Goal: Task Accomplishment & Management: Manage account settings

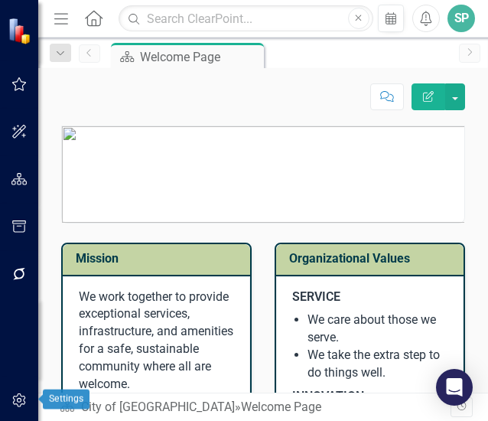
click at [21, 402] on icon "button" at bounding box center [18, 400] width 13 height 14
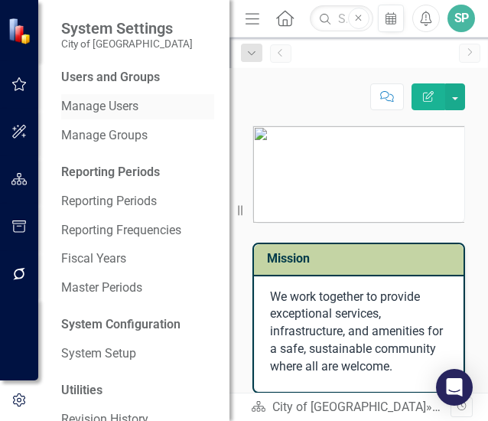
click at [93, 106] on link "Manage Users" at bounding box center [137, 107] width 153 height 18
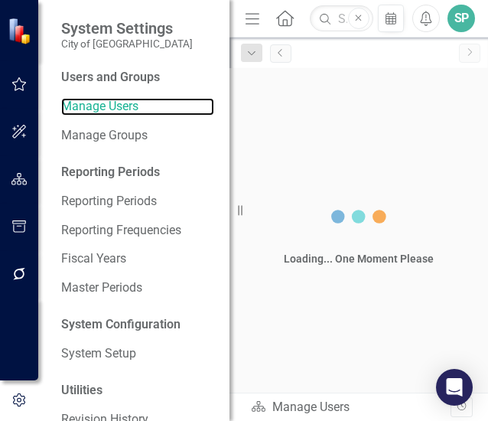
drag, startPoint x: 233, startPoint y: 210, endPoint x: 30, endPoint y: 206, distance: 202.7
click at [30, 206] on div "System Settings City of Leawood Users and Groups Manage Users Manage Groups Rep…" at bounding box center [114, 210] width 229 height 421
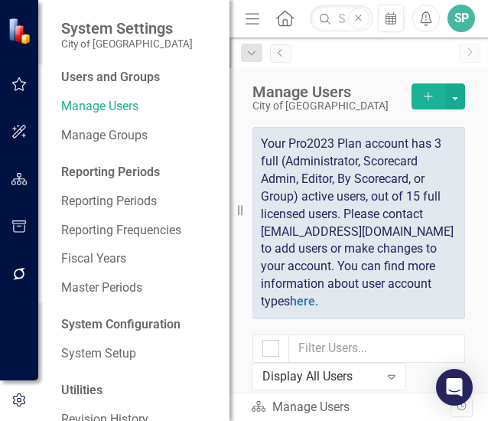
click at [421, 96] on icon "Add" at bounding box center [428, 96] width 14 height 11
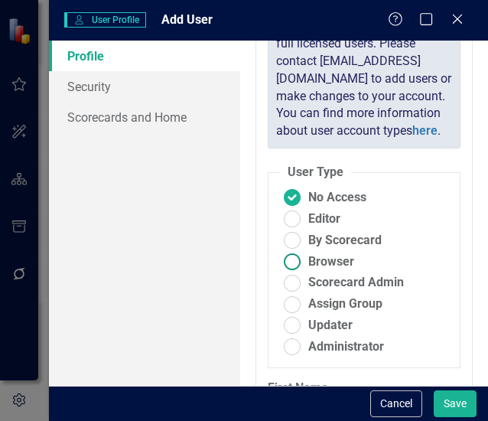
scroll to position [153, 0]
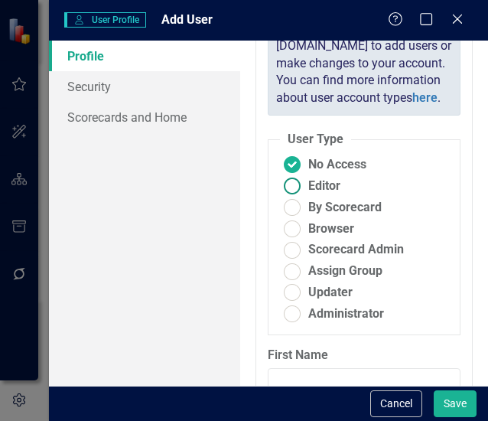
click at [298, 198] on ins at bounding box center [292, 186] width 24 height 24
click at [298, 198] on input "Editor" at bounding box center [292, 186] width 24 height 24
radio input "true"
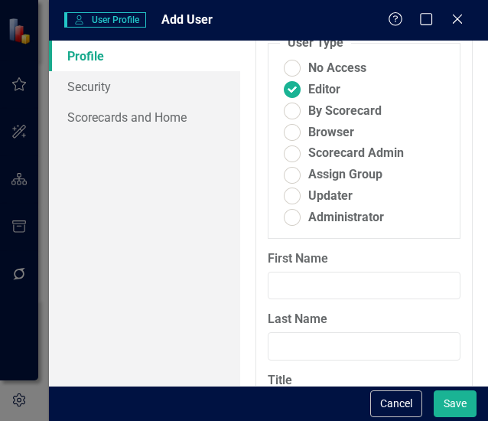
scroll to position [306, 0]
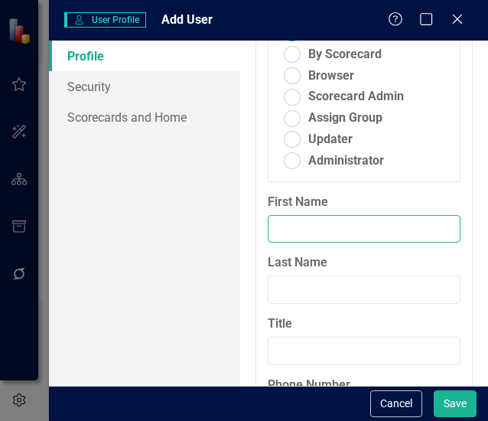
click at [296, 243] on input "First Name" at bounding box center [364, 229] width 193 height 28
type input "[PERSON_NAME]"
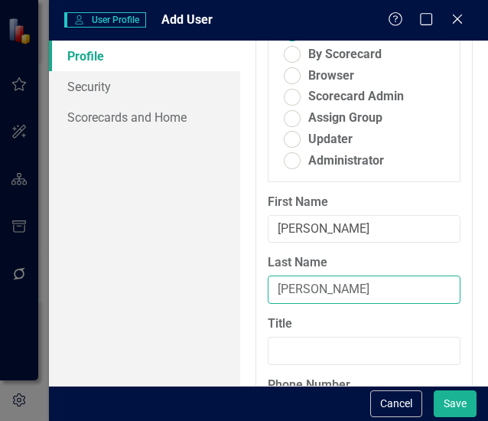
type input "[PERSON_NAME]"
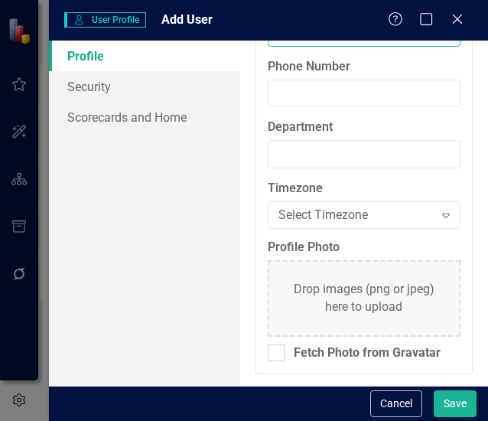
scroll to position [549, 0]
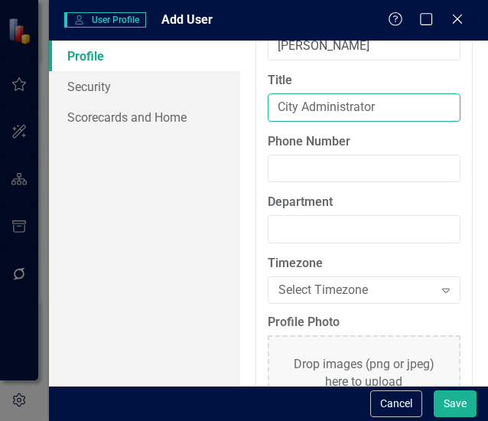
type input "City Administrator"
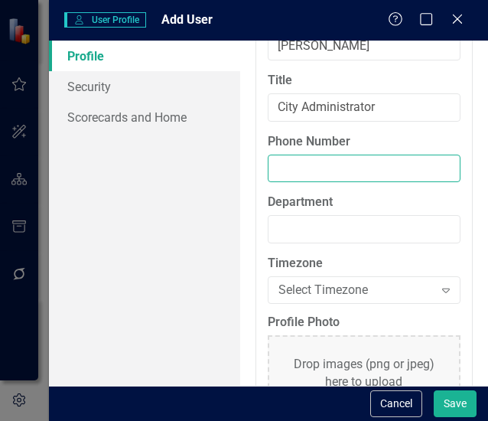
click at [314, 183] on input "Phone Number" at bounding box center [364, 168] width 193 height 28
drag, startPoint x: 314, startPoint y: 203, endPoint x: 259, endPoint y: 201, distance: 55.1
click at [259, 194] on div "Phone Number 913-" at bounding box center [364, 163] width 216 height 61
type input "[PHONE_NUMBER]"
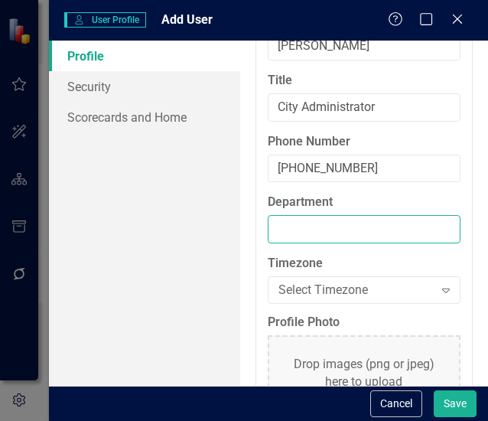
click at [308, 243] on input "Department" at bounding box center [364, 229] width 193 height 28
type input "City Administration"
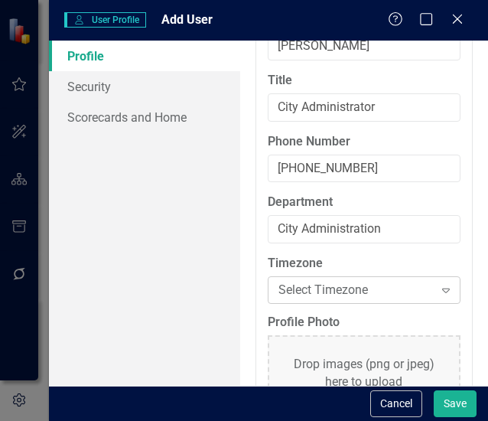
click at [365, 299] on div "Select Timezone" at bounding box center [355, 290] width 155 height 18
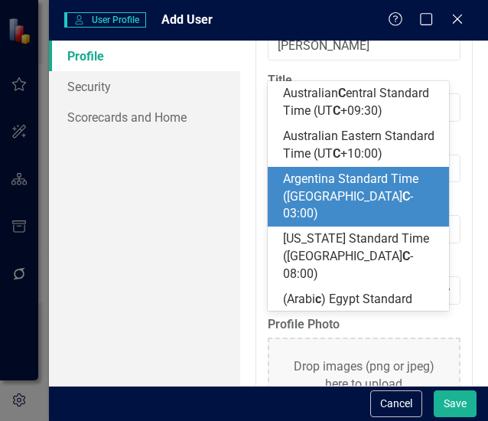
type input "cc"
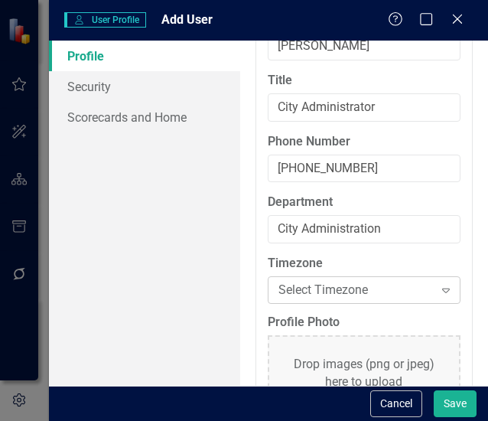
click at [366, 299] on div "Select Timezone" at bounding box center [355, 290] width 155 height 18
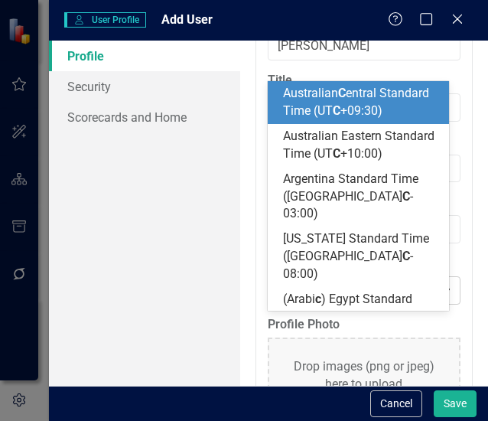
type input "ce"
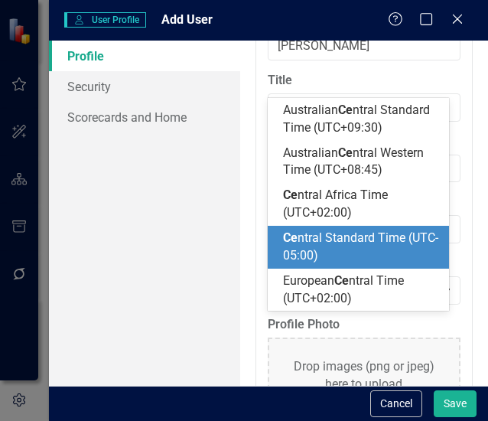
click at [389, 239] on span "Ce ntral Standard Time (UTC-05:00)" at bounding box center [360, 246] width 155 height 32
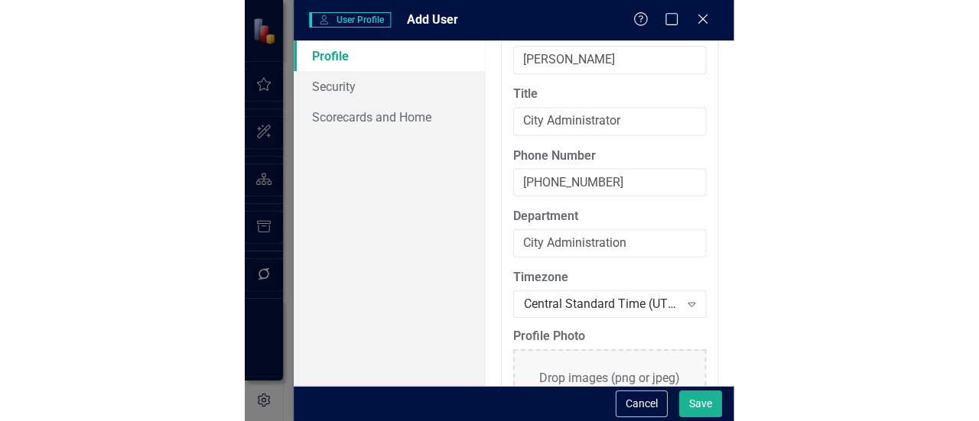
scroll to position [658, 0]
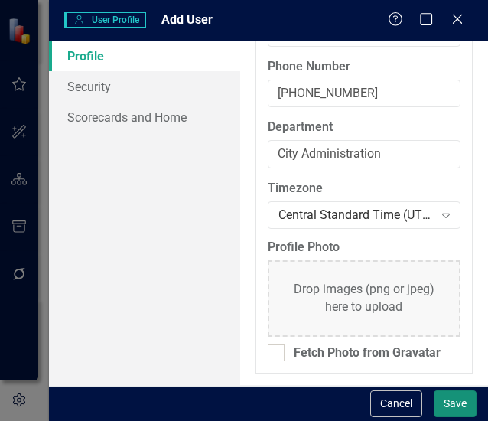
click at [452, 402] on button "Save" at bounding box center [455, 403] width 43 height 27
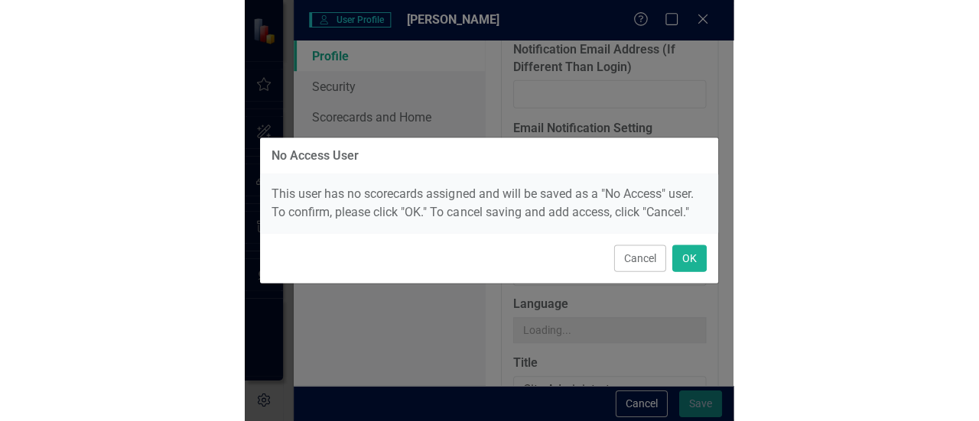
scroll to position [196, 0]
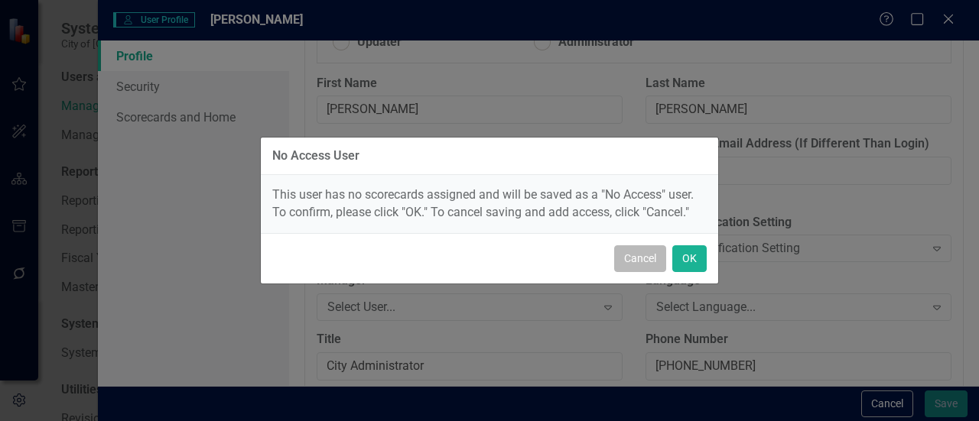
click at [630, 261] on button "Cancel" at bounding box center [640, 259] width 52 height 27
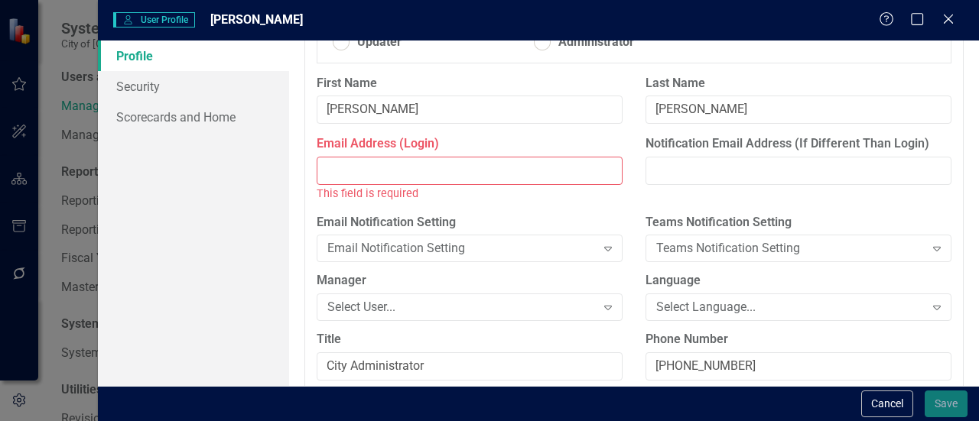
click at [390, 164] on input "Email Address (Login)" at bounding box center [470, 171] width 306 height 28
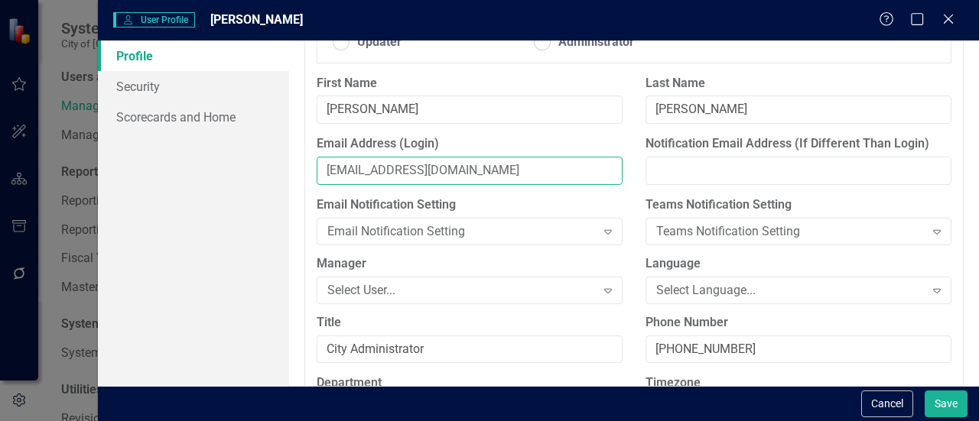
type input "[EMAIL_ADDRESS][DOMAIN_NAME]"
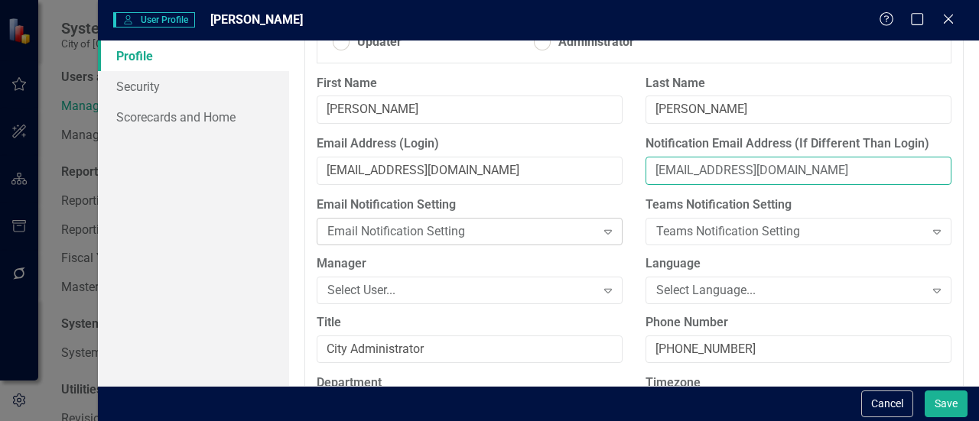
type input "[EMAIL_ADDRESS][DOMAIN_NAME]"
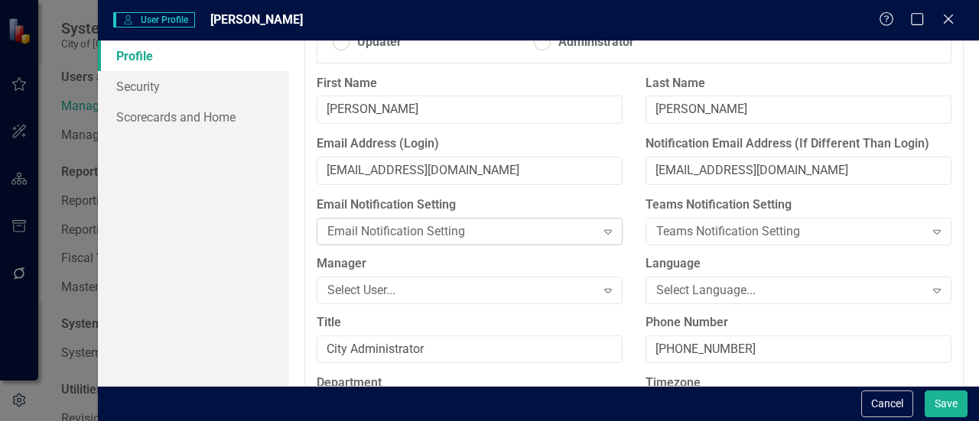
click at [386, 223] on div "Email Notification Setting" at bounding box center [461, 232] width 268 height 18
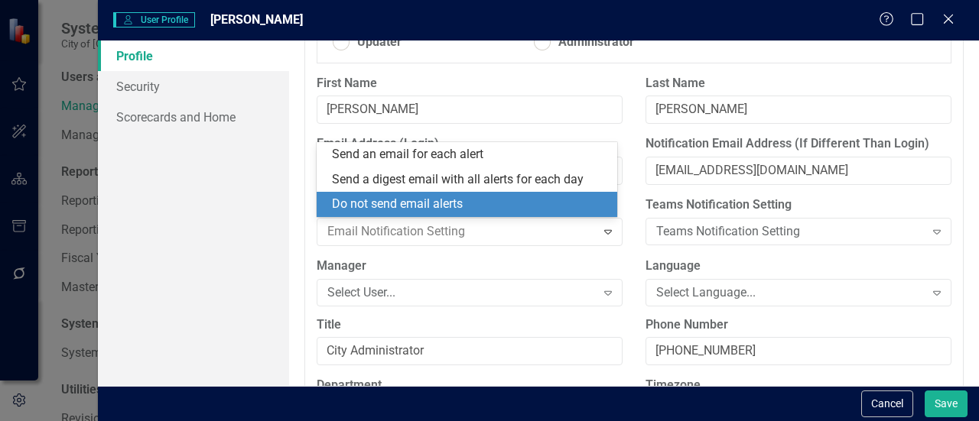
click at [489, 203] on div "Do not send email alerts" at bounding box center [470, 205] width 276 height 18
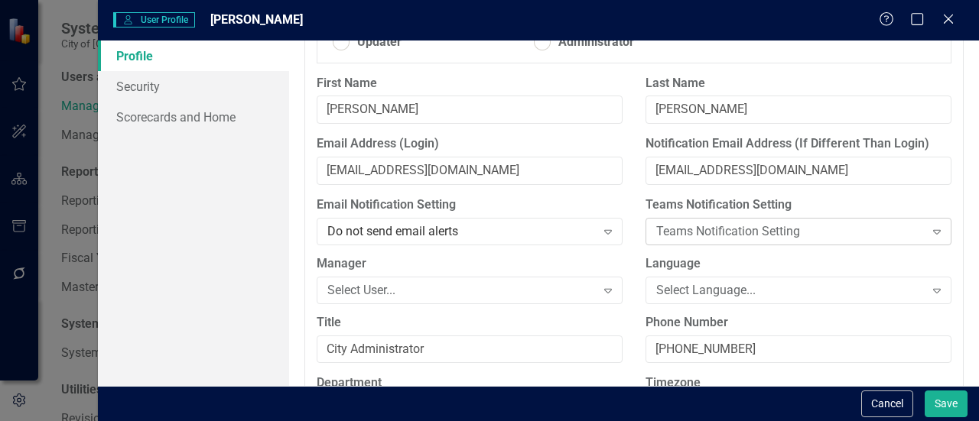
click at [710, 238] on div "Teams Notification Setting" at bounding box center [790, 232] width 268 height 18
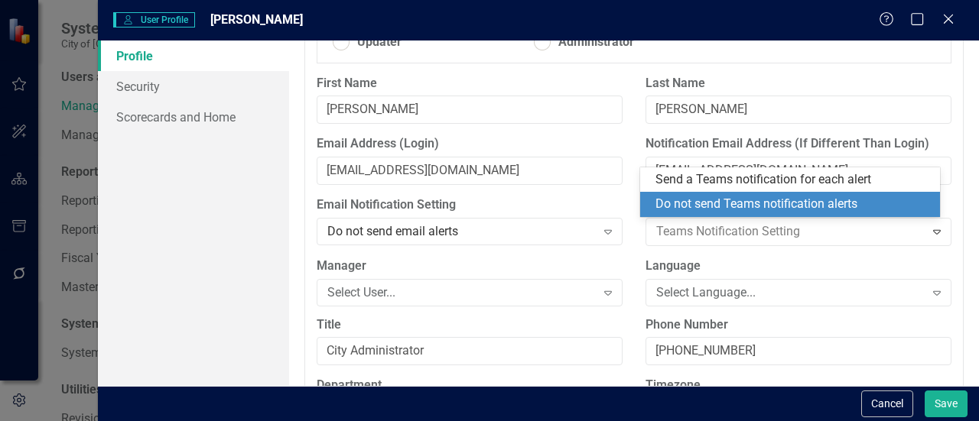
click at [720, 200] on div "Do not send Teams notification alerts" at bounding box center [793, 205] width 276 height 18
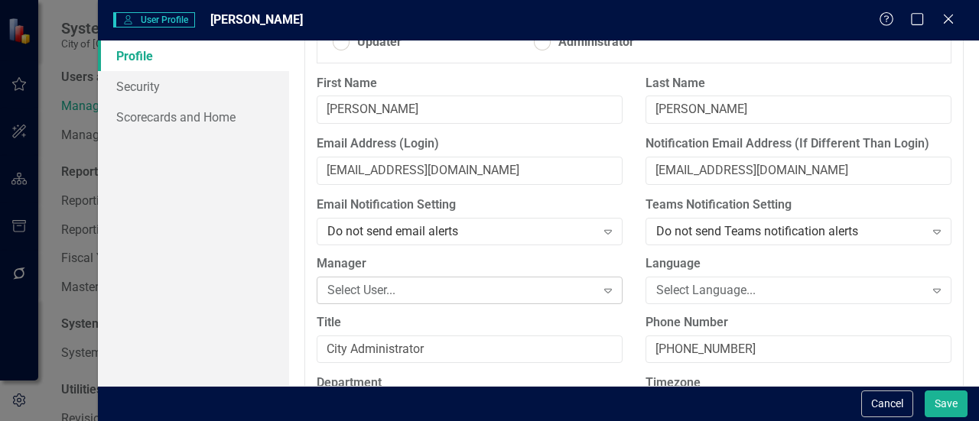
click at [485, 289] on div "Select User..." at bounding box center [461, 290] width 268 height 18
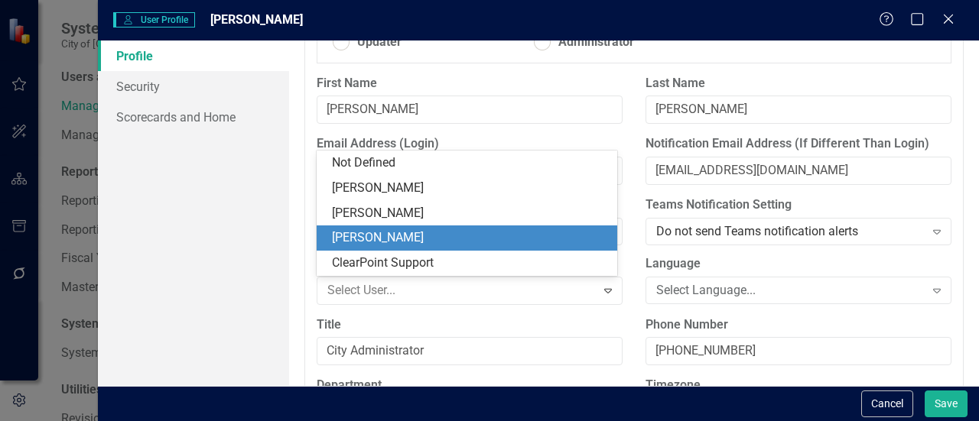
click at [418, 239] on div "[PERSON_NAME]" at bounding box center [470, 238] width 276 height 18
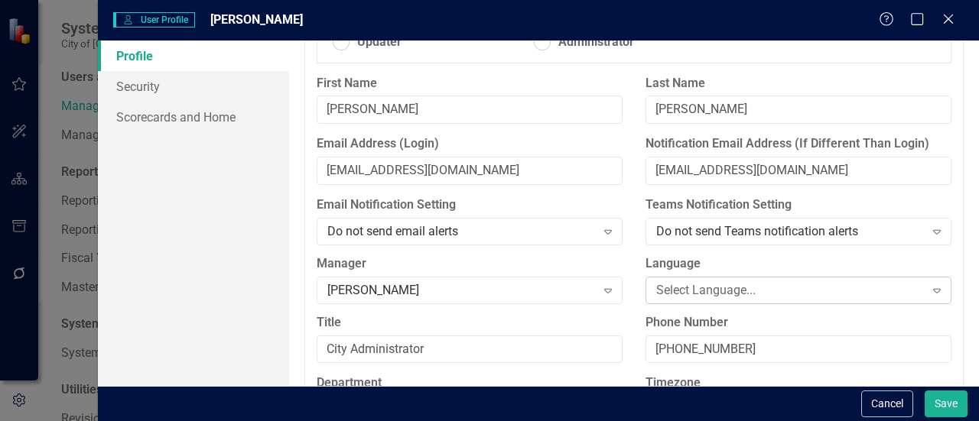
click at [686, 298] on div "Select Language..." at bounding box center [790, 290] width 268 height 18
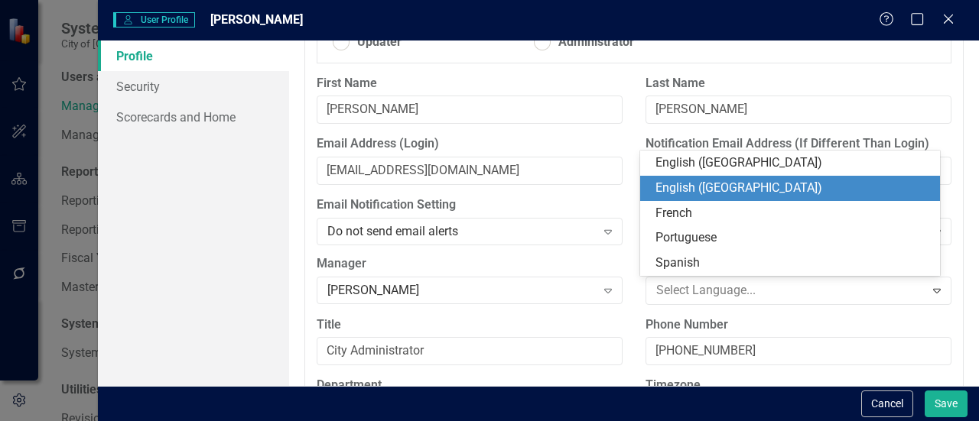
click at [698, 190] on div "English ([GEOGRAPHIC_DATA])" at bounding box center [793, 189] width 276 height 18
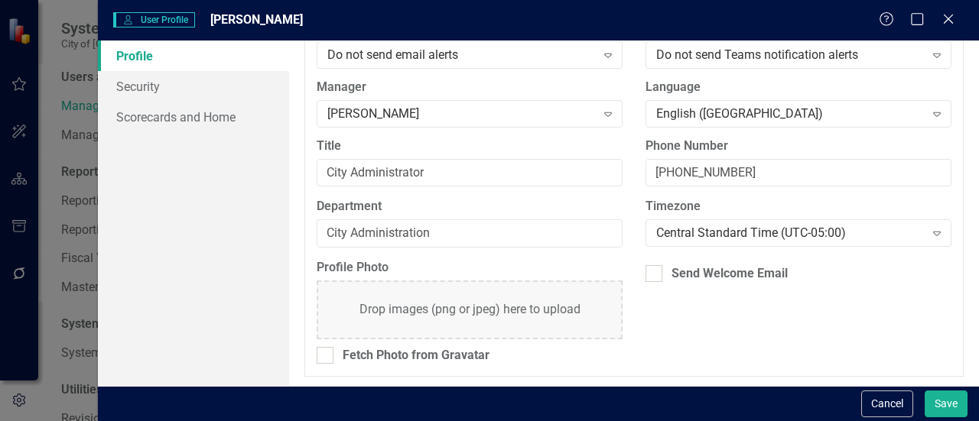
scroll to position [374, 0]
click at [656, 271] on div "Send Welcome Email" at bounding box center [798, 273] width 306 height 18
click at [655, 271] on input "Send Welcome Email" at bounding box center [650, 269] width 10 height 10
checkbox input "true"
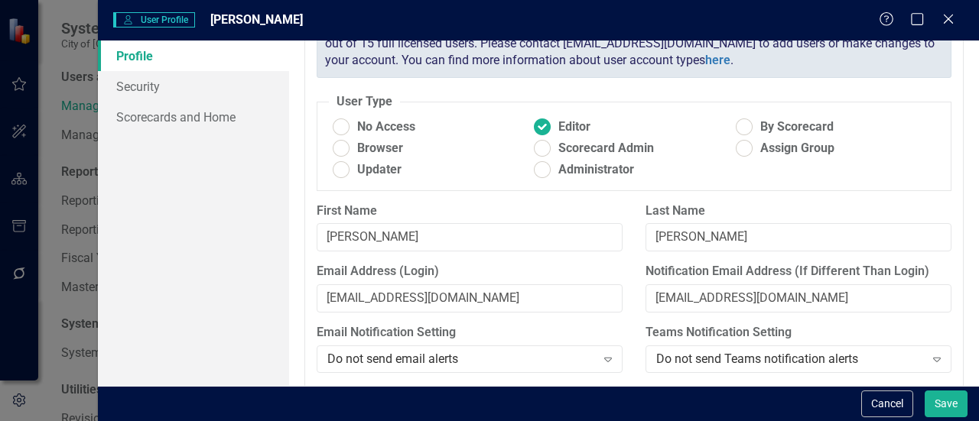
scroll to position [0, 0]
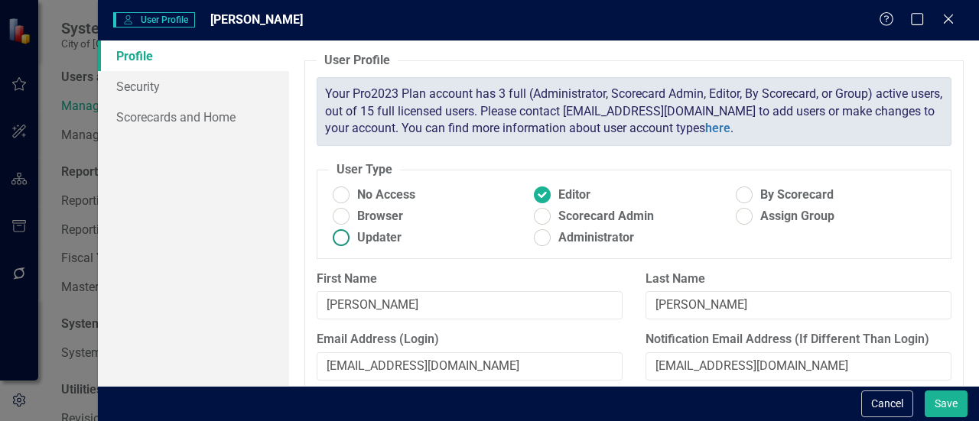
click at [353, 237] on ins at bounding box center [342, 238] width 24 height 24
click at [353, 237] on input "Updater" at bounding box center [342, 238] width 24 height 24
radio input "true"
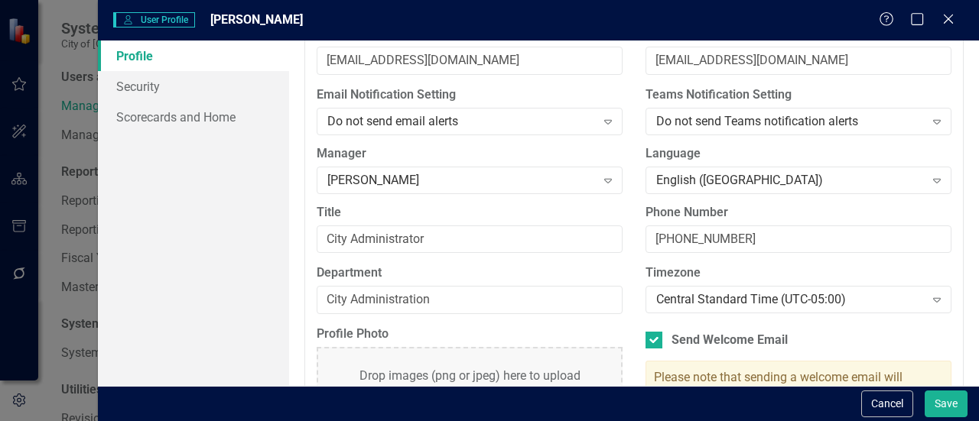
scroll to position [377, 0]
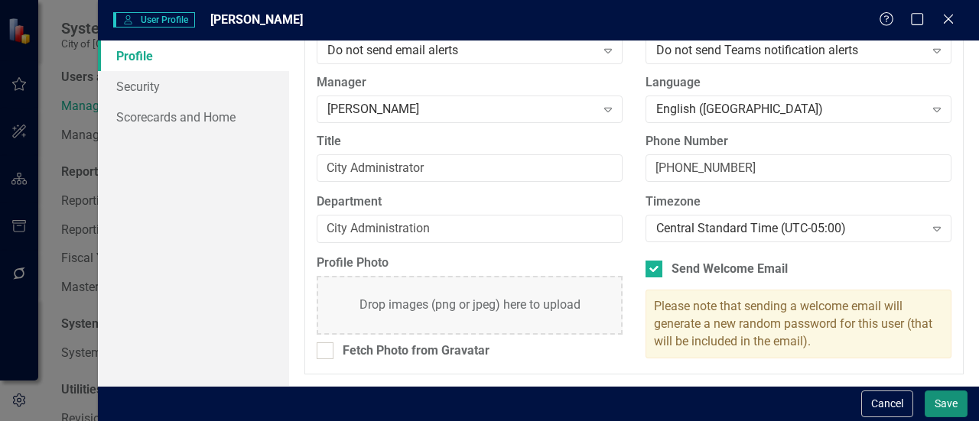
click at [941, 403] on button "Save" at bounding box center [946, 404] width 43 height 27
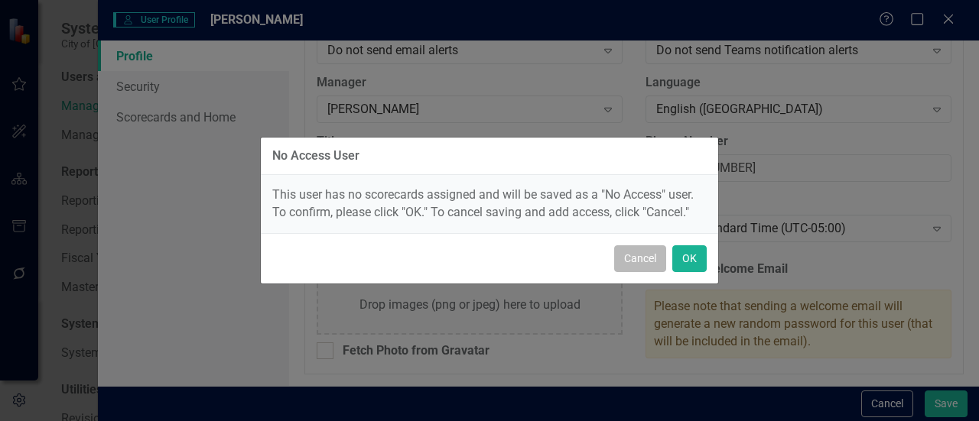
click at [645, 259] on button "Cancel" at bounding box center [640, 259] width 52 height 27
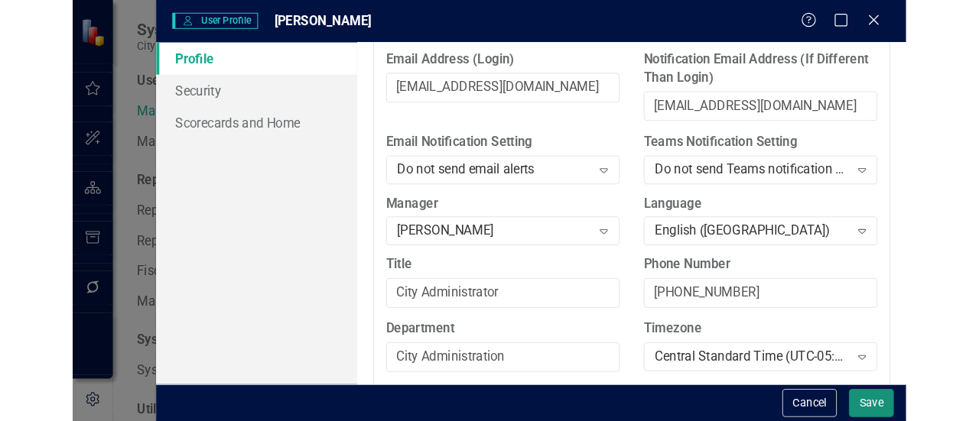
scroll to position [318, 0]
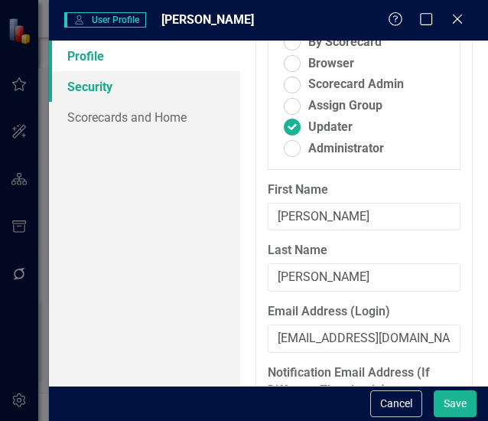
click at [102, 88] on link "Security" at bounding box center [144, 86] width 191 height 31
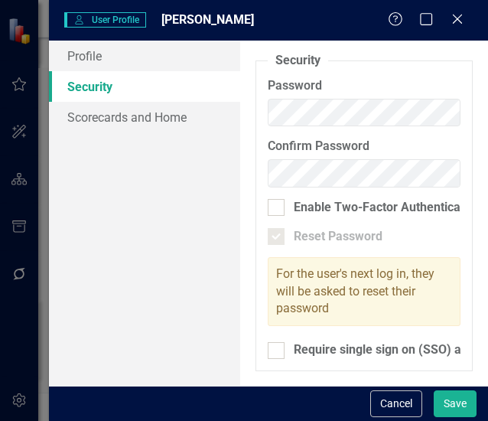
click at [257, 140] on div "Confirm Password" at bounding box center [364, 168] width 216 height 61
click at [166, 123] on link "Scorecards and Home" at bounding box center [144, 117] width 191 height 31
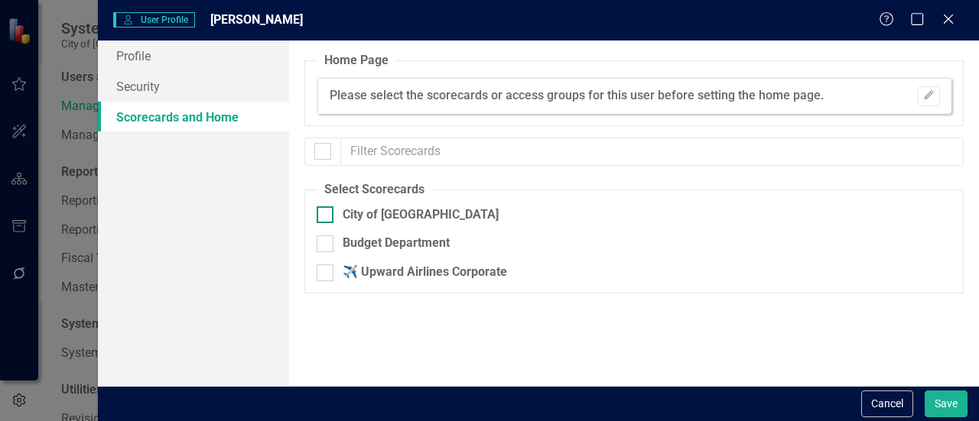
click at [328, 216] on div at bounding box center [325, 214] width 17 height 17
click at [327, 216] on input "City of [GEOGRAPHIC_DATA]" at bounding box center [322, 211] width 10 height 10
checkbox input "true"
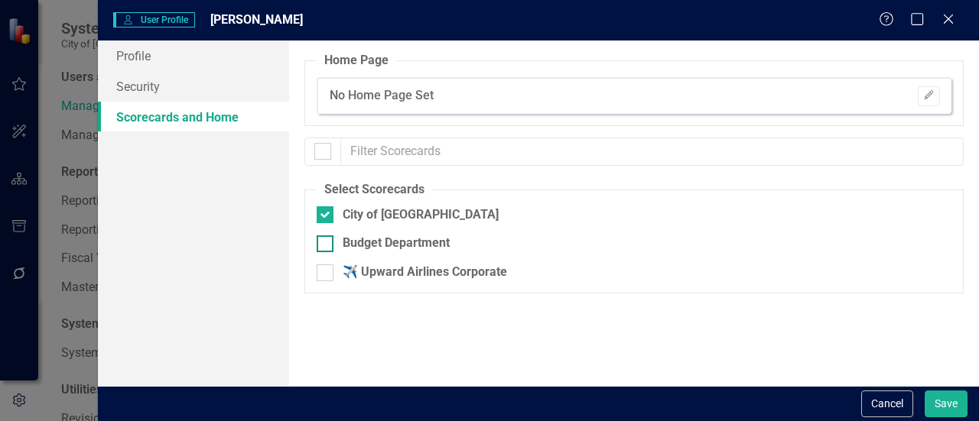
click at [324, 245] on input "Budget Department" at bounding box center [322, 241] width 10 height 10
checkbox input "true"
click at [325, 274] on input "✈️ Upward Airlines Corporate" at bounding box center [322, 270] width 10 height 10
checkbox input "true"
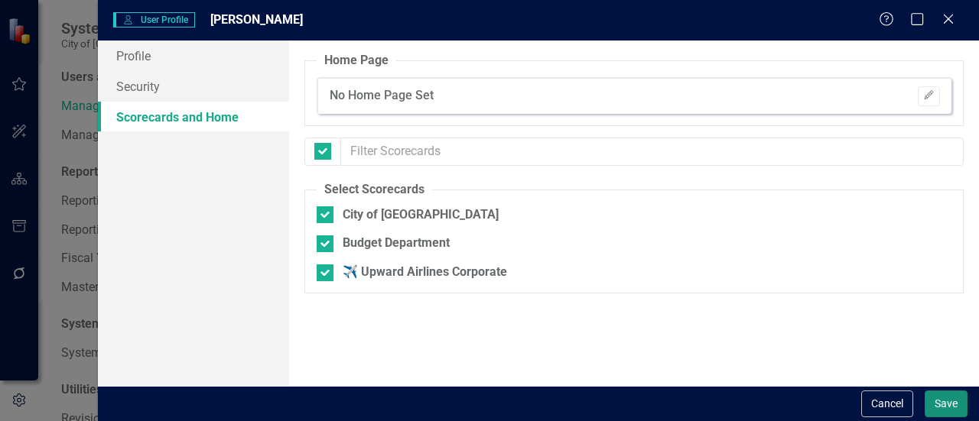
click at [941, 402] on button "Save" at bounding box center [946, 404] width 43 height 27
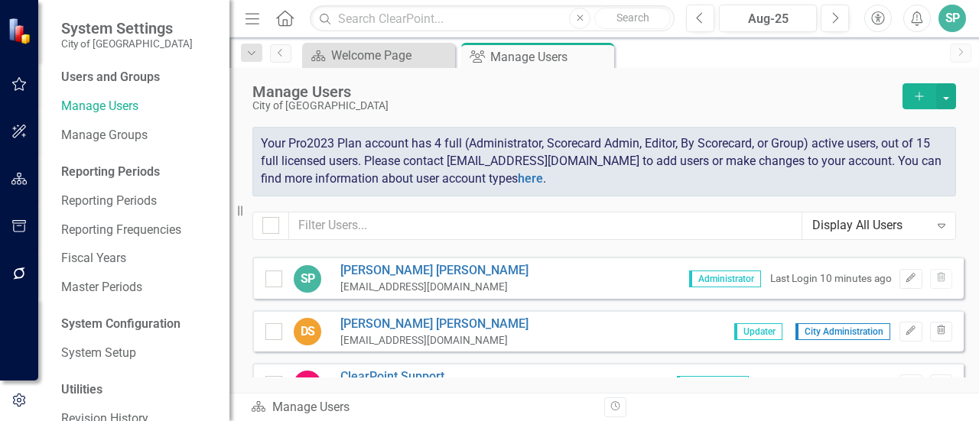
scroll to position [24, 0]
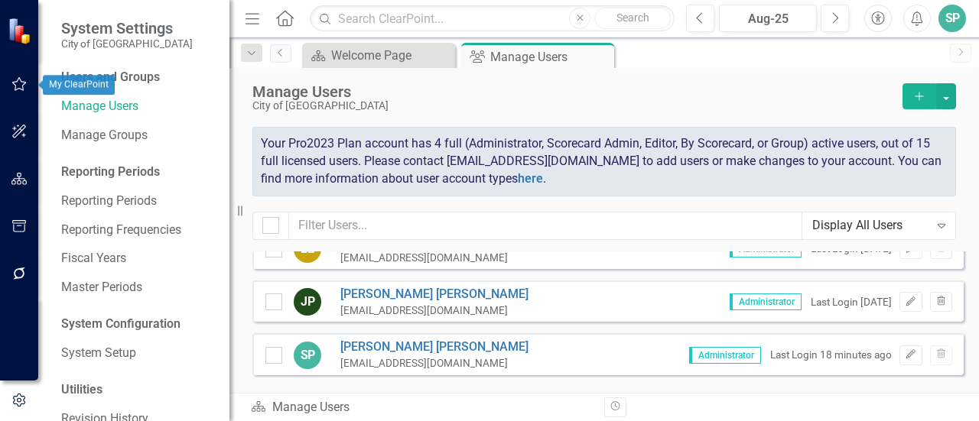
click at [20, 78] on icon "button" at bounding box center [19, 84] width 16 height 12
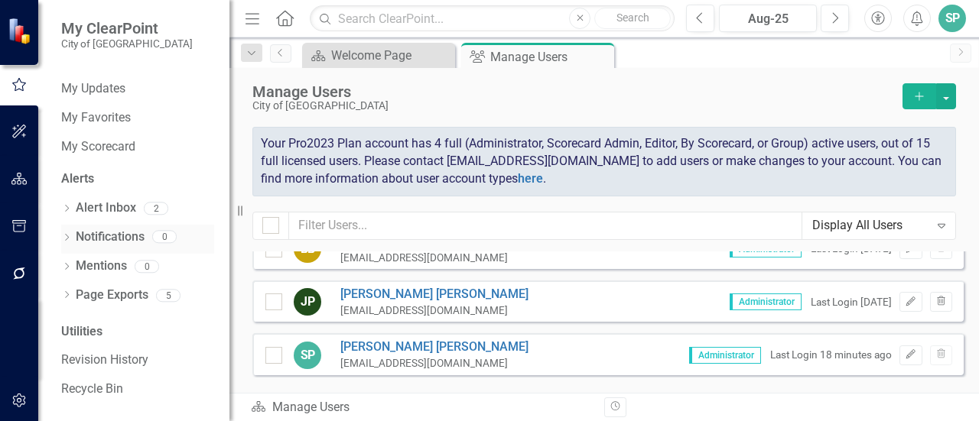
scroll to position [0, 0]
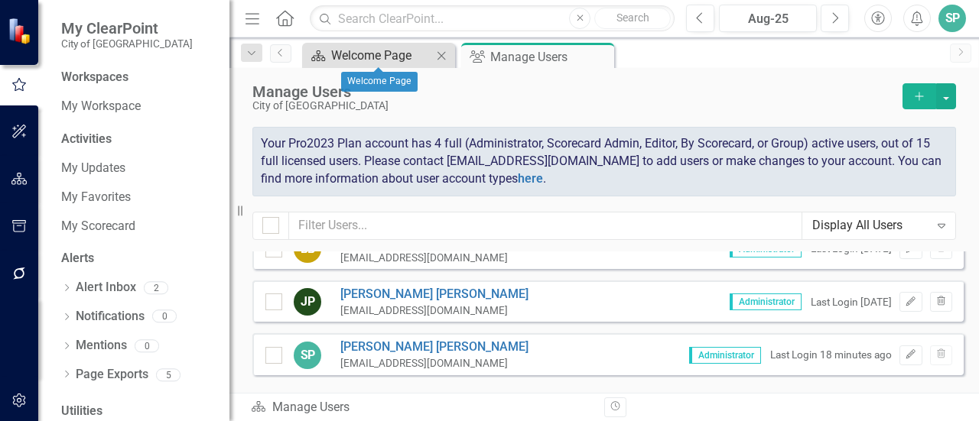
click at [363, 47] on div "Welcome Page" at bounding box center [381, 55] width 101 height 19
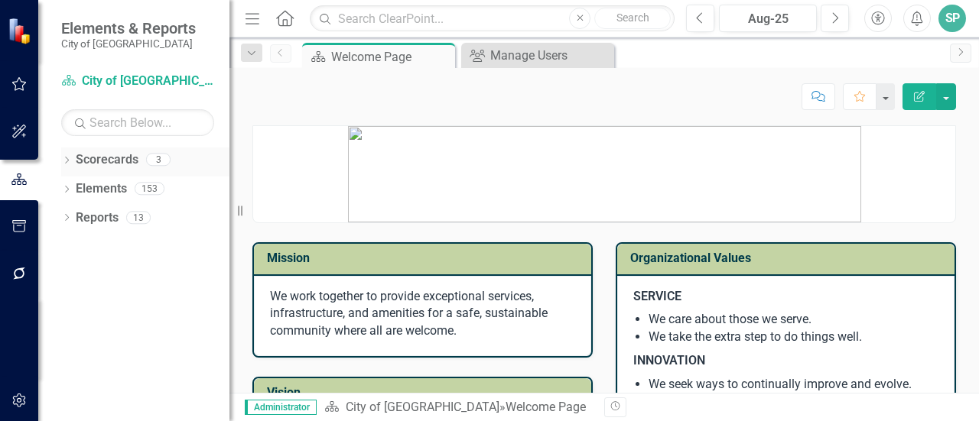
click at [106, 160] on link "Scorecards" at bounding box center [107, 160] width 63 height 18
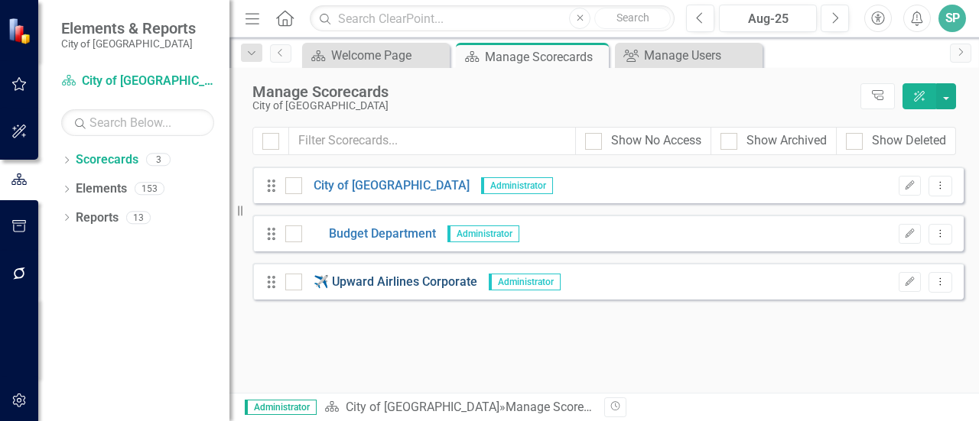
click at [415, 284] on link "✈️ Upward Airlines Corporate" at bounding box center [389, 283] width 175 height 18
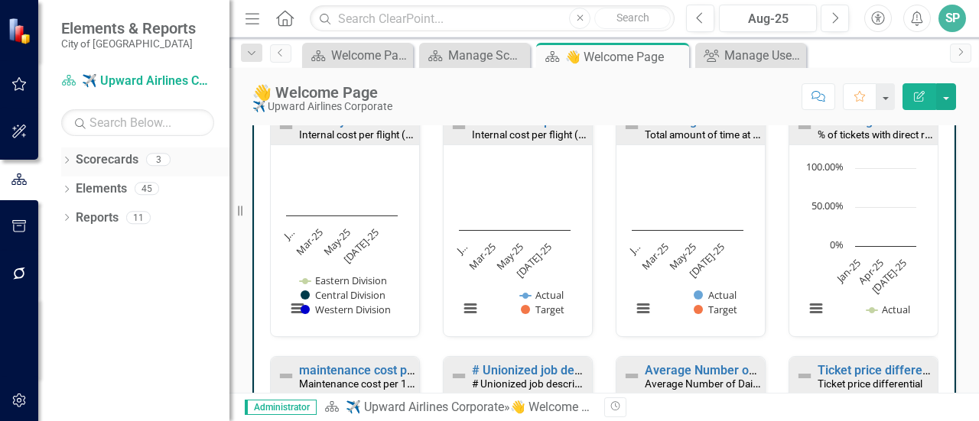
click at [70, 158] on icon "Dropdown" at bounding box center [66, 162] width 11 height 8
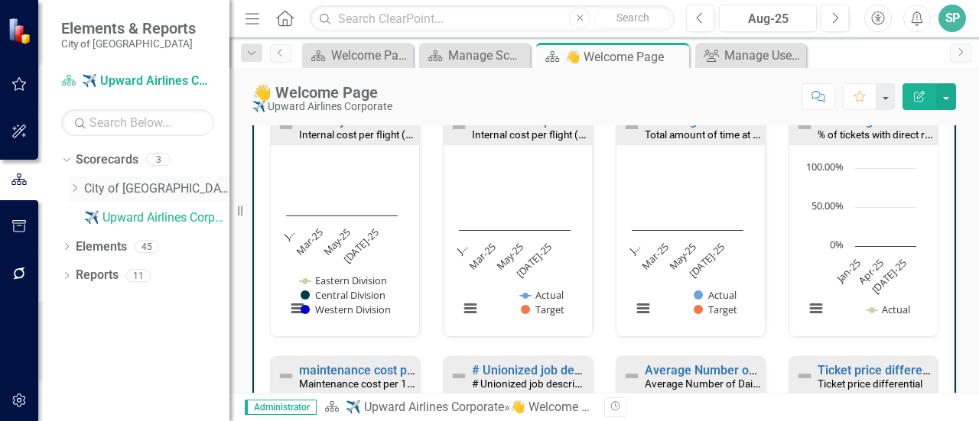
click at [130, 188] on link "City of [GEOGRAPHIC_DATA]" at bounding box center [156, 189] width 145 height 18
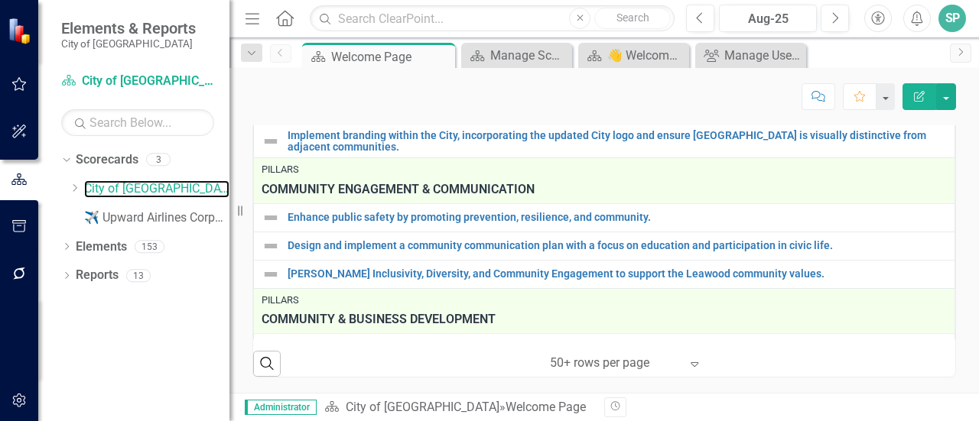
scroll to position [255, 0]
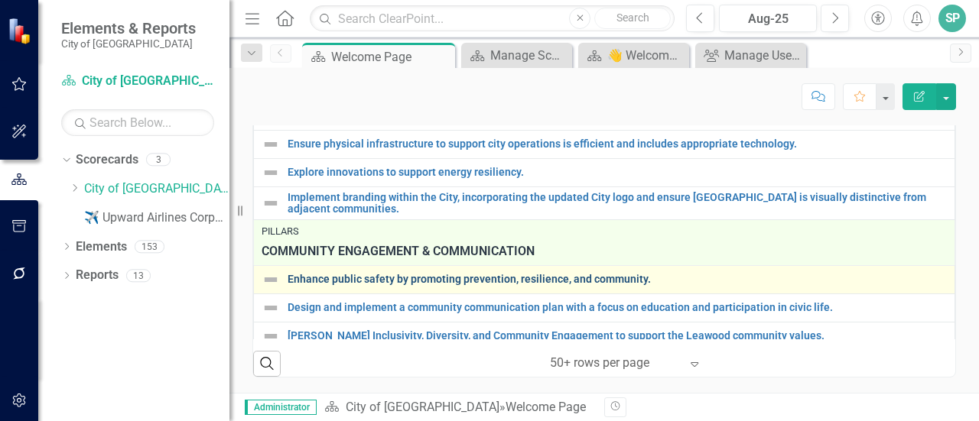
click at [357, 278] on link "Enhance public safety by promoting prevention, resilience, and community." at bounding box center [617, 279] width 659 height 11
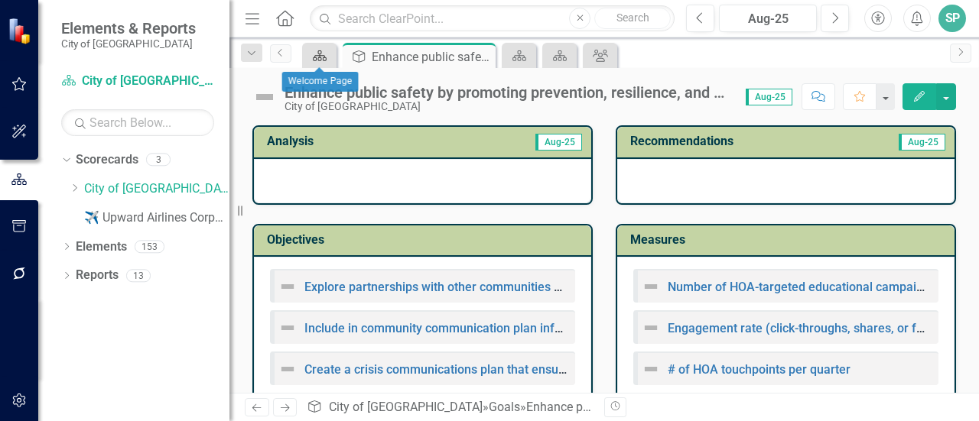
click at [317, 58] on icon "Scorecard" at bounding box center [319, 56] width 15 height 12
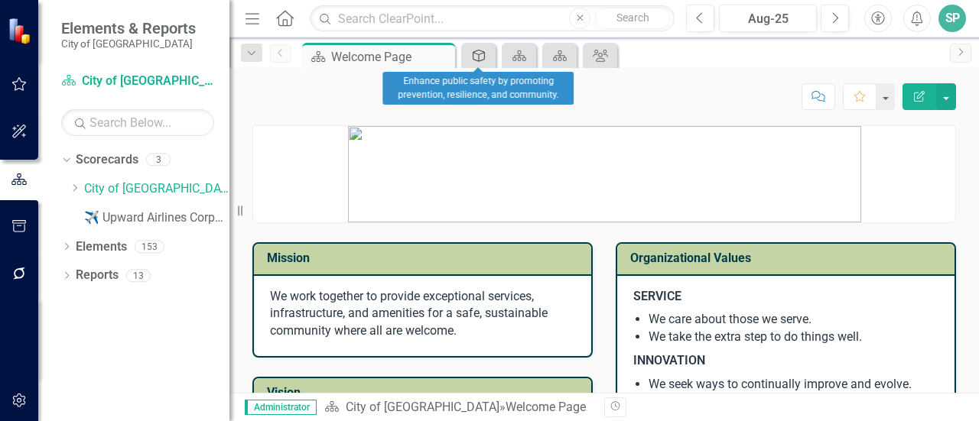
click at [471, 58] on icon "Goal" at bounding box center [478, 56] width 15 height 12
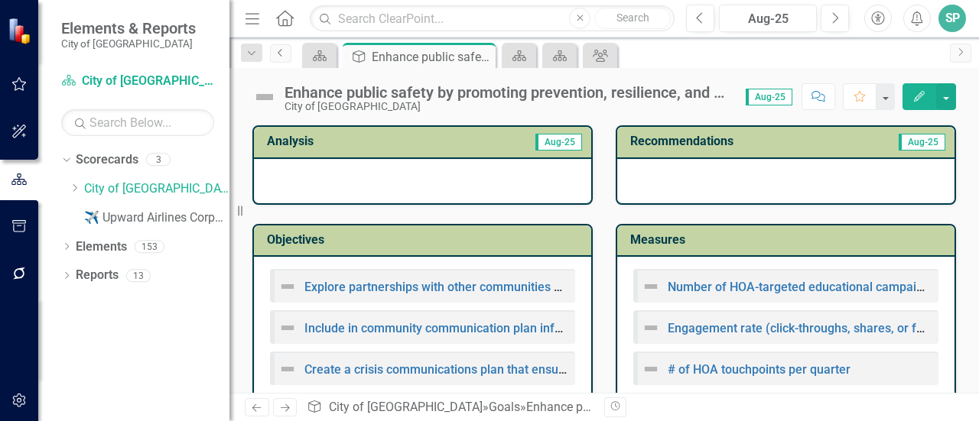
click at [280, 54] on icon "Previous" at bounding box center [281, 52] width 12 height 9
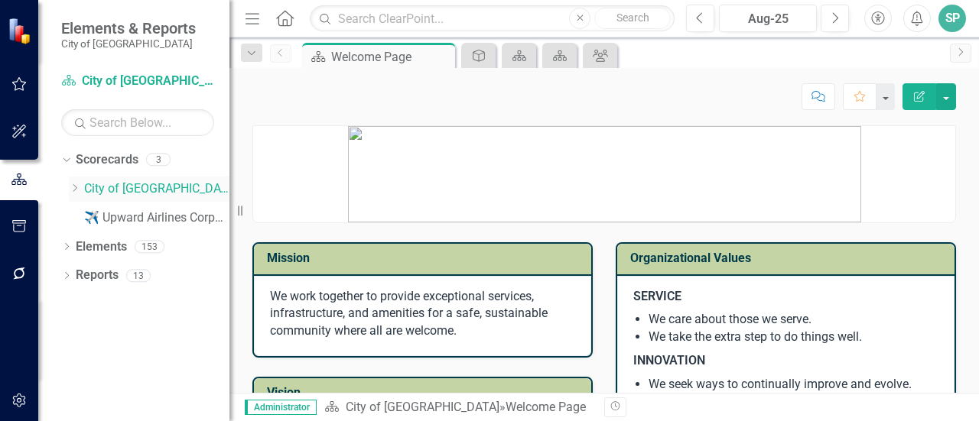
click at [109, 185] on link "City of [GEOGRAPHIC_DATA]" at bounding box center [156, 189] width 145 height 18
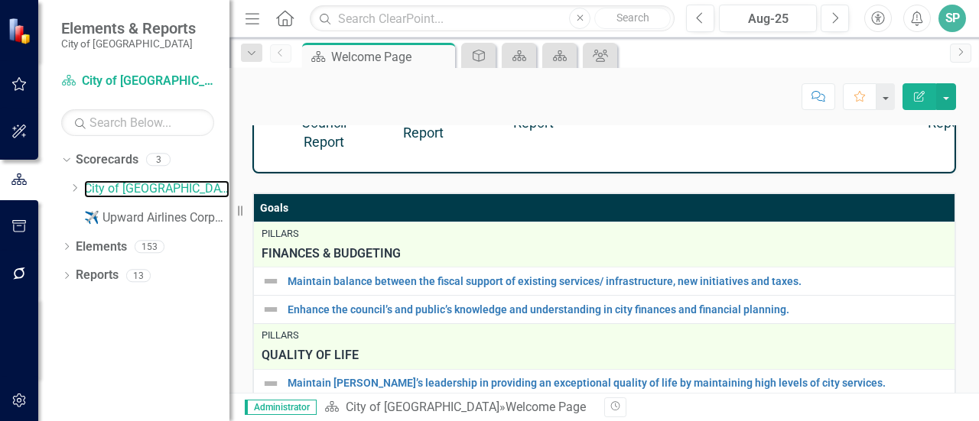
scroll to position [940, 0]
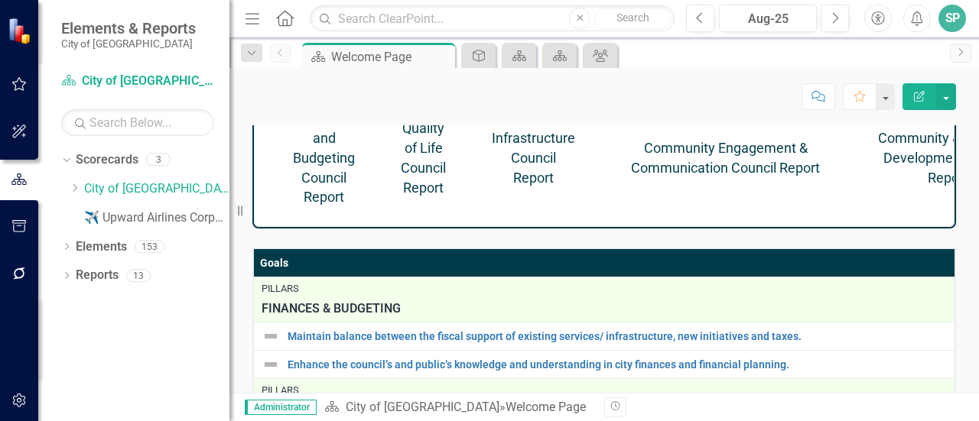
click at [329, 140] on link "Finances and Budgeting Council Report" at bounding box center [324, 157] width 62 height 95
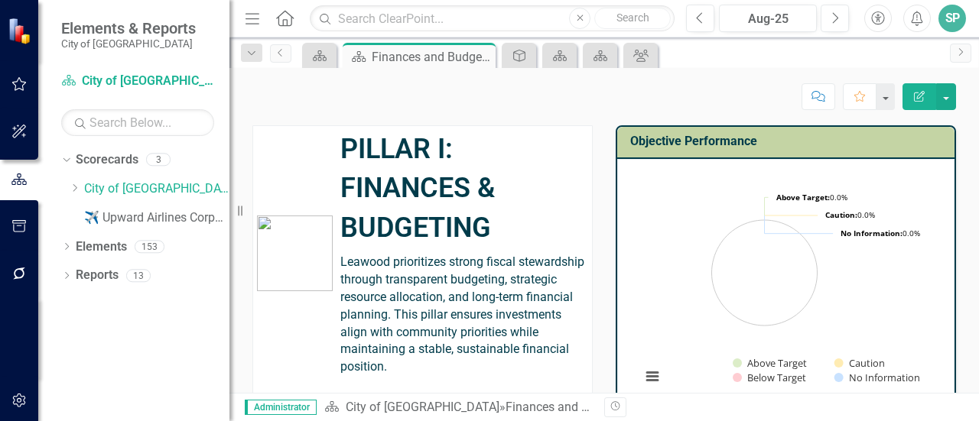
drag, startPoint x: 296, startPoint y: 222, endPoint x: 372, endPoint y: 304, distance: 112.0
click at [371, 304] on span "Leawood prioritizes strong fiscal stewardship through transparent budgeting, st…" at bounding box center [462, 314] width 244 height 119
drag, startPoint x: 399, startPoint y: 310, endPoint x: 323, endPoint y: 249, distance: 97.9
click at [340, 251] on p "Leawood prioritizes strong fiscal stewardship through transparent budgeting, st…" at bounding box center [464, 313] width 248 height 125
click at [145, 189] on link "City of [GEOGRAPHIC_DATA]" at bounding box center [156, 189] width 145 height 18
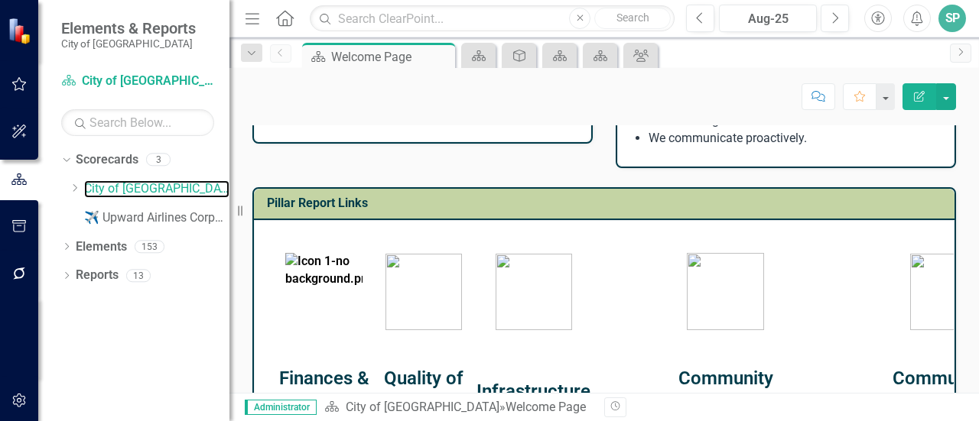
scroll to position [765, 0]
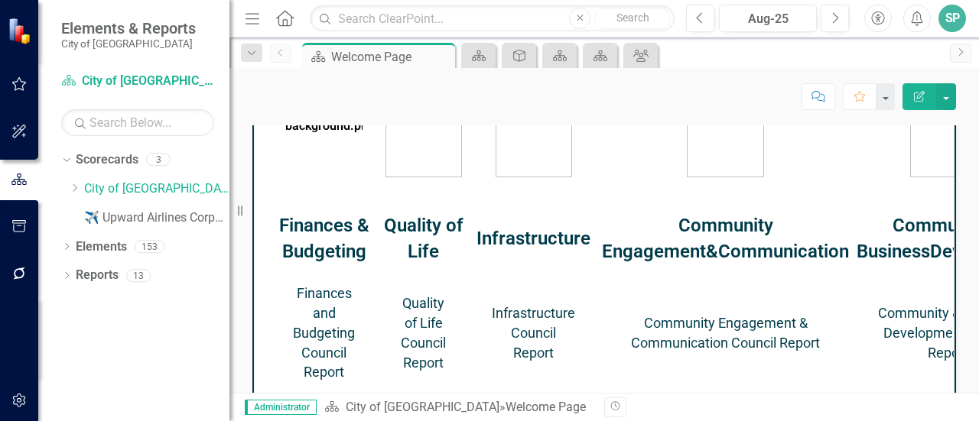
click at [446, 326] on p "Quality of Life Council Report" at bounding box center [423, 333] width 45 height 79
click at [446, 335] on link "Quality of Life Council Report" at bounding box center [423, 333] width 45 height 76
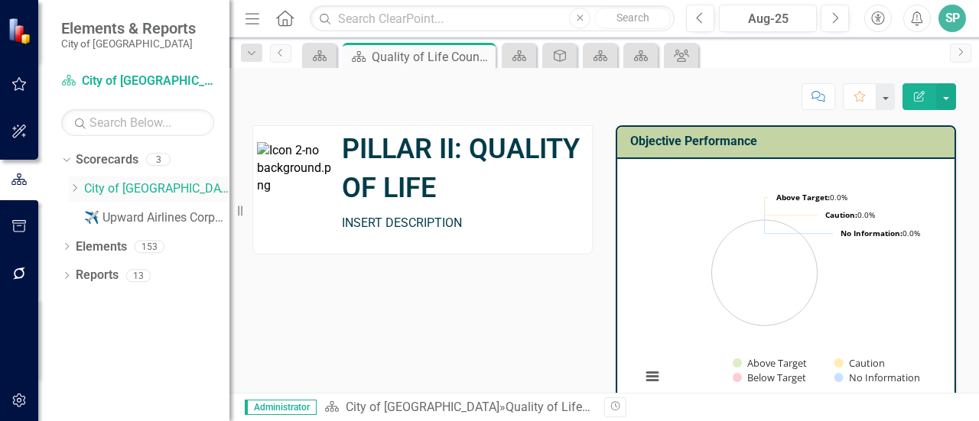
click at [132, 185] on link "City of [GEOGRAPHIC_DATA]" at bounding box center [156, 189] width 145 height 18
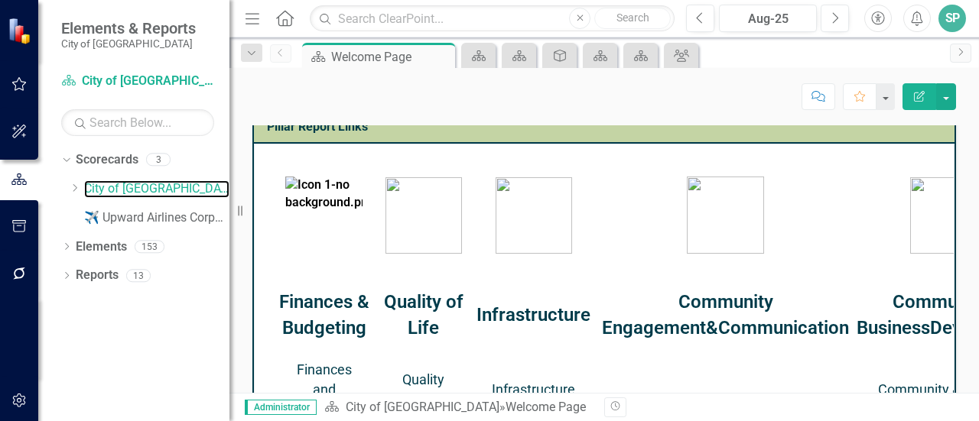
scroll to position [765, 0]
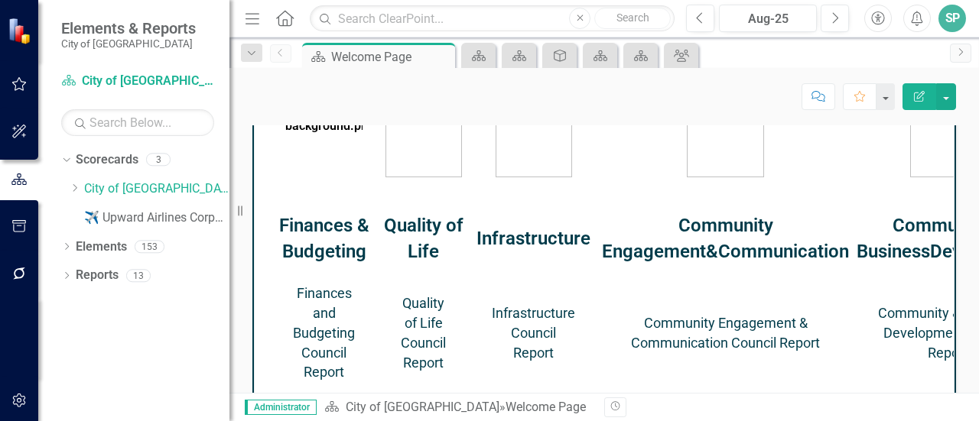
click at [325, 335] on link "Finances and Budgeting Council Report" at bounding box center [324, 332] width 62 height 95
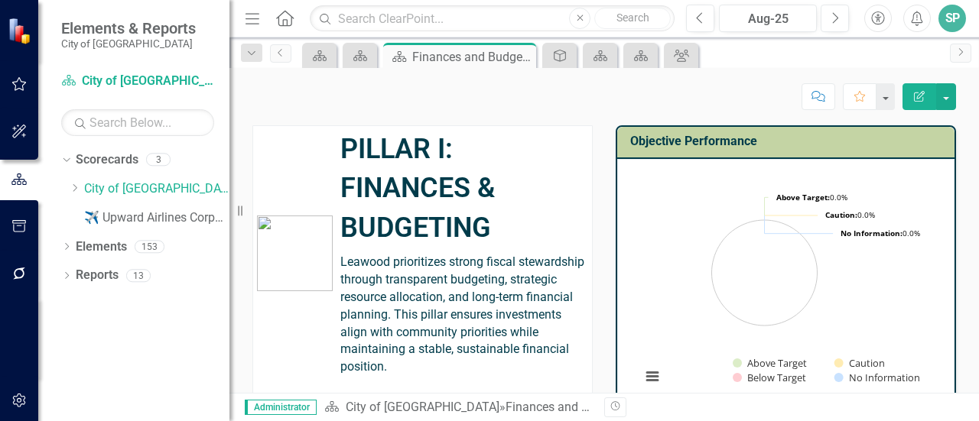
click at [340, 259] on span "Leawood prioritizes strong fiscal stewardship through transparent budgeting, st…" at bounding box center [462, 314] width 244 height 119
click at [340, 255] on span "Leawood prioritizes strong fiscal stewardship through transparent budgeting, st…" at bounding box center [462, 314] width 244 height 119
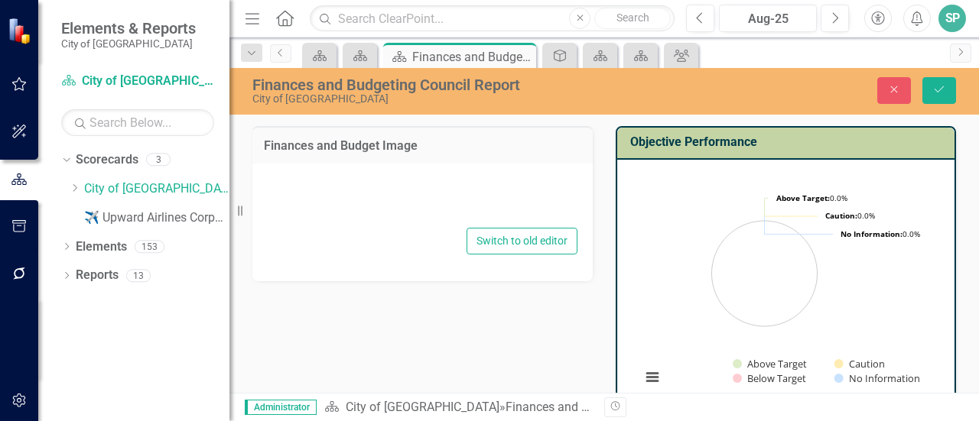
type textarea "<table style="border-collapse: collapse; width: 100.033%;" border="0"><colgroup…"
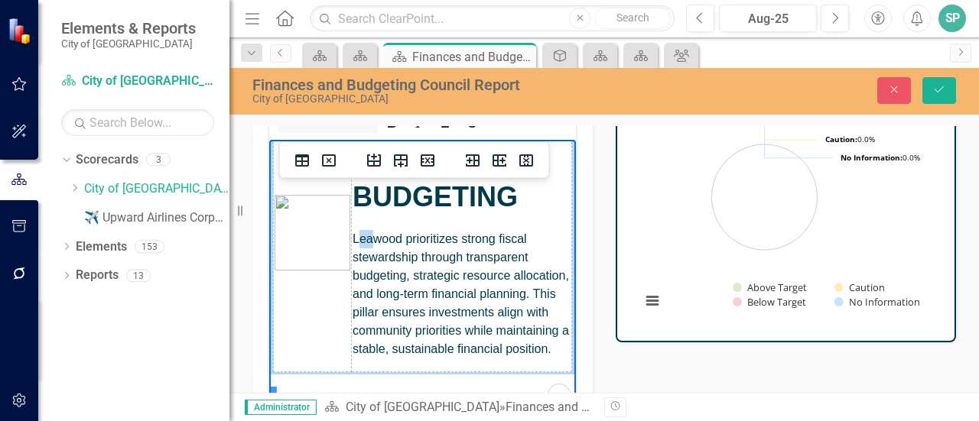
scroll to position [70, 0]
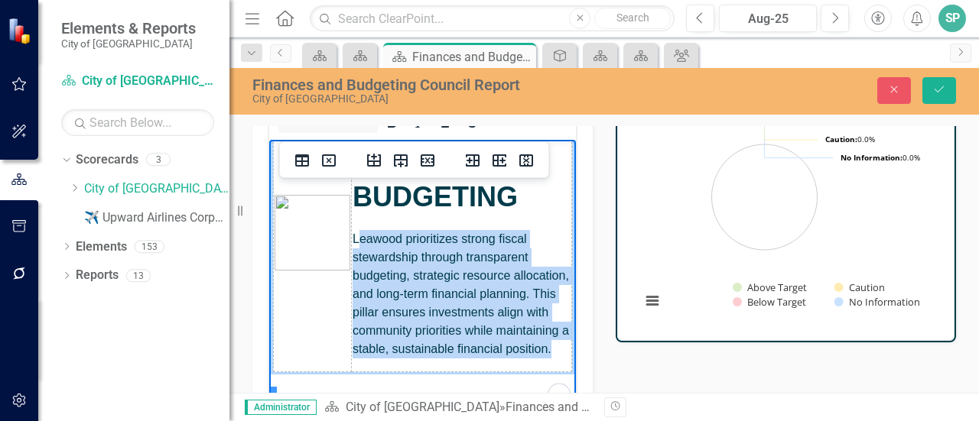
drag, startPoint x: 356, startPoint y: 219, endPoint x: 516, endPoint y: 362, distance: 215.1
click at [516, 362] on td "PILLAR I: FINANCES & BUDGETING Leawood prioritizes strong fiscal stewardship th…" at bounding box center [462, 232] width 220 height 279
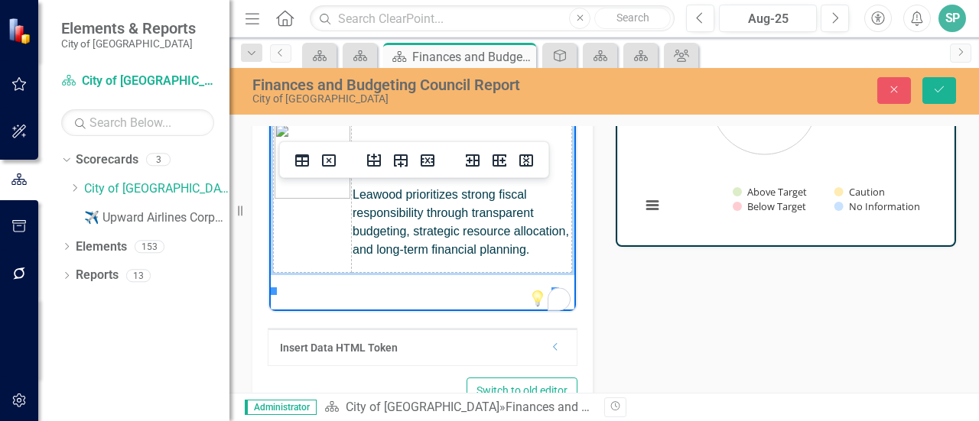
scroll to position [229, 0]
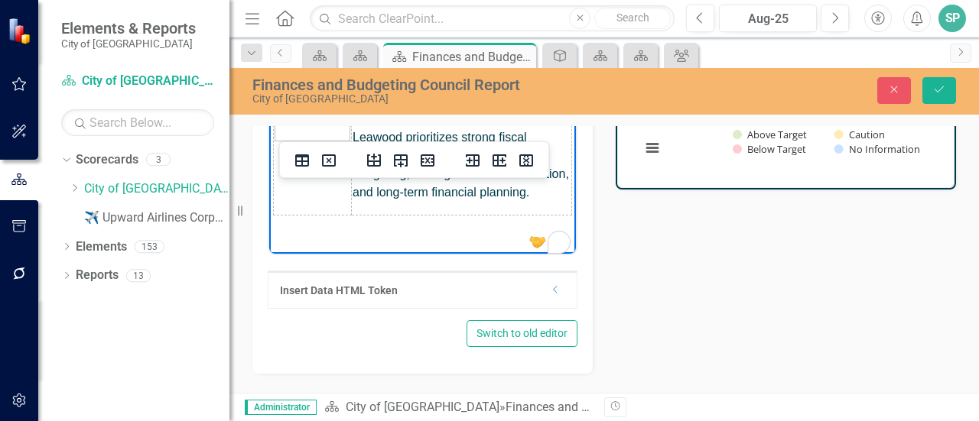
click at [661, 312] on div "Finances and Budget Image <table style="border-collapse: collapse; width: 100.0…" at bounding box center [604, 126] width 727 height 496
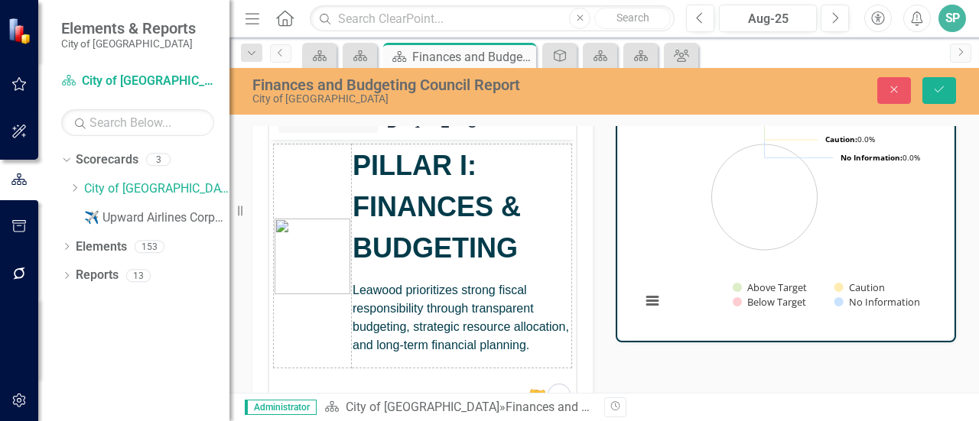
scroll to position [0, 0]
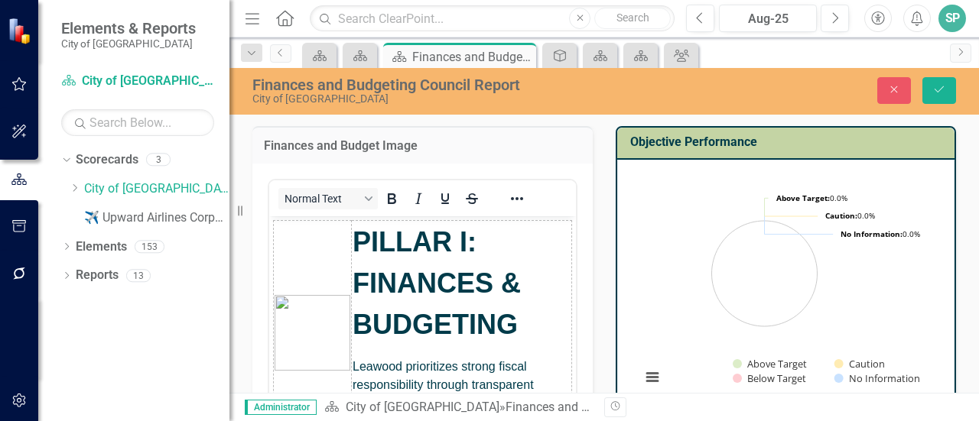
click at [487, 159] on div "Finances and Budget Image" at bounding box center [422, 144] width 340 height 37
click at [946, 93] on button "Save" at bounding box center [939, 90] width 34 height 27
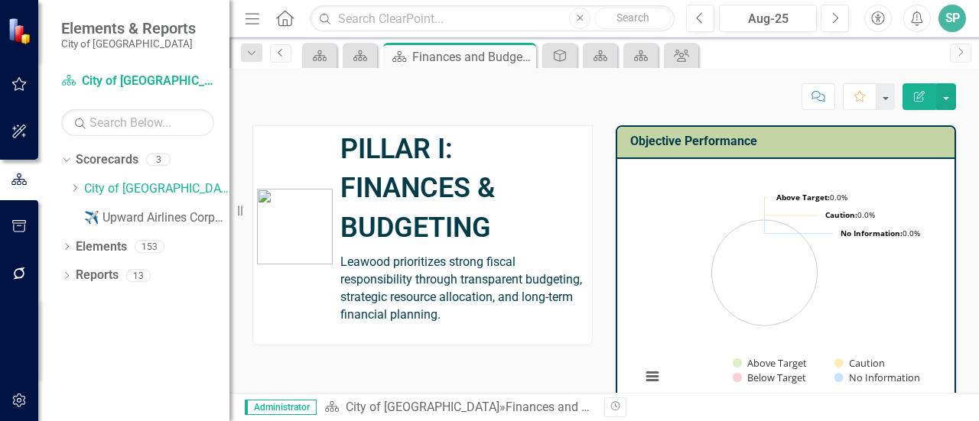
click at [288, 56] on link "Previous" at bounding box center [280, 53] width 21 height 18
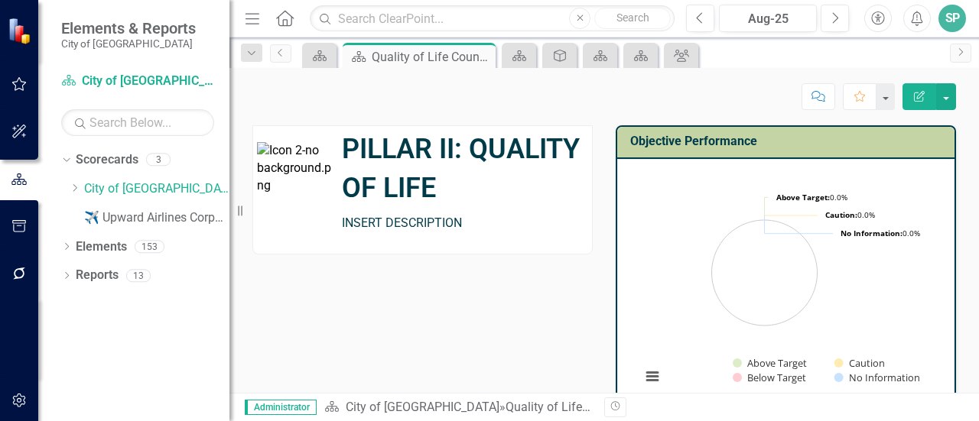
click at [376, 226] on span "INSERT DESCRIPTION" at bounding box center [402, 223] width 120 height 15
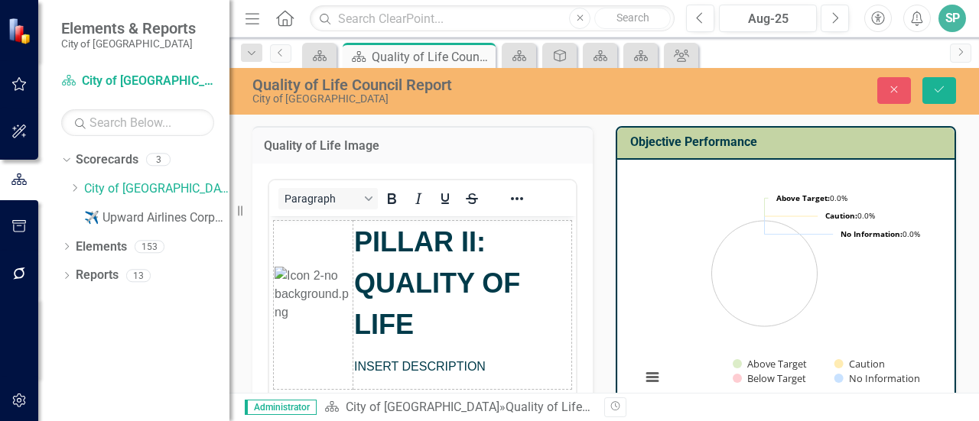
scroll to position [76, 0]
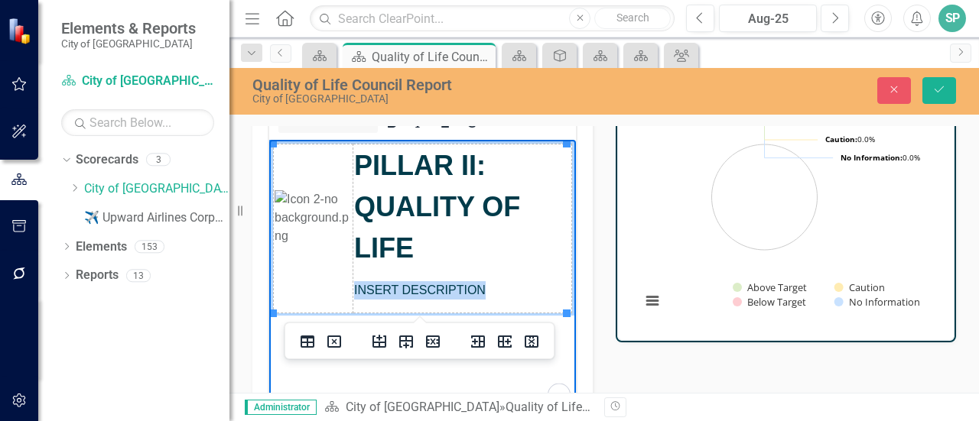
drag, startPoint x: 356, startPoint y: 288, endPoint x: 483, endPoint y: 291, distance: 127.0
click at [483, 291] on span "INSERT DESCRIPTION" at bounding box center [420, 289] width 132 height 13
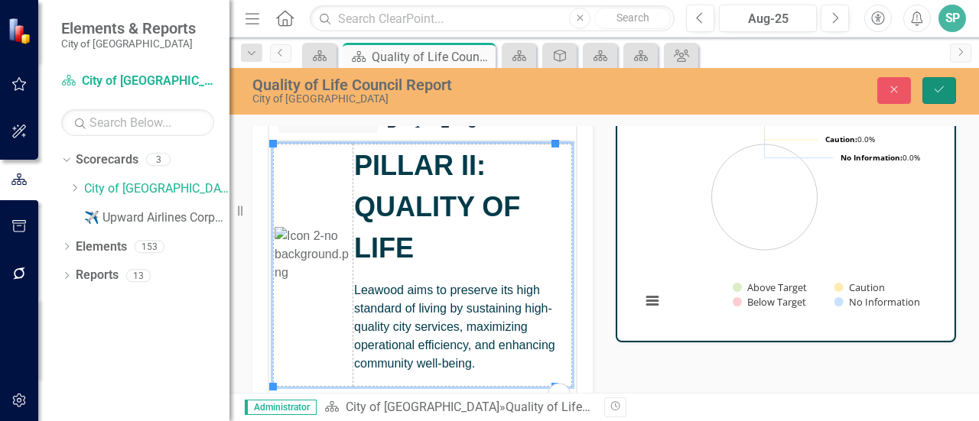
click at [939, 93] on icon "Save" at bounding box center [939, 89] width 14 height 11
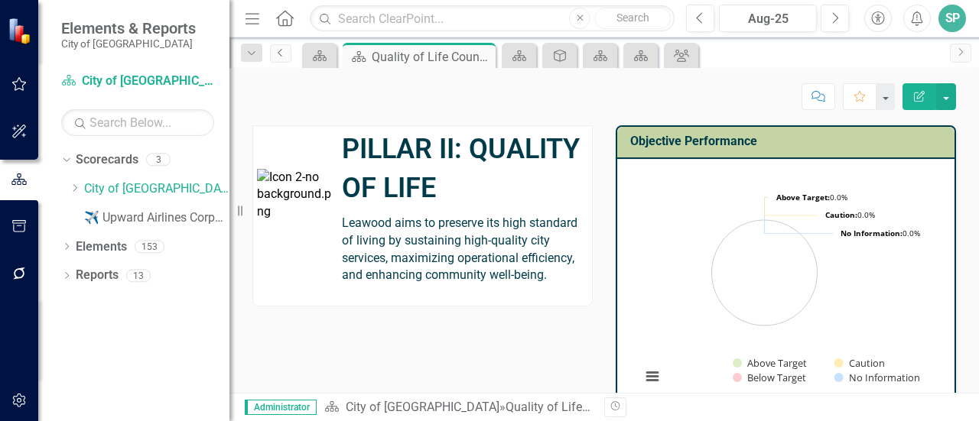
click at [284, 48] on icon "Previous" at bounding box center [281, 52] width 12 height 9
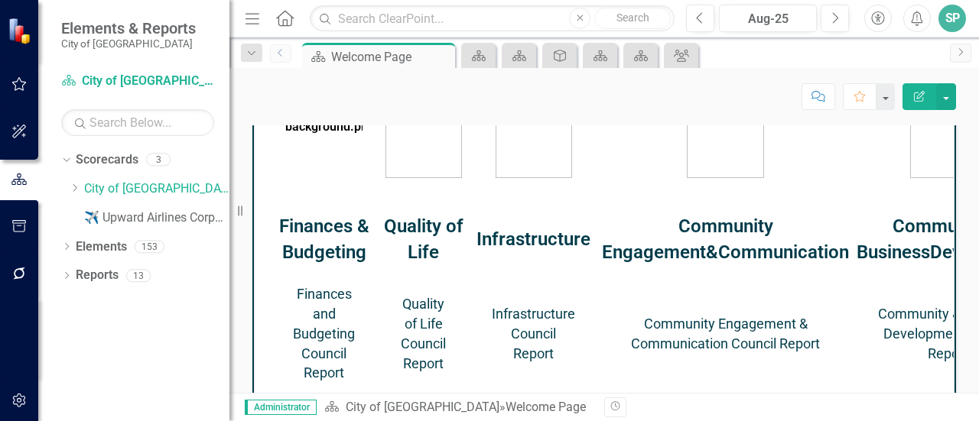
scroll to position [765, 0]
click at [575, 343] on link "Infrastructure Council Report" at bounding box center [533, 333] width 83 height 56
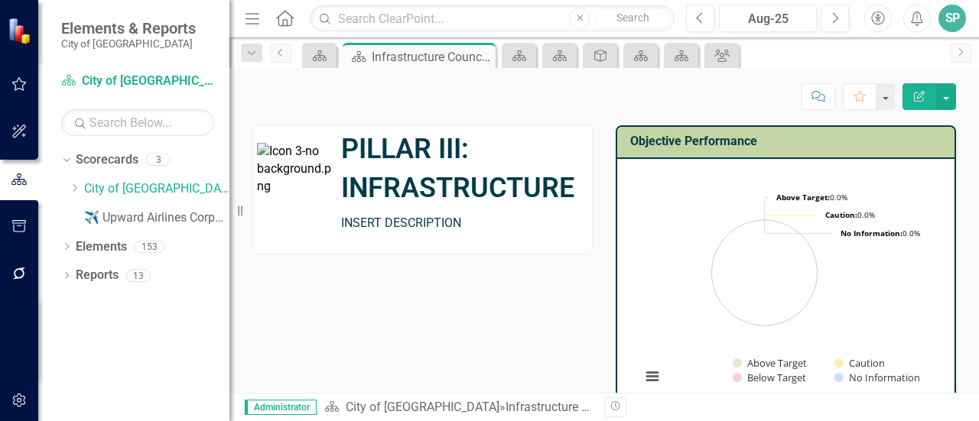
click at [374, 222] on span "INSERT DESCRIPTION" at bounding box center [401, 223] width 120 height 15
click at [373, 221] on span "INSERT DESCRIPTION" at bounding box center [401, 223] width 120 height 15
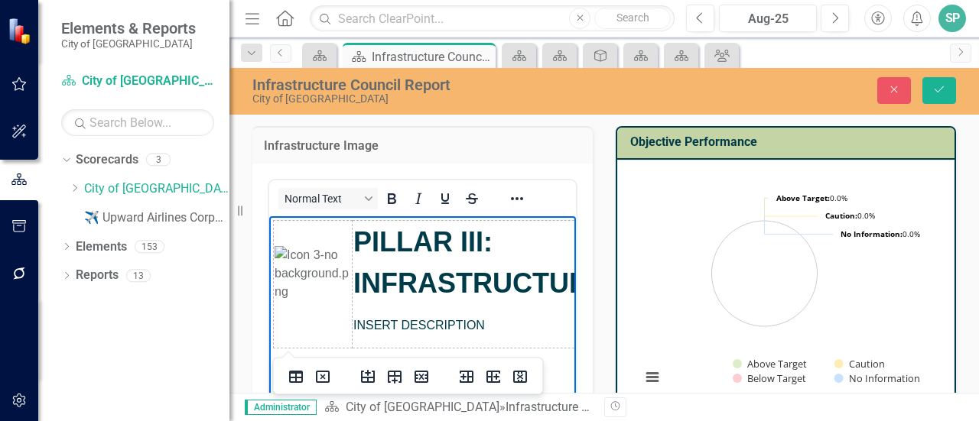
click at [372, 322] on span "INSERT DESCRIPTION" at bounding box center [419, 324] width 132 height 13
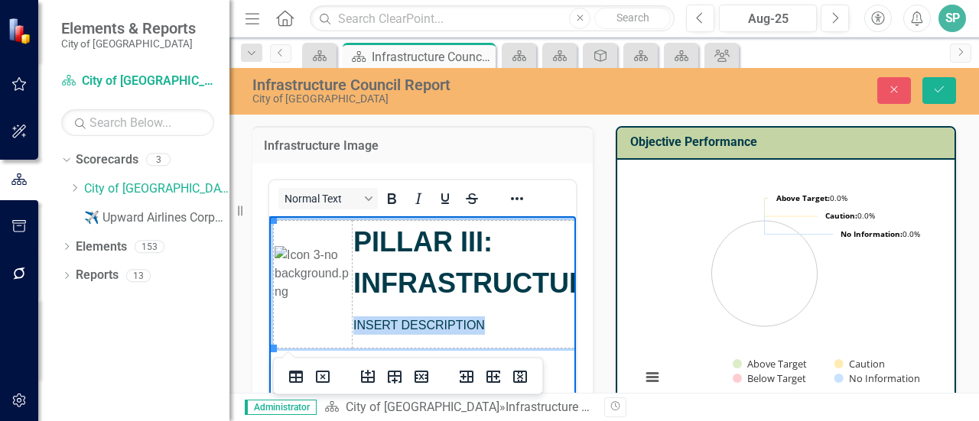
drag, startPoint x: 372, startPoint y: 322, endPoint x: 450, endPoint y: 326, distance: 78.1
click at [450, 326] on span "INSERT DESCRIPTION" at bounding box center [419, 324] width 132 height 13
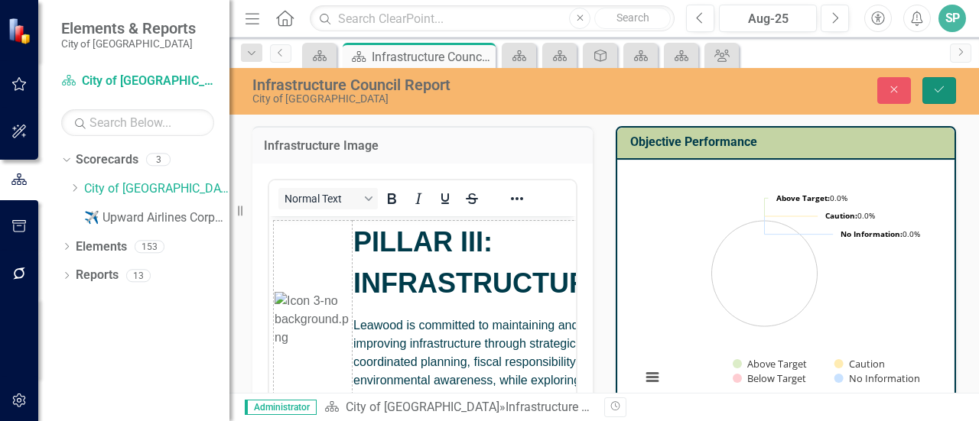
click at [934, 93] on icon "Save" at bounding box center [939, 89] width 14 height 11
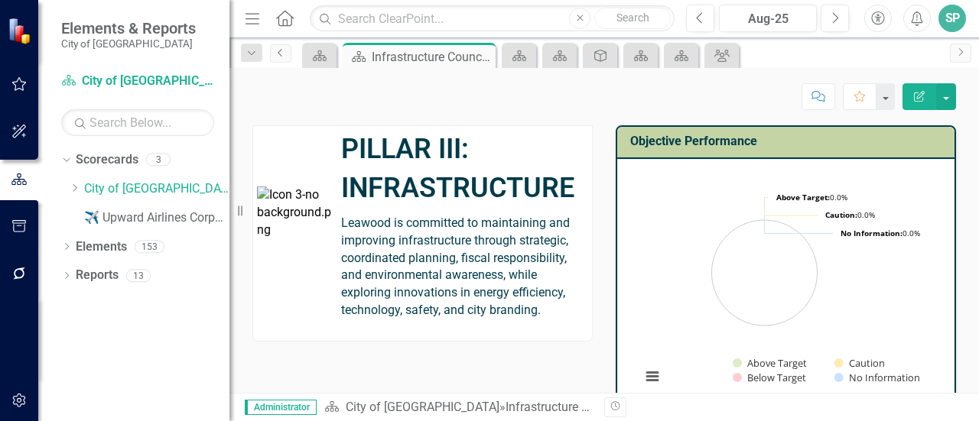
click at [281, 54] on icon "Previous" at bounding box center [281, 52] width 12 height 9
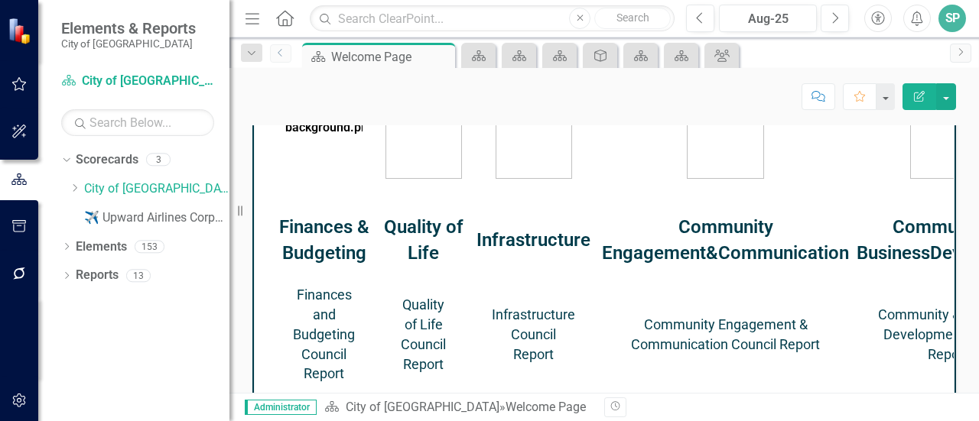
scroll to position [765, 0]
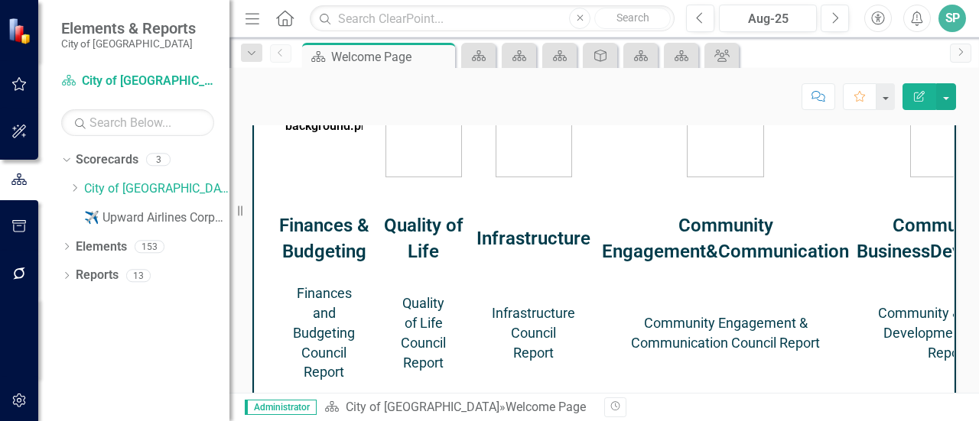
click at [727, 346] on link "Community Engagement & Communication Council Report" at bounding box center [725, 333] width 189 height 36
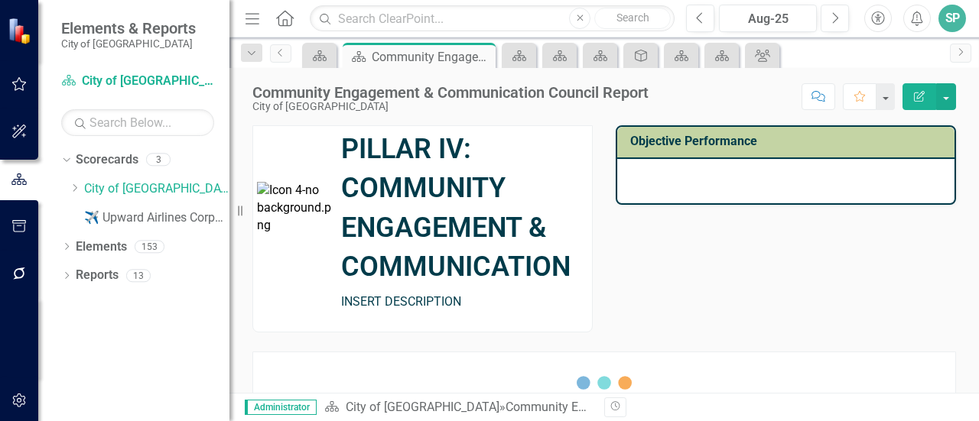
click at [409, 314] on td "PILLAR IV: COMMUNITY ENGAGEMENT & COMMUNICATION INSERT DESCRIPTION" at bounding box center [464, 220] width 255 height 189
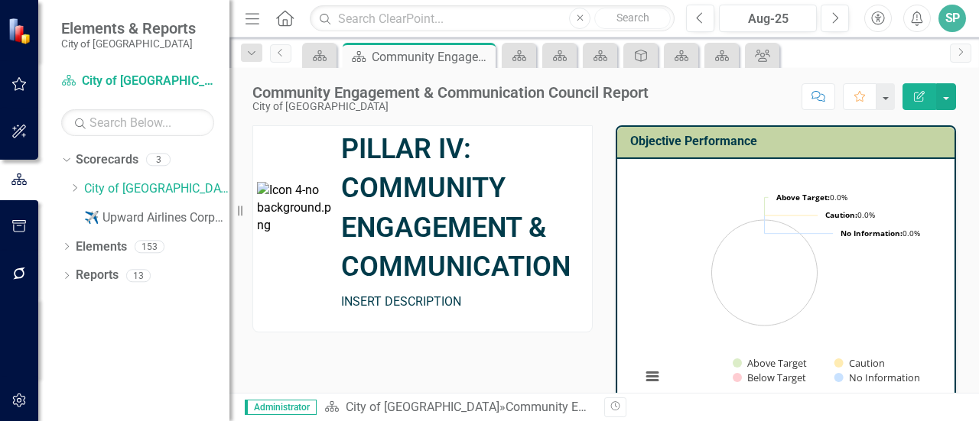
click at [409, 314] on td "PILLAR IV: COMMUNITY ENGAGEMENT & COMMUNICATION INSERT DESCRIPTION" at bounding box center [464, 220] width 255 height 189
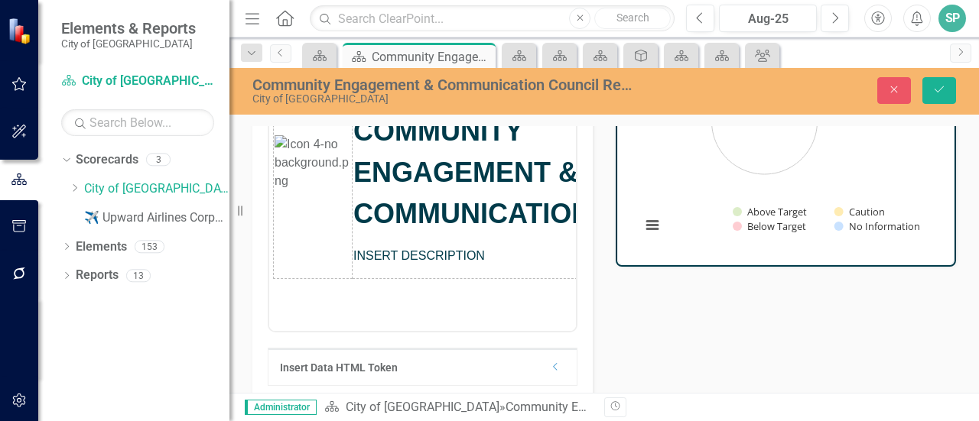
scroll to position [153, 0]
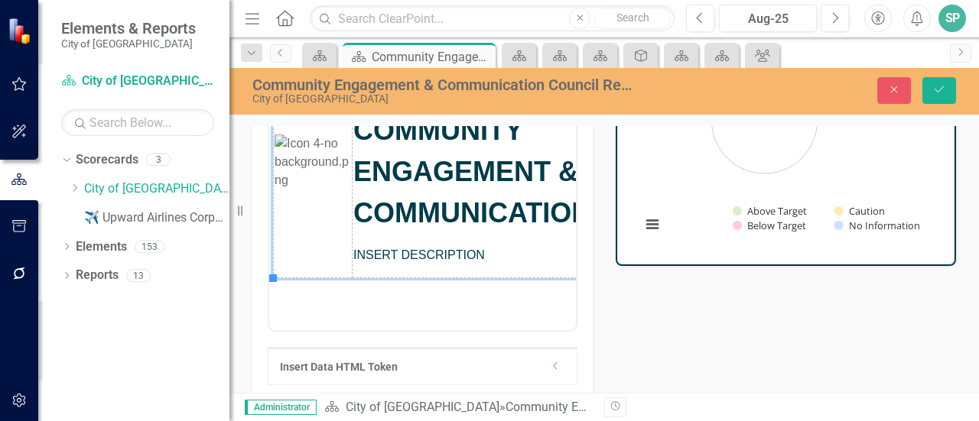
click at [364, 255] on span "INSERT DESCRIPTION" at bounding box center [419, 254] width 132 height 13
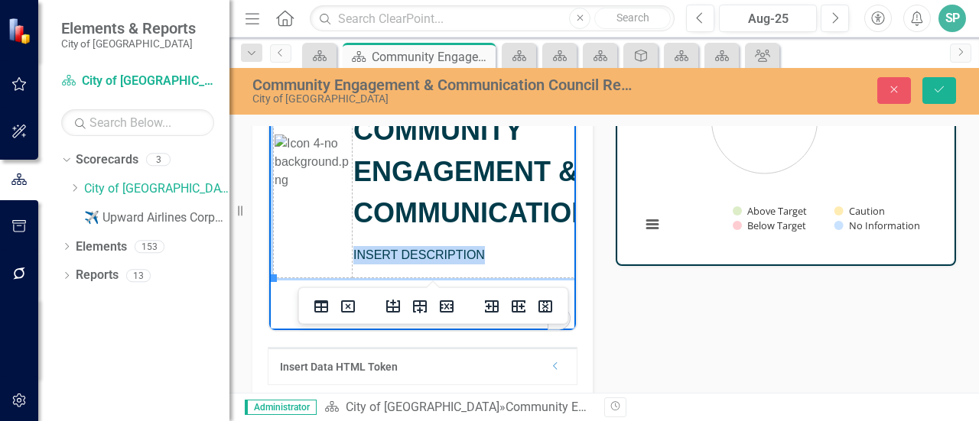
drag, startPoint x: 364, startPoint y: 255, endPoint x: 476, endPoint y: 265, distance: 112.9
click at [476, 265] on td "PILLAR IV: COMMUNITY ENGAGEMENT & COMMUNICATION INSERT DESCRIPTION" at bounding box center [473, 172] width 240 height 210
paste body "To enrich screen reader interactions, please activate Accessibility in Grammarl…"
click at [405, 249] on p "To enrich screen reader interactions, please activate Accessibility in Grammarl…" at bounding box center [472, 255] width 238 height 18
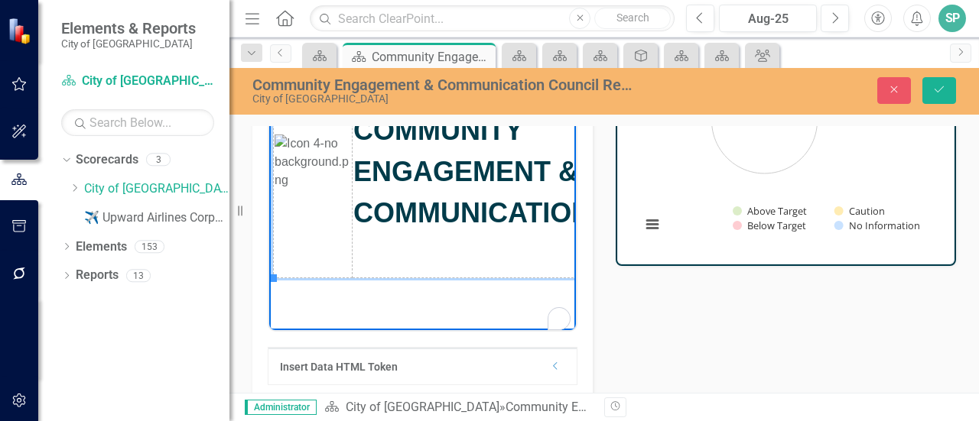
click at [362, 249] on p "To enrich screen reader interactions, please activate Accessibility in Grammarl…" at bounding box center [472, 255] width 238 height 18
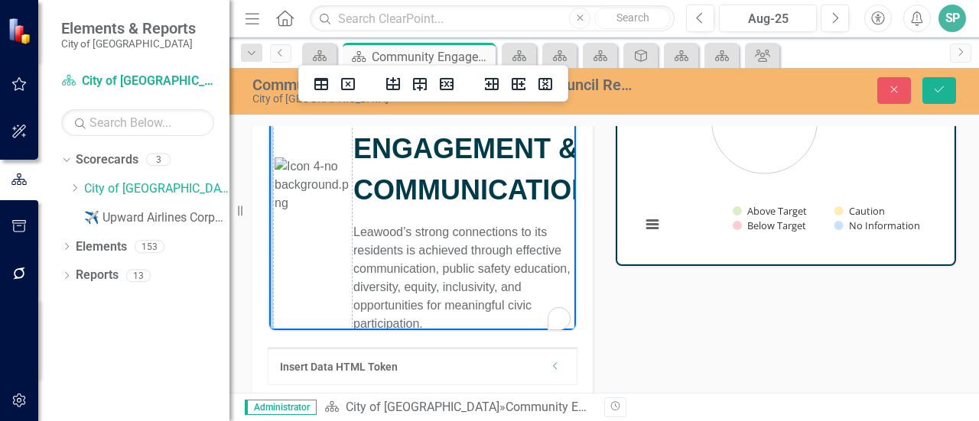
scroll to position [23, 0]
click at [945, 93] on icon "Save" at bounding box center [939, 89] width 14 height 11
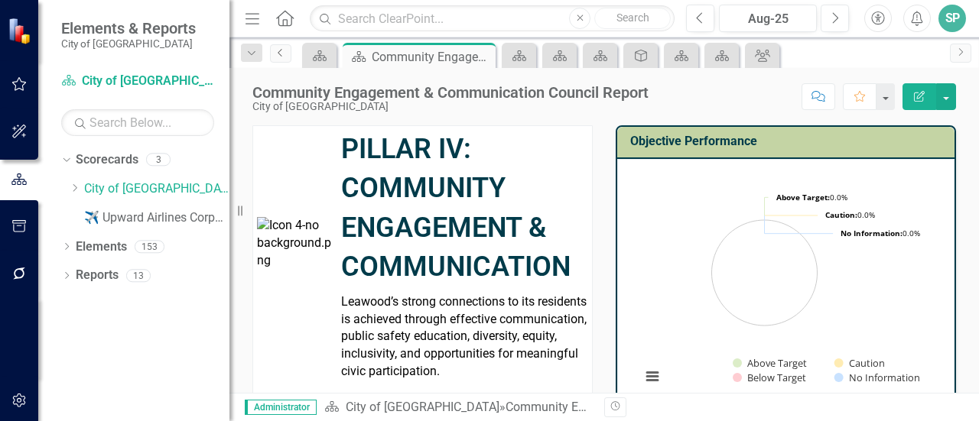
click at [280, 50] on icon "Previous" at bounding box center [281, 52] width 12 height 9
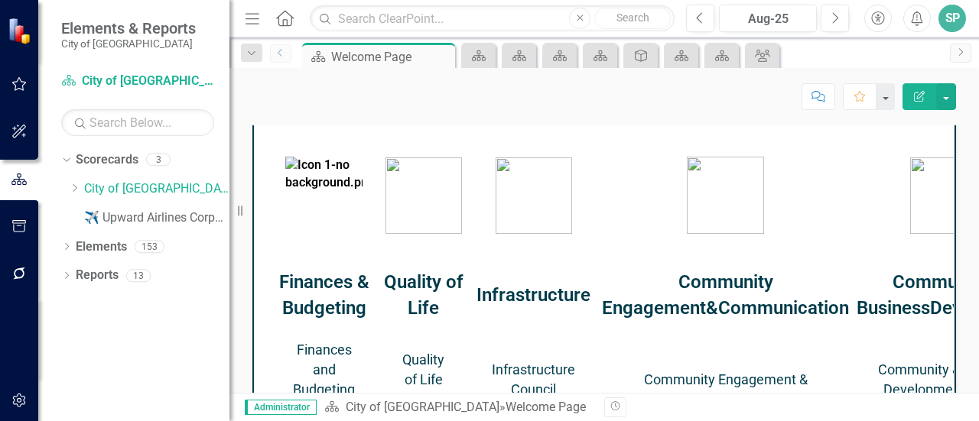
scroll to position [765, 0]
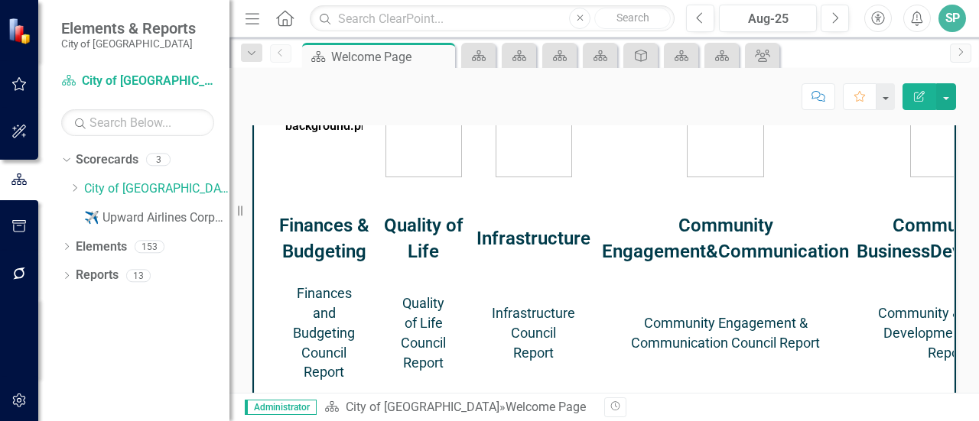
click at [878, 356] on link "Community & Business Development Council Report" at bounding box center [948, 333] width 141 height 56
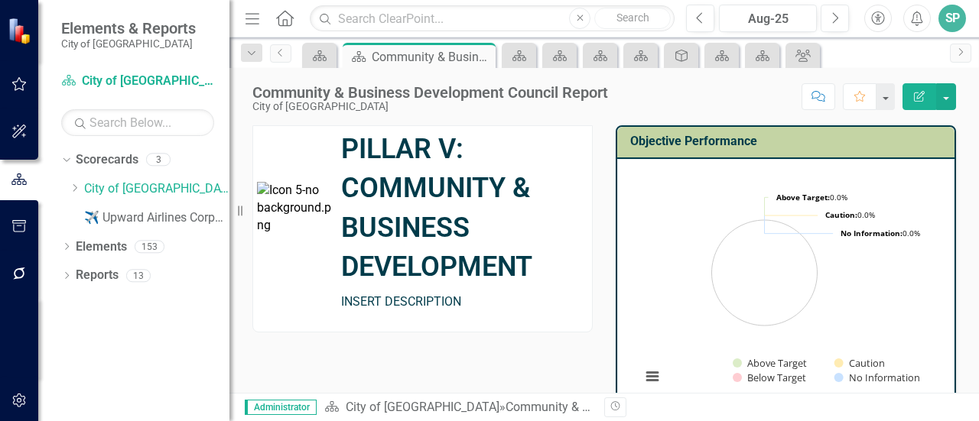
click at [369, 301] on span "INSERT DESCRIPTION" at bounding box center [401, 301] width 120 height 15
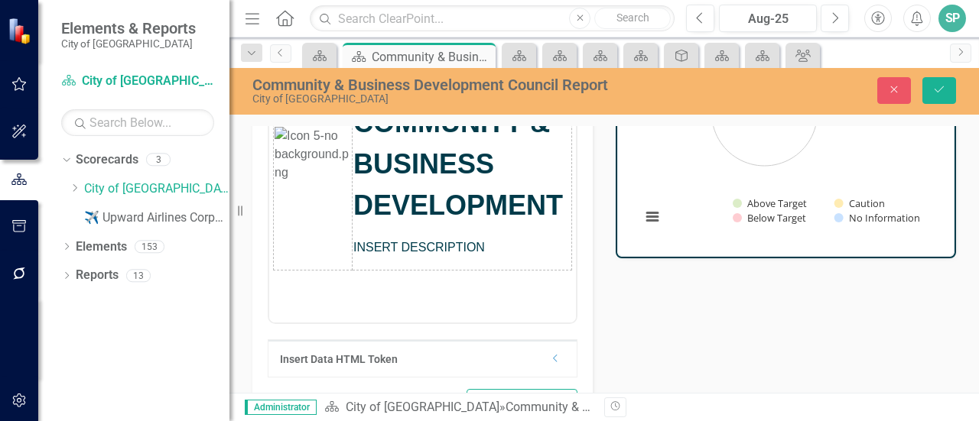
scroll to position [229, 0]
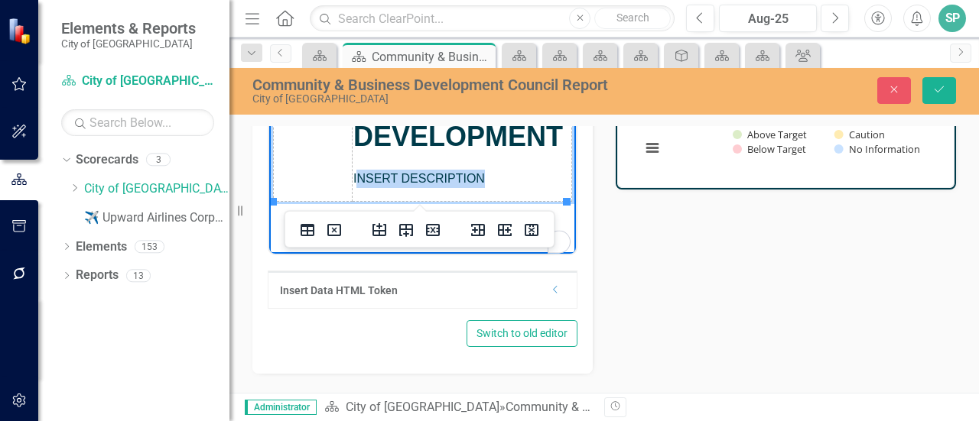
drag, startPoint x: 356, startPoint y: 178, endPoint x: 483, endPoint y: 179, distance: 127.0
click at [483, 179] on span "INSERT DESCRIPTION" at bounding box center [419, 178] width 132 height 13
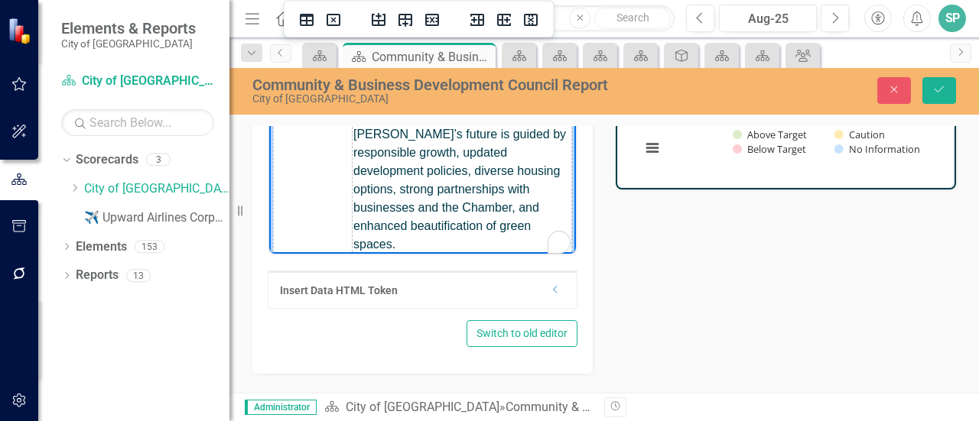
scroll to position [44, 0]
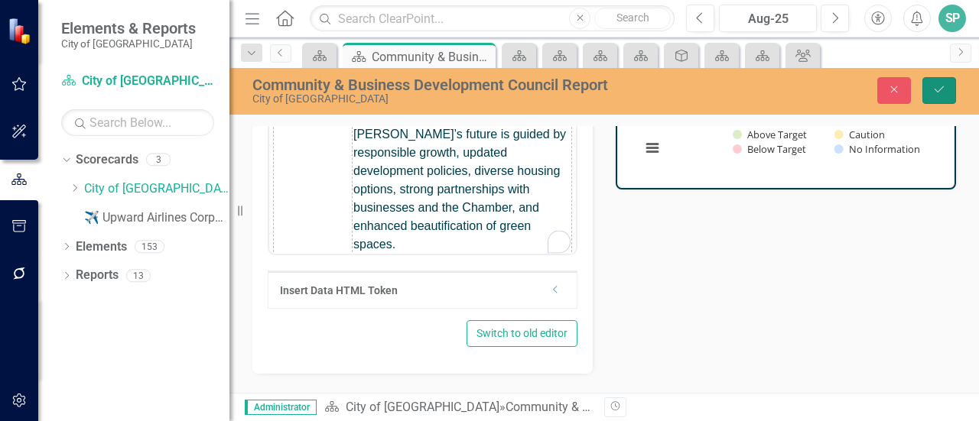
click at [939, 89] on icon "Save" at bounding box center [939, 89] width 14 height 11
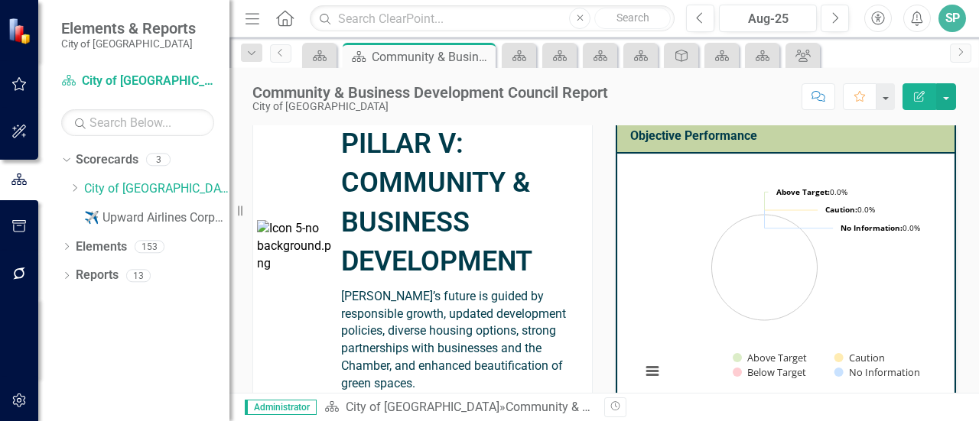
scroll to position [0, 0]
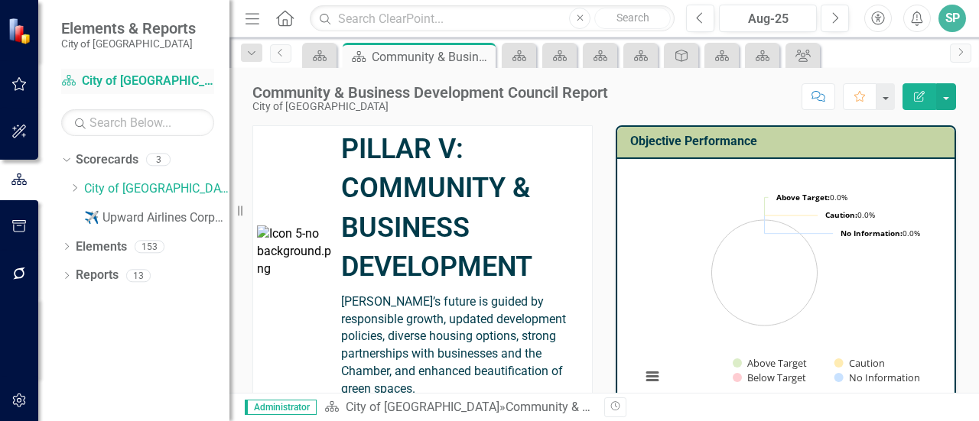
click at [115, 77] on link "Scorecard City of [GEOGRAPHIC_DATA]" at bounding box center [137, 82] width 153 height 18
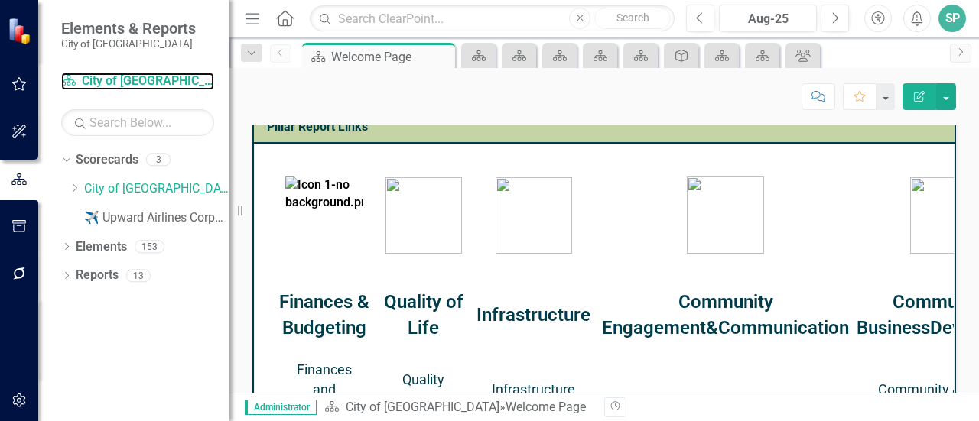
scroll to position [765, 0]
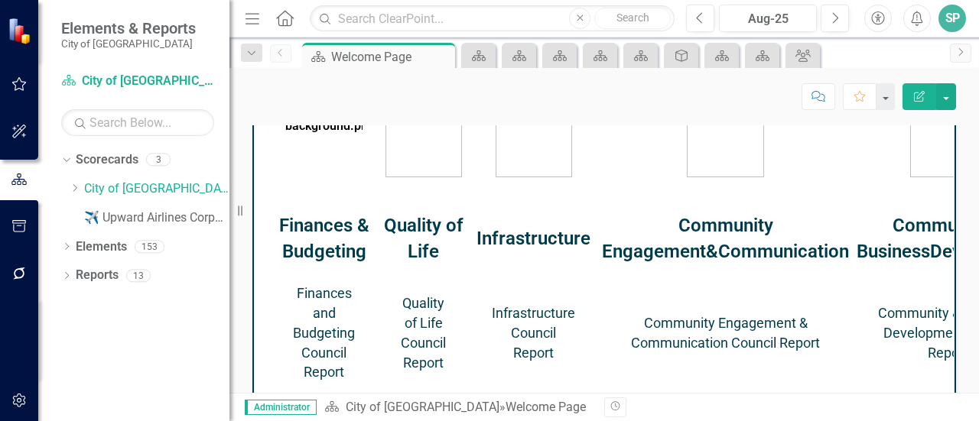
click at [710, 325] on link "Community Engagement & Communication Council Report" at bounding box center [725, 333] width 189 height 36
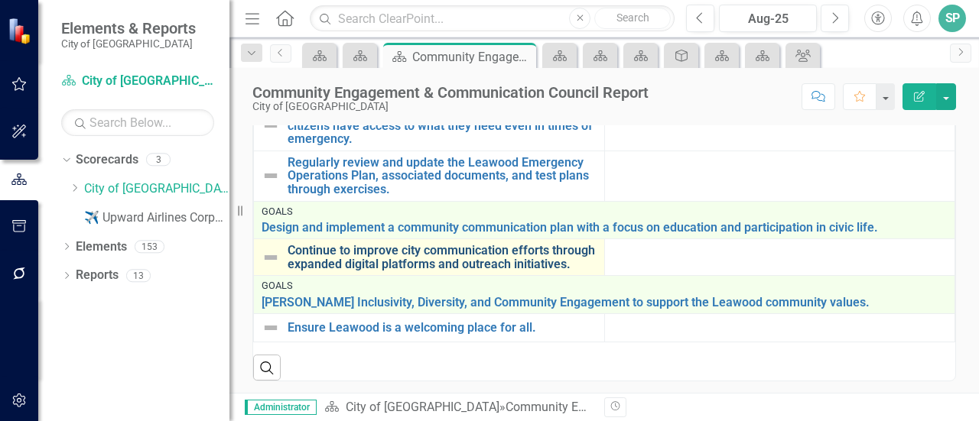
scroll to position [478, 0]
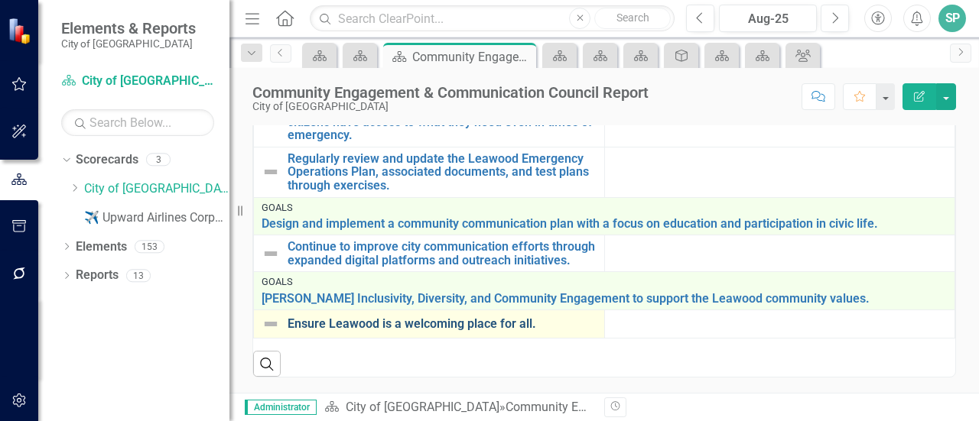
click at [431, 330] on link "Ensure Leawood is a welcoming place for all." at bounding box center [442, 324] width 309 height 14
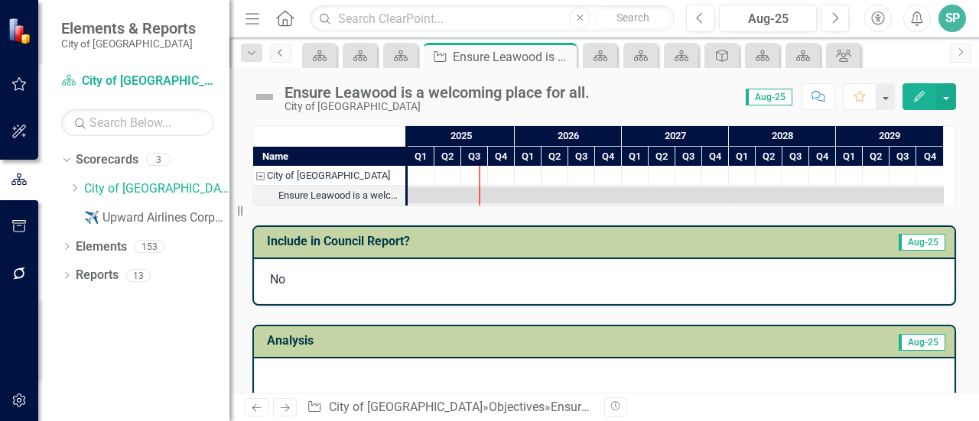
click at [281, 54] on icon "Previous" at bounding box center [281, 52] width 12 height 9
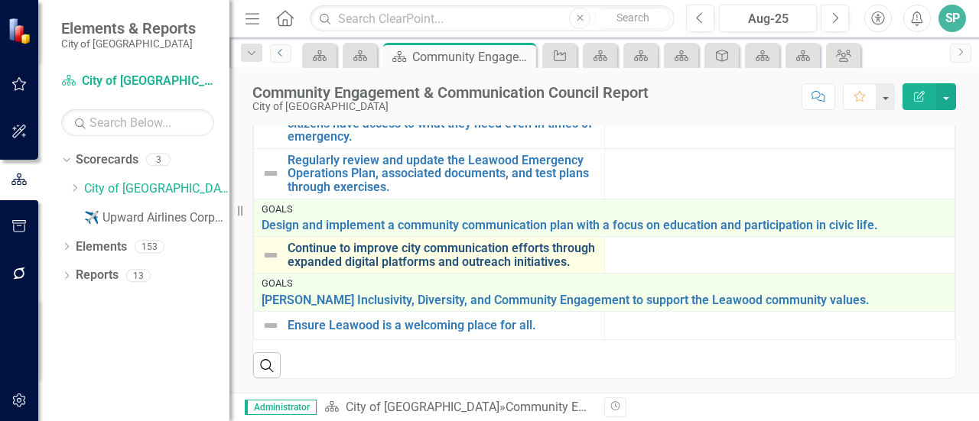
scroll to position [478, 0]
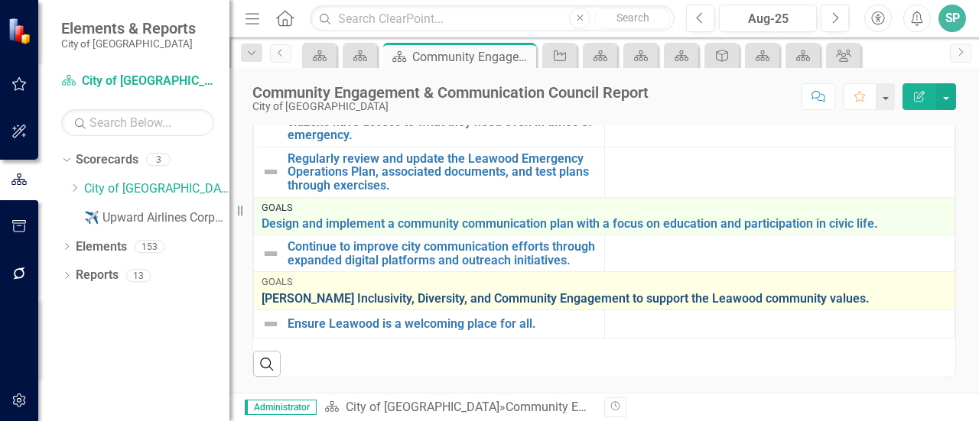
click at [383, 297] on link "[PERSON_NAME] Inclusivity, Diversity, and Community Engagement to support the L…" at bounding box center [604, 299] width 685 height 14
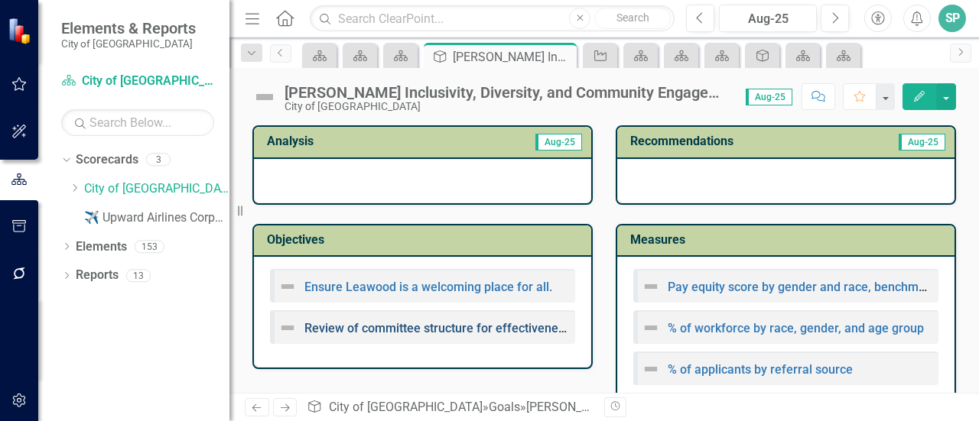
scroll to position [76, 0]
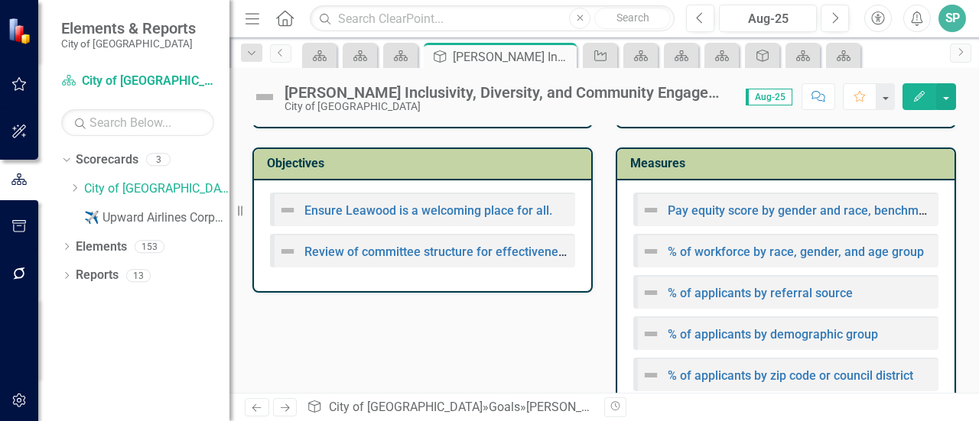
click at [395, 276] on div "Ensure Leawood is a welcoming place for all. Review of committee structure for …" at bounding box center [422, 235] width 337 height 111
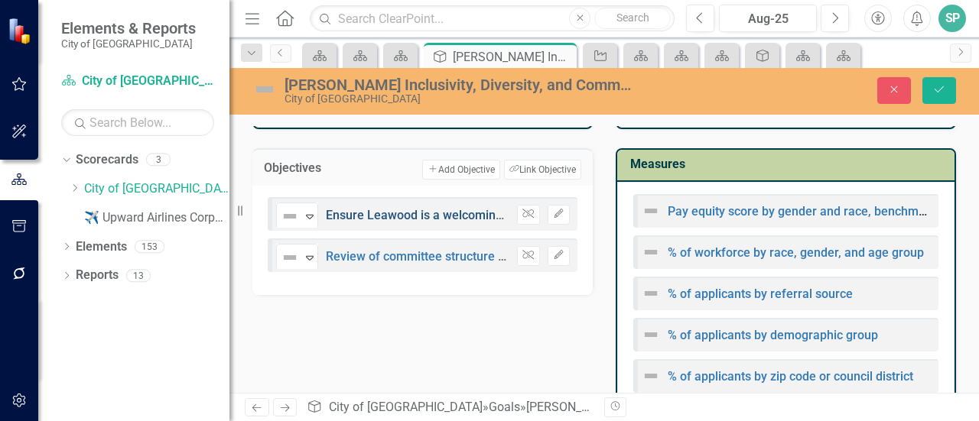
click at [403, 212] on link "Ensure Leawood is a welcoming place for all." at bounding box center [450, 215] width 248 height 15
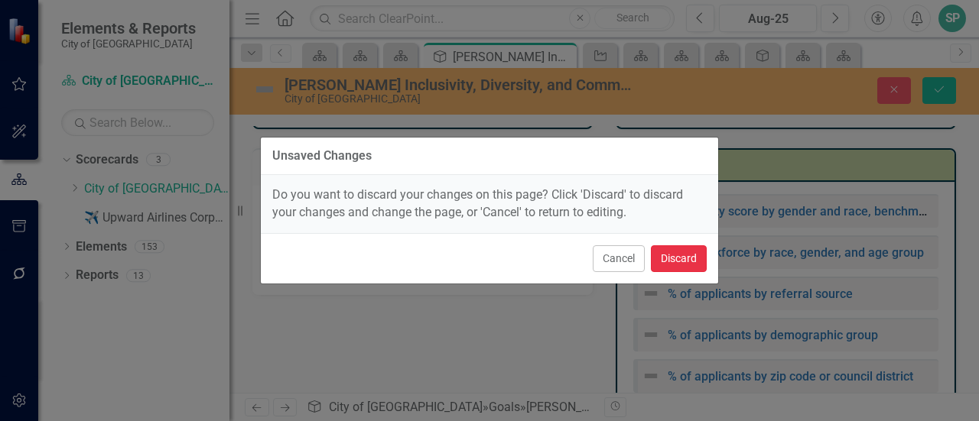
click at [668, 260] on button "Discard" at bounding box center [679, 259] width 56 height 27
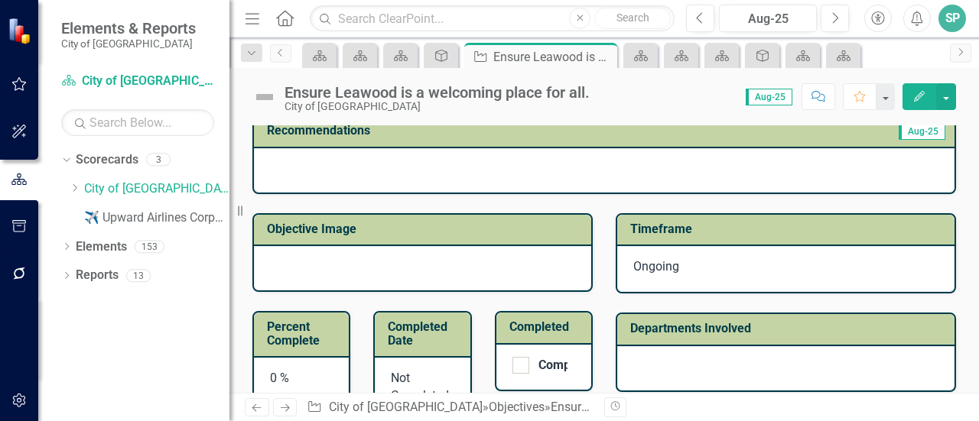
scroll to position [291, 0]
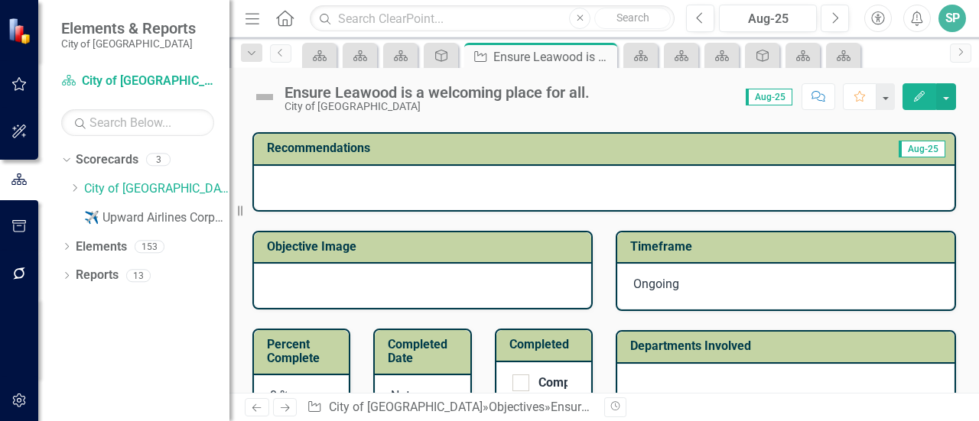
click at [396, 278] on div at bounding box center [422, 286] width 337 height 44
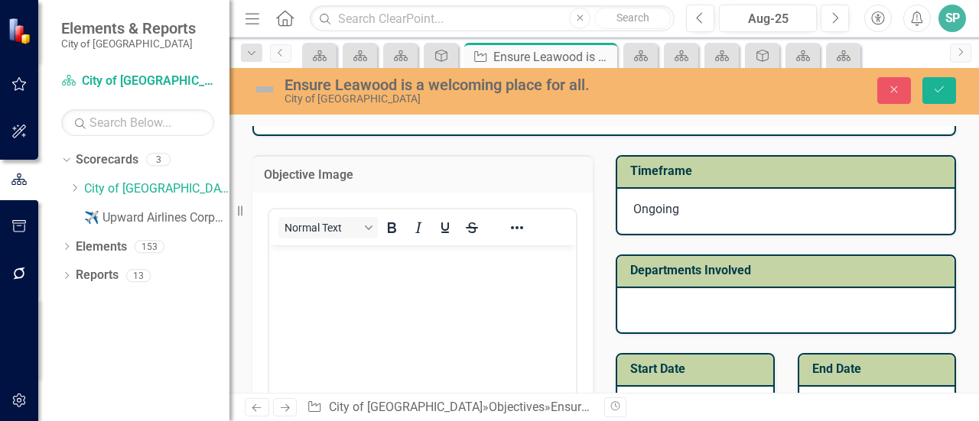
scroll to position [521, 0]
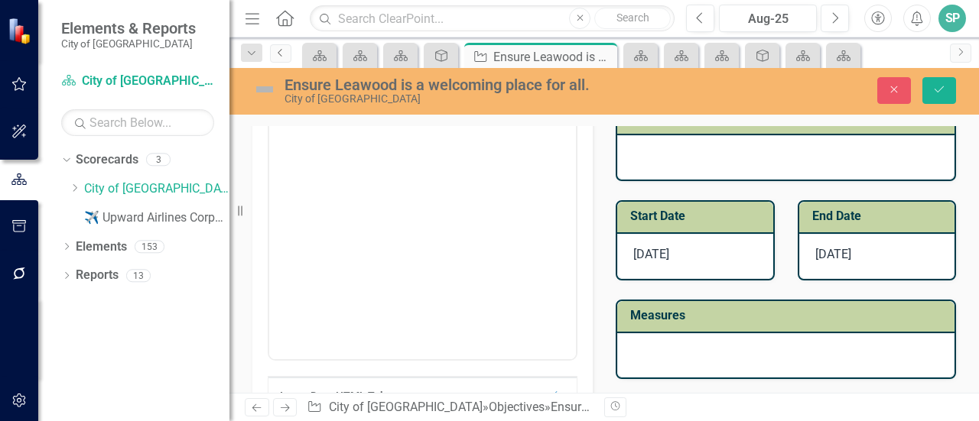
click at [279, 48] on icon "Previous" at bounding box center [281, 52] width 12 height 9
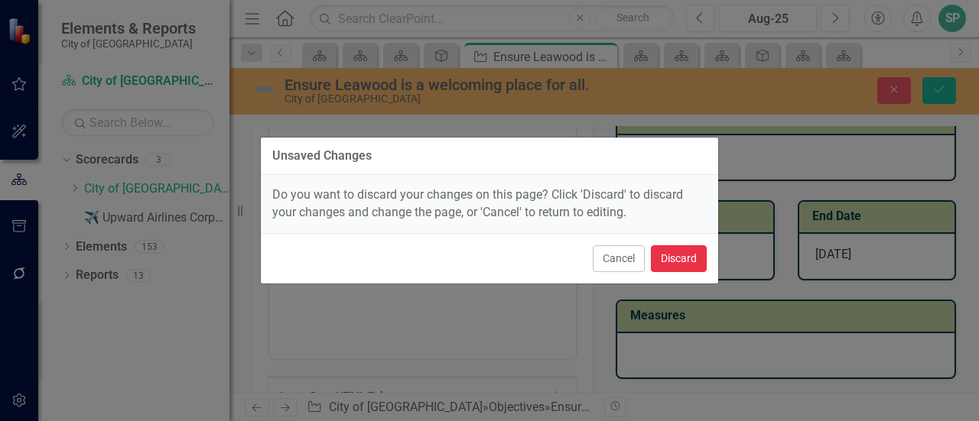
click at [688, 263] on button "Discard" at bounding box center [679, 259] width 56 height 27
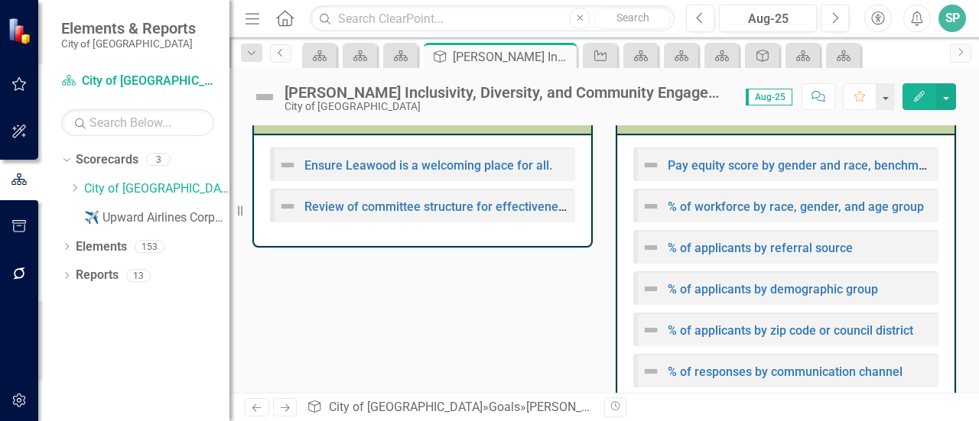
scroll to position [41, 0]
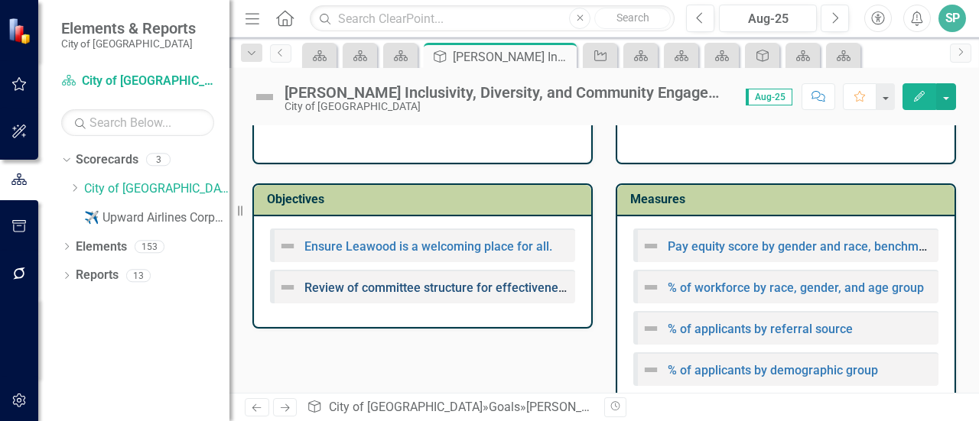
click at [506, 288] on link "Review of committee structure for effectiveness taking into consideration repre…" at bounding box center [646, 288] width 685 height 15
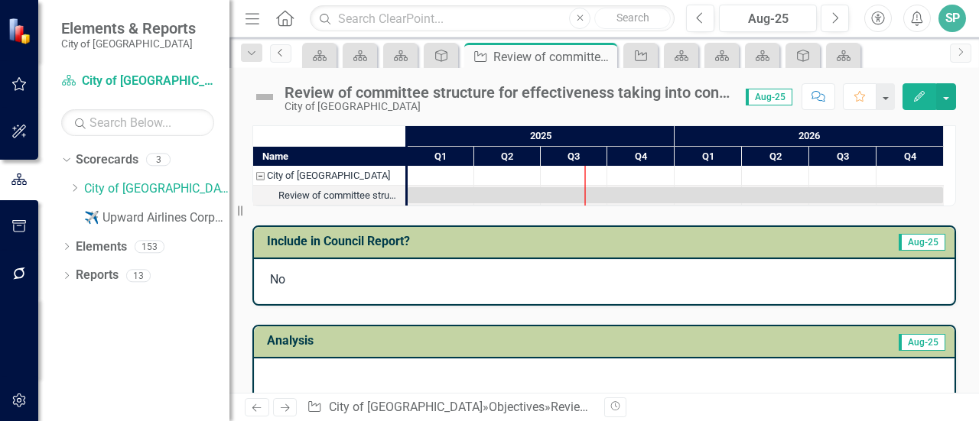
click at [280, 48] on icon "Previous" at bounding box center [281, 52] width 12 height 9
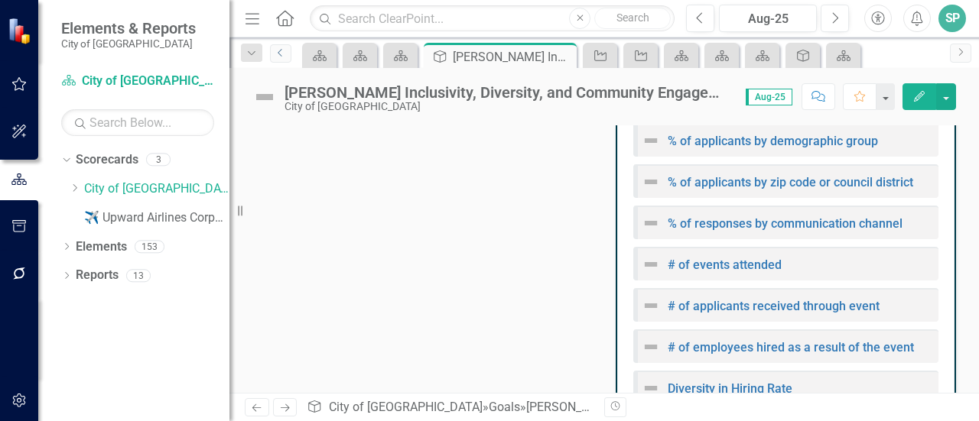
scroll to position [193, 0]
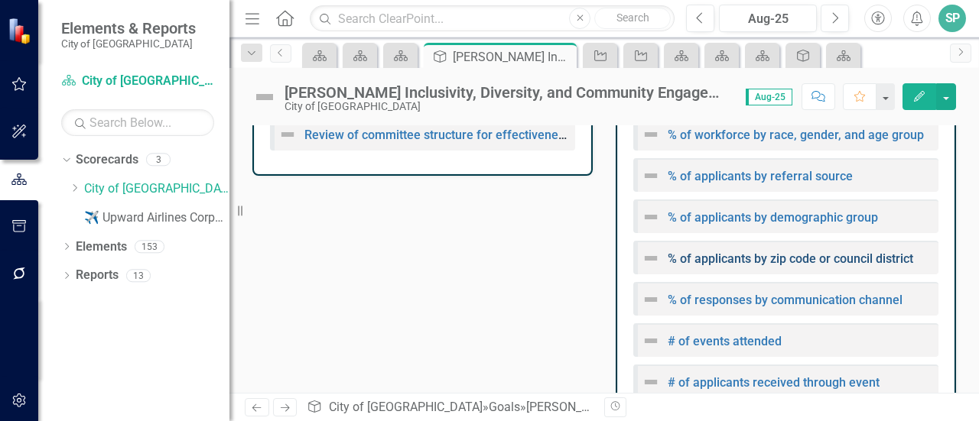
click at [763, 258] on link "% of applicants by zip code or council district" at bounding box center [791, 259] width 246 height 15
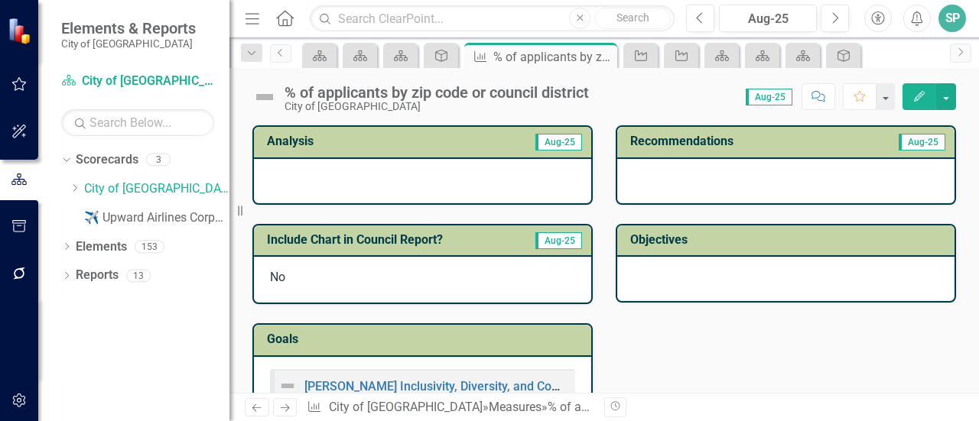
click at [703, 285] on div at bounding box center [785, 279] width 337 height 44
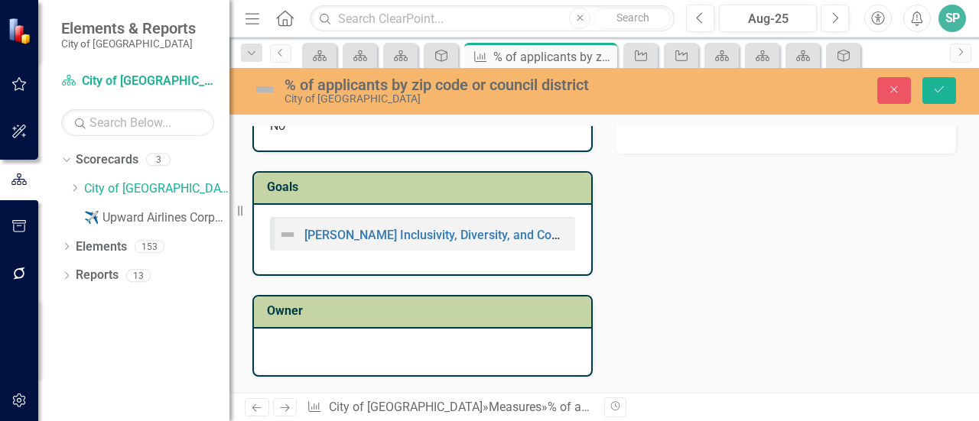
scroll to position [76, 0]
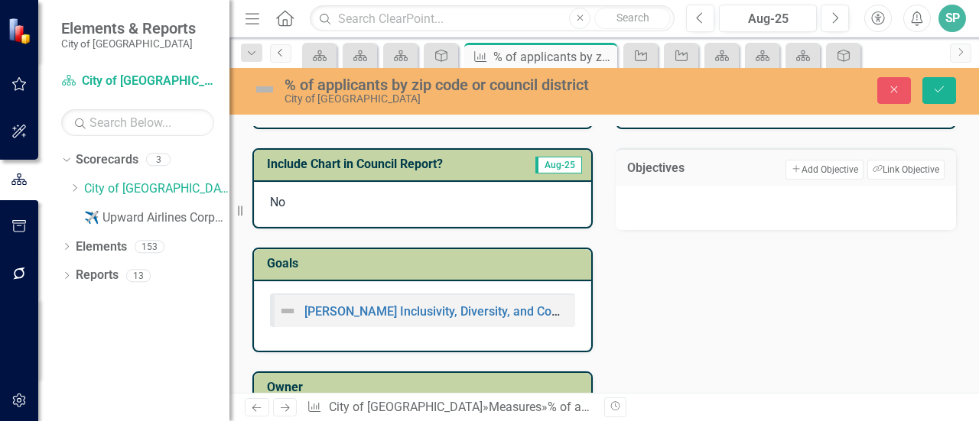
click at [280, 47] on link "Previous" at bounding box center [280, 53] width 21 height 18
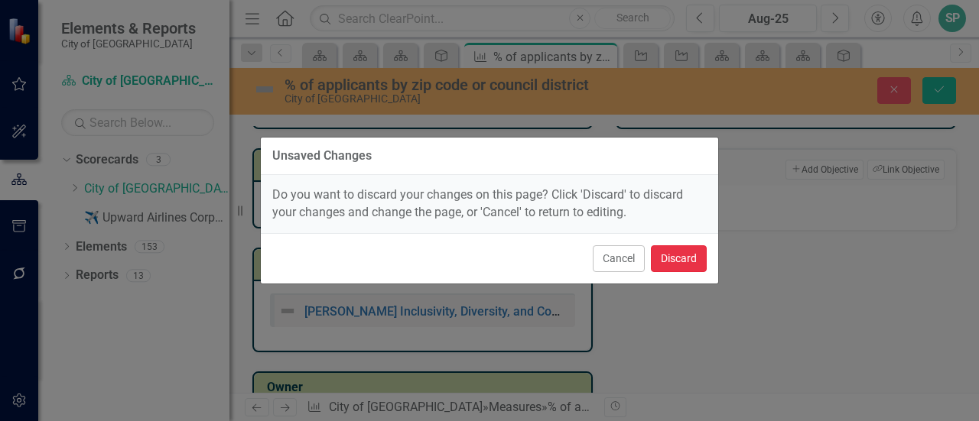
click at [675, 252] on button "Discard" at bounding box center [679, 259] width 56 height 27
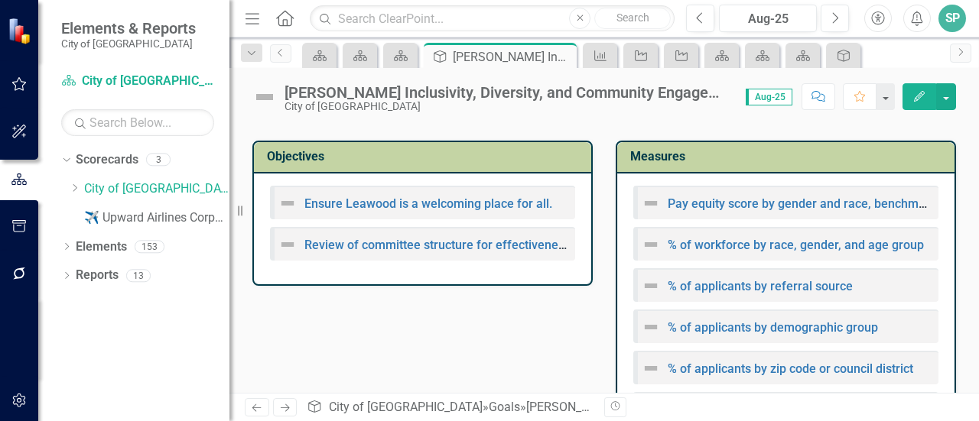
scroll to position [76, 0]
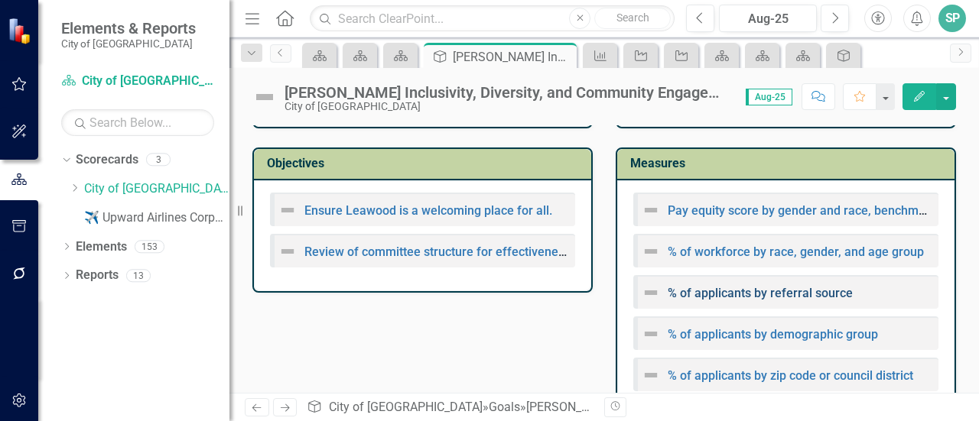
drag, startPoint x: 863, startPoint y: 293, endPoint x: 725, endPoint y: 298, distance: 137.7
click at [729, 298] on div "% of applicants by referral source" at bounding box center [785, 292] width 305 height 34
click at [506, 251] on link "Review of committee structure for effectiveness taking into consideration repre…" at bounding box center [646, 252] width 685 height 15
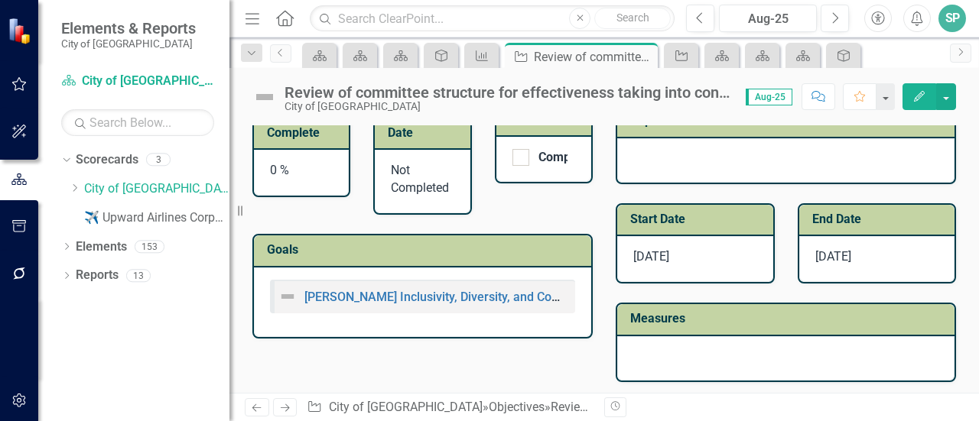
scroll to position [521, 0]
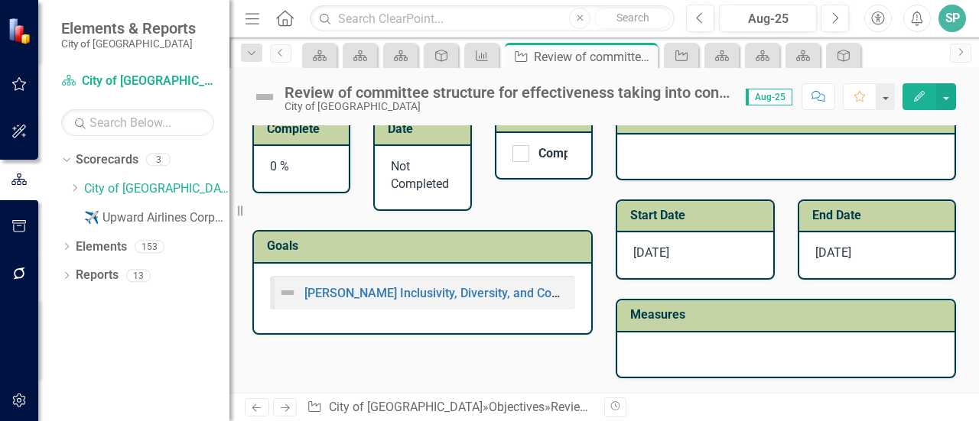
click at [692, 352] on div at bounding box center [785, 355] width 337 height 44
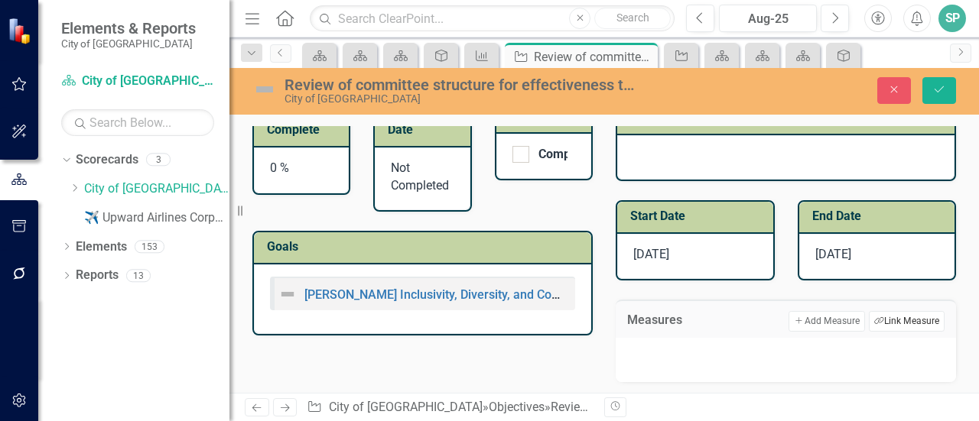
click at [875, 320] on button "Link Tag Link Measure" at bounding box center [907, 321] width 76 height 20
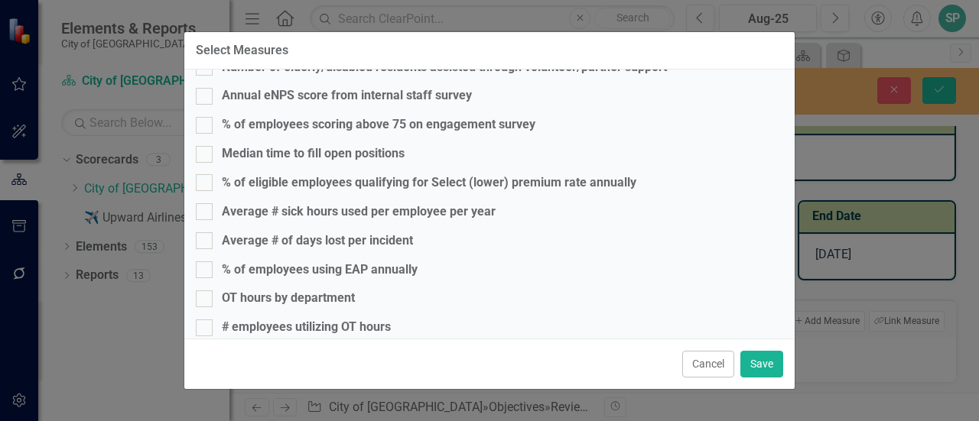
scroll to position [765, 0]
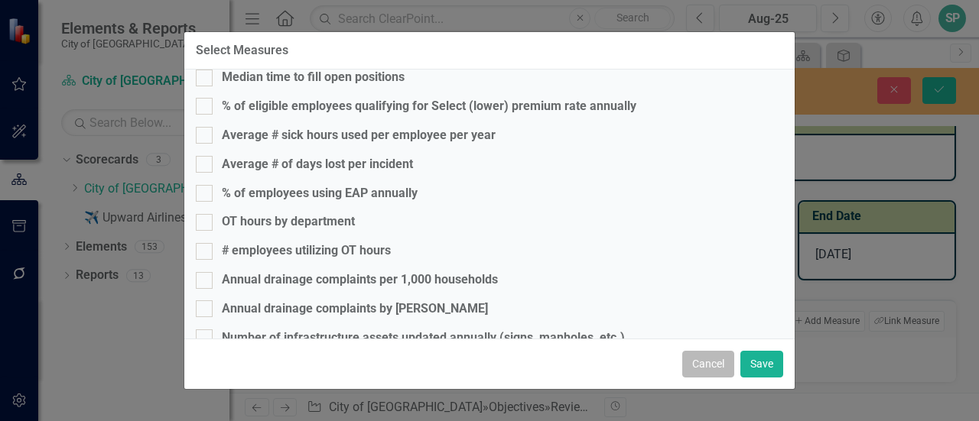
click at [719, 360] on button "Cancel" at bounding box center [708, 364] width 52 height 27
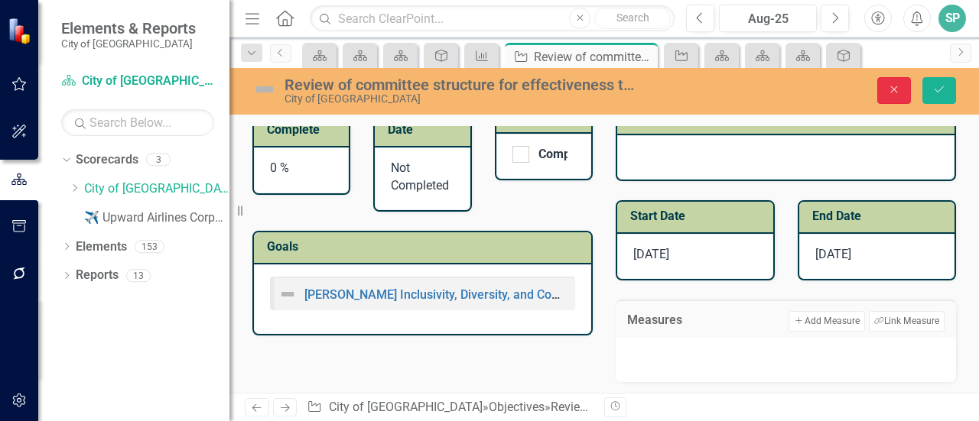
click at [899, 90] on icon "Close" at bounding box center [894, 89] width 14 height 11
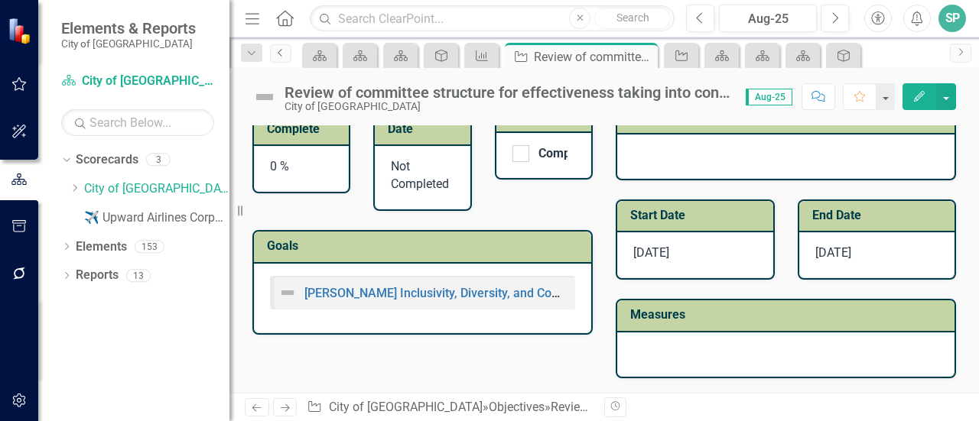
click at [280, 52] on icon "Previous" at bounding box center [281, 52] width 12 height 9
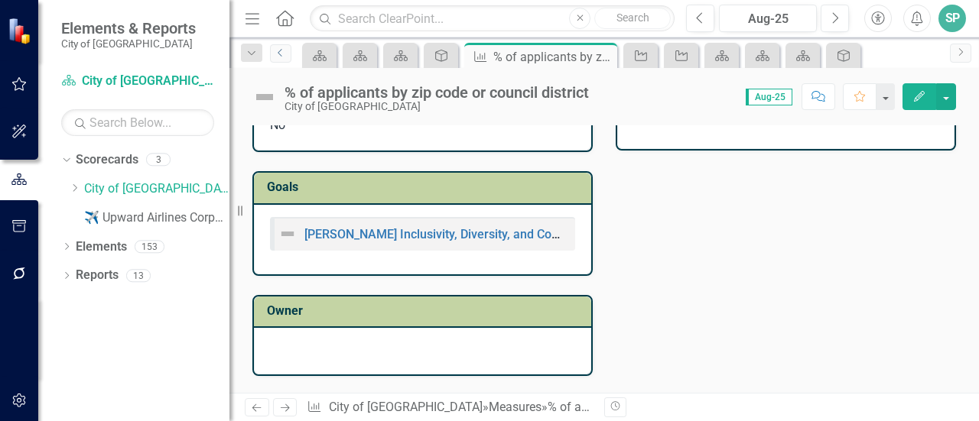
scroll to position [153, 0]
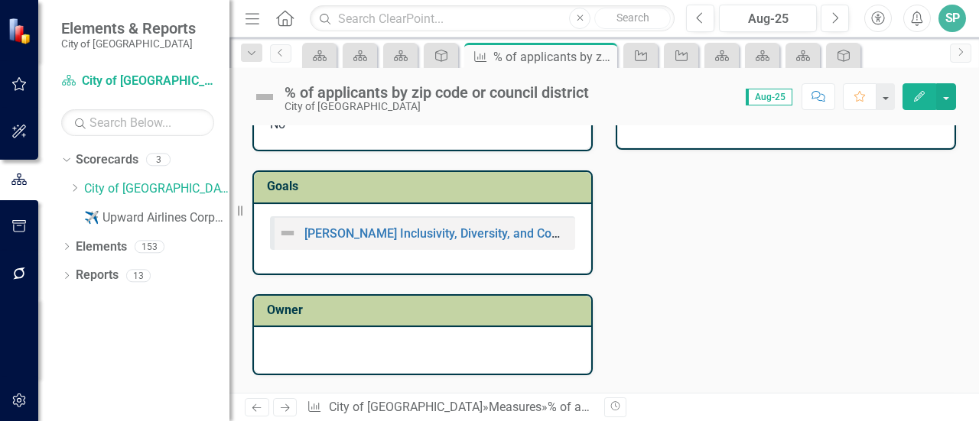
click at [496, 226] on div "[PERSON_NAME] Inclusivity, Diversity, and Community Engagement to support the L…" at bounding box center [422, 233] width 289 height 18
click at [497, 230] on link "[PERSON_NAME] Inclusivity, Diversity, and Community Engagement to support the L…" at bounding box center [607, 233] width 607 height 15
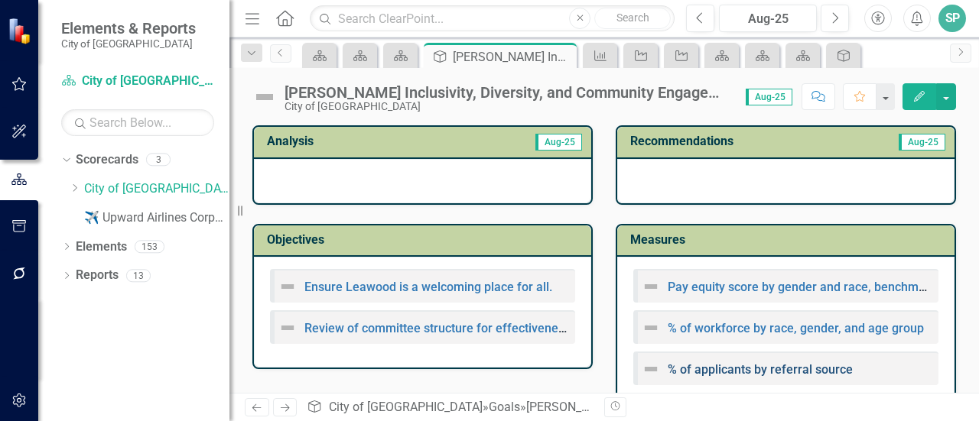
click at [737, 369] on link "% of applicants by referral source" at bounding box center [760, 370] width 185 height 15
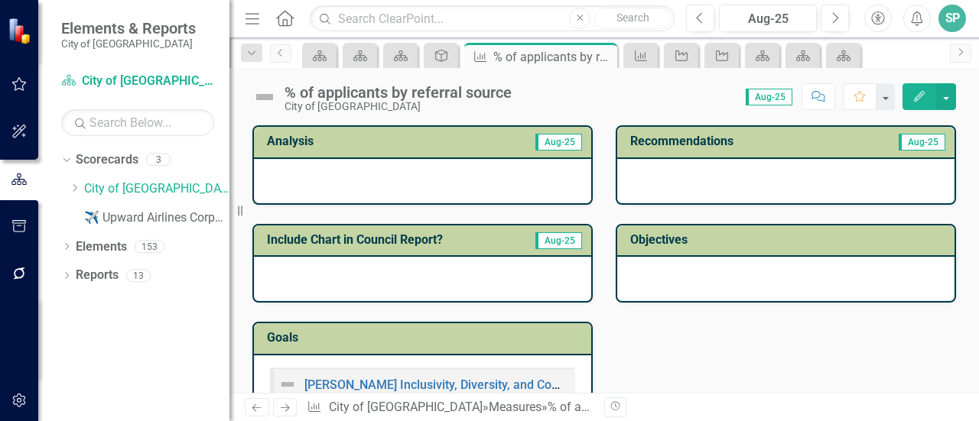
click at [717, 281] on div at bounding box center [785, 279] width 337 height 44
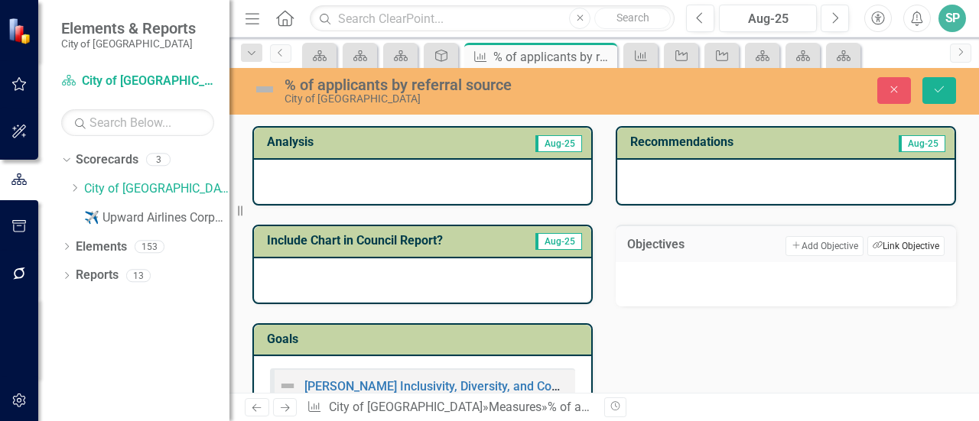
click at [873, 242] on icon "Link Tag" at bounding box center [878, 246] width 10 height 8
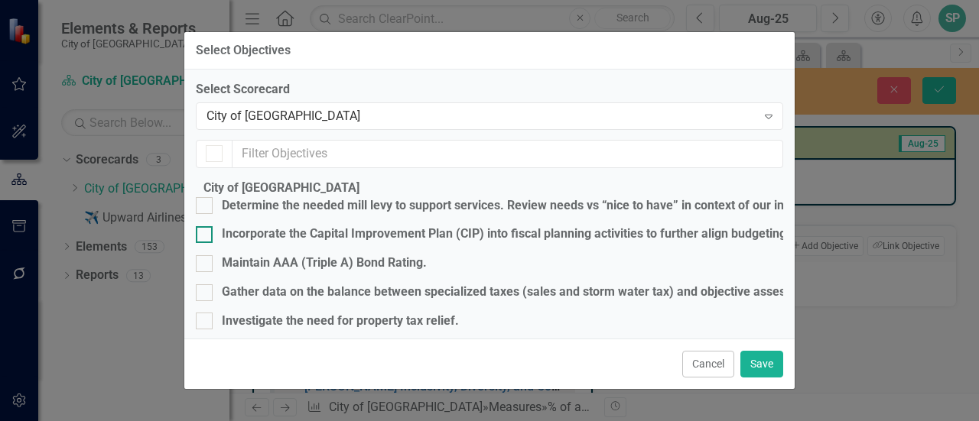
checkbox input "false"
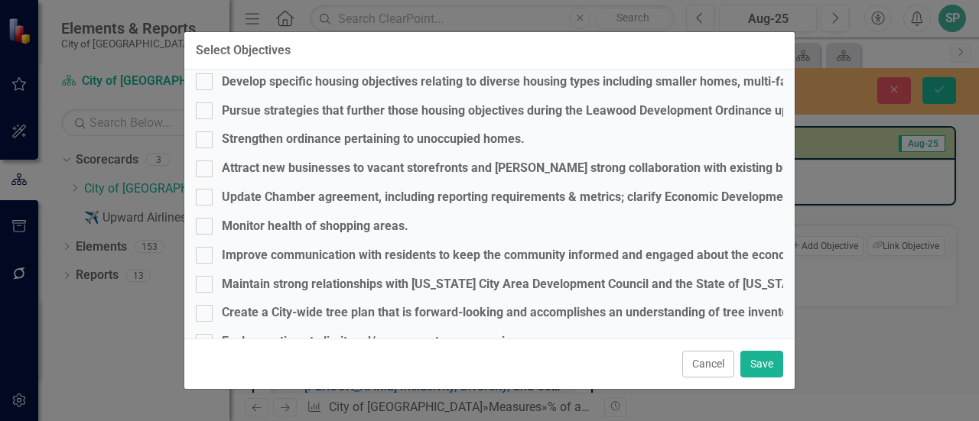
scroll to position [1330, 0]
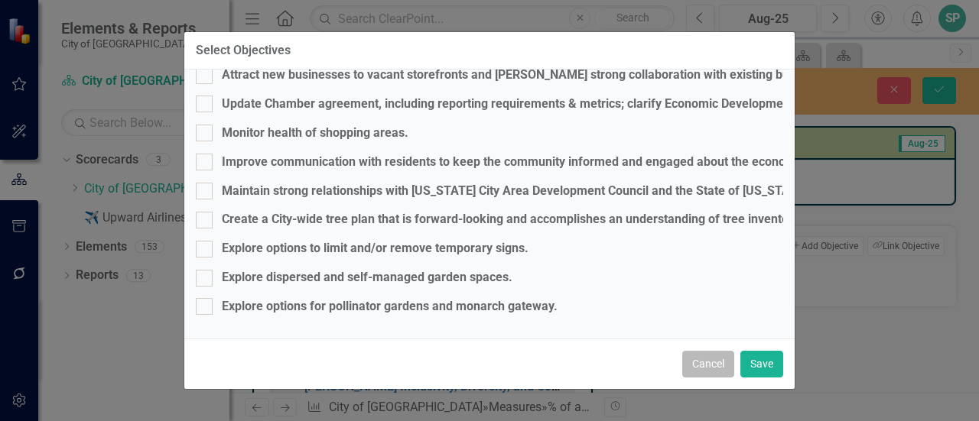
click at [712, 368] on button "Cancel" at bounding box center [708, 364] width 52 height 27
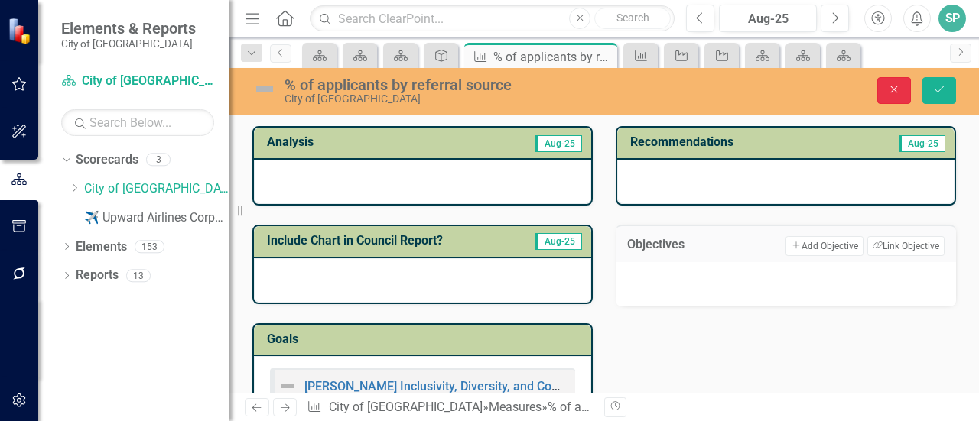
click at [899, 89] on icon "Close" at bounding box center [894, 89] width 14 height 11
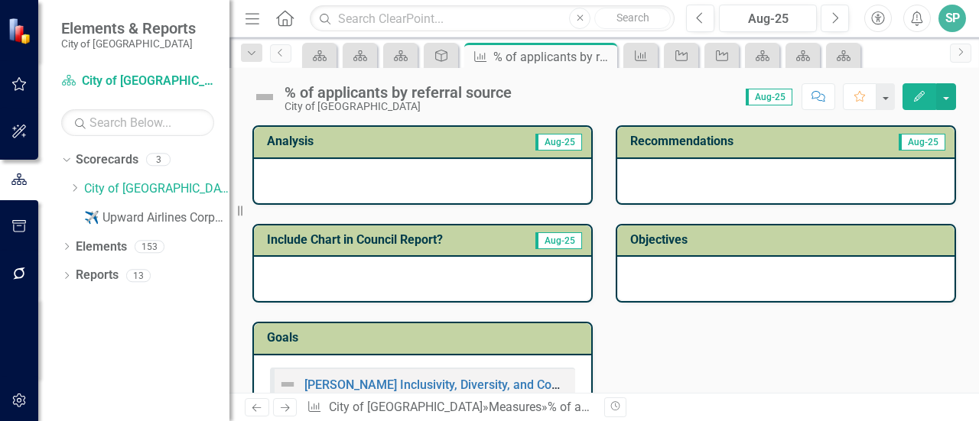
click at [720, 285] on div at bounding box center [785, 279] width 337 height 44
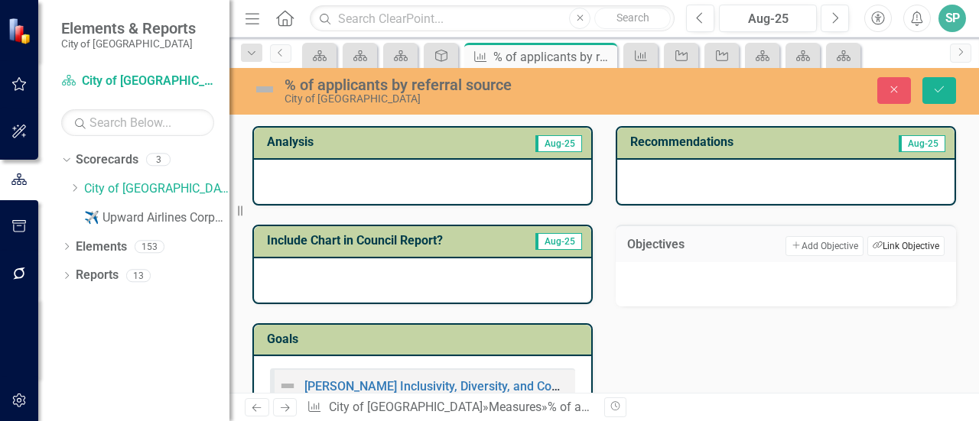
click at [885, 249] on button "Link Tag Link Objective" at bounding box center [905, 246] width 77 height 20
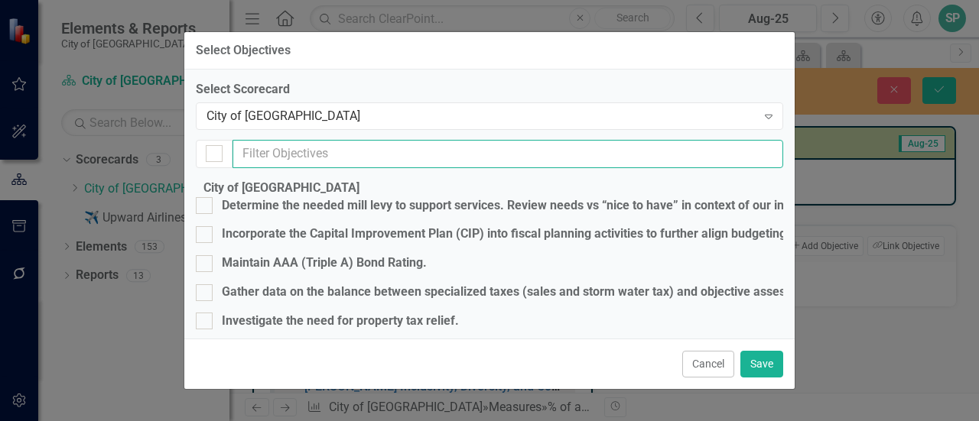
click at [350, 153] on input "text" at bounding box center [508, 154] width 551 height 28
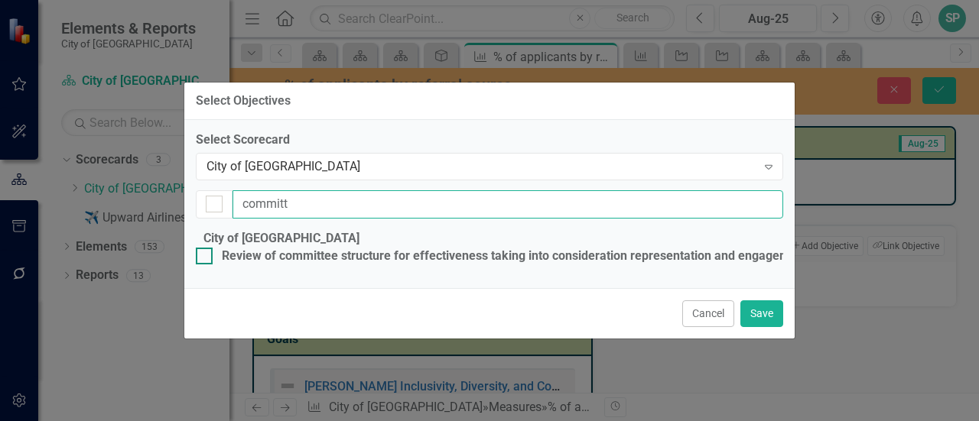
type input "committ"
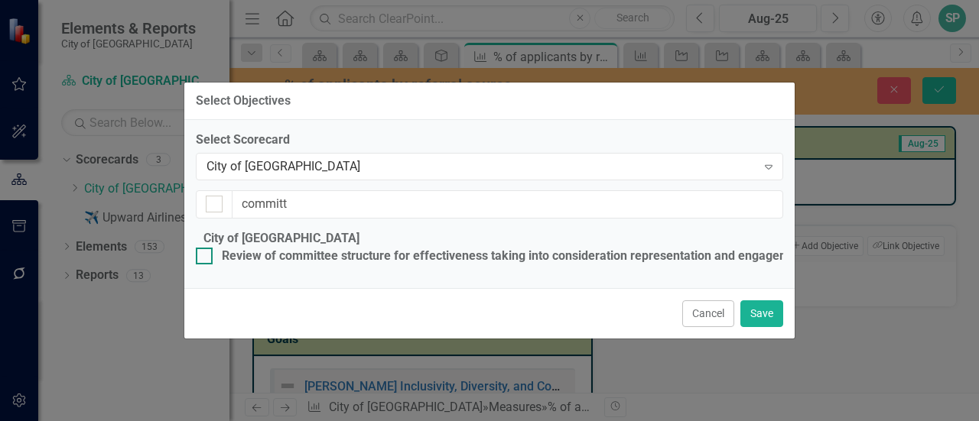
click at [206, 248] on input "Review of committee structure for effectiveness taking into consideration repre…" at bounding box center [201, 253] width 10 height 10
checkbox input "true"
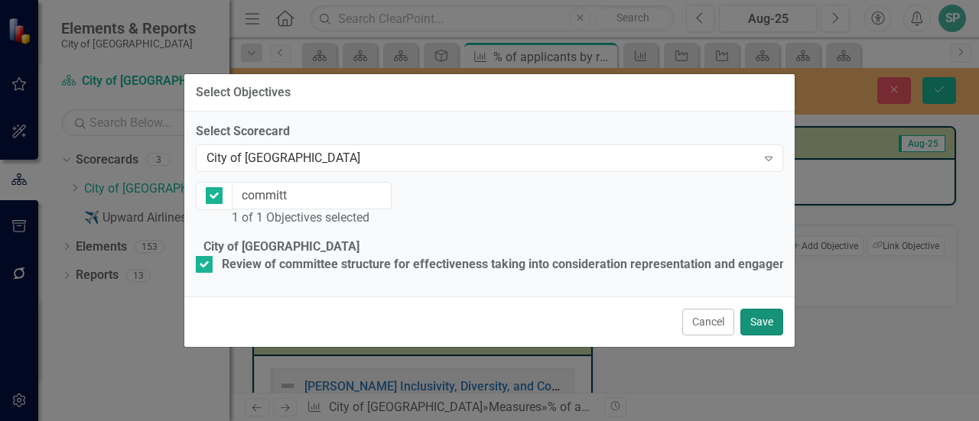
click at [764, 336] on button "Save" at bounding box center [761, 322] width 43 height 27
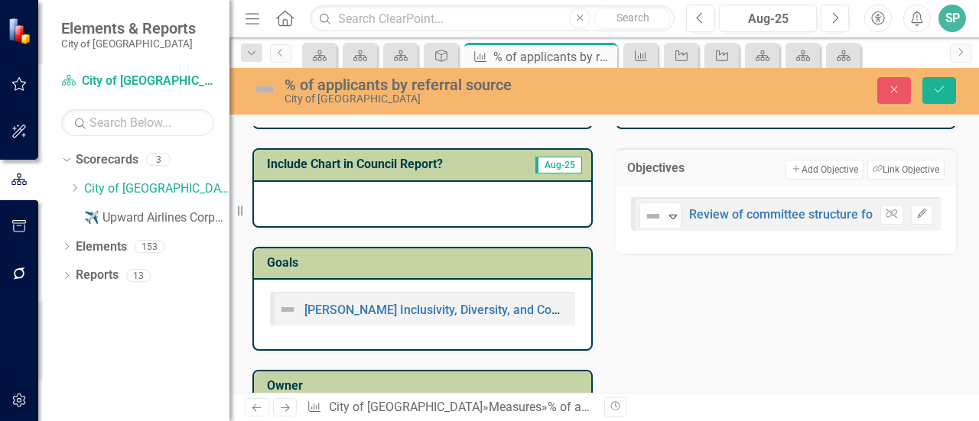
scroll to position [0, 0]
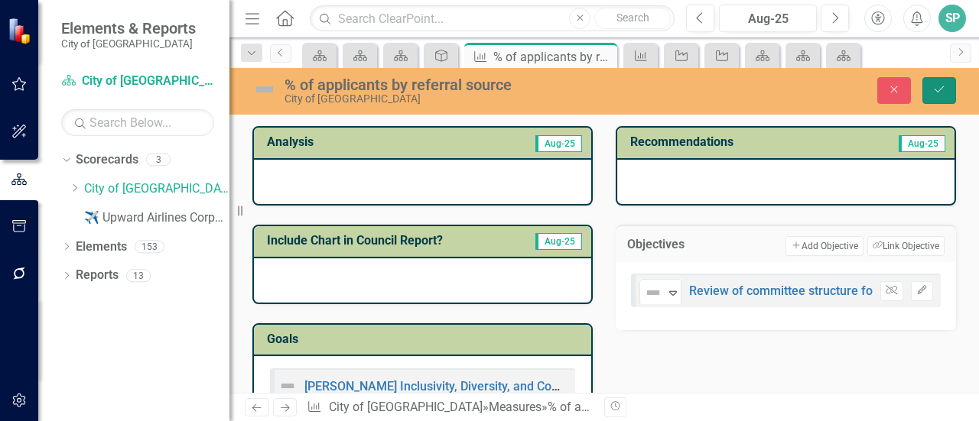
click at [929, 89] on button "Save" at bounding box center [939, 90] width 34 height 27
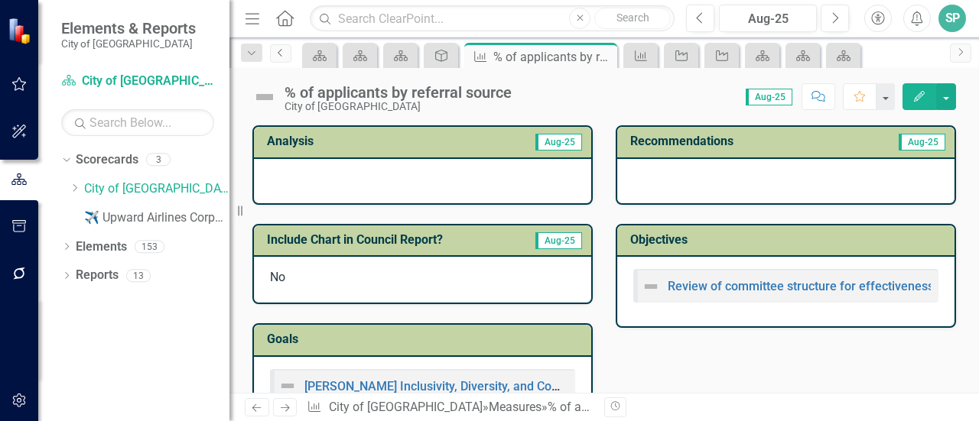
click at [277, 53] on icon "Previous" at bounding box center [281, 52] width 12 height 9
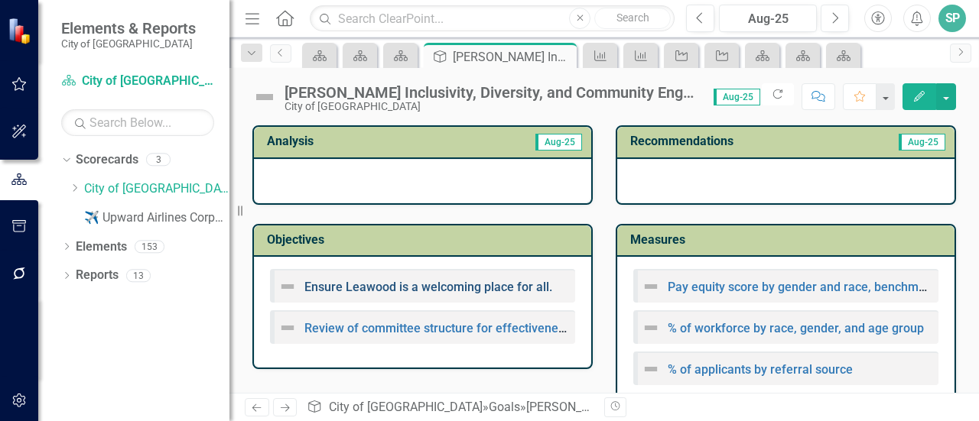
click at [532, 288] on link "Ensure Leawood is a welcoming place for all." at bounding box center [428, 287] width 248 height 15
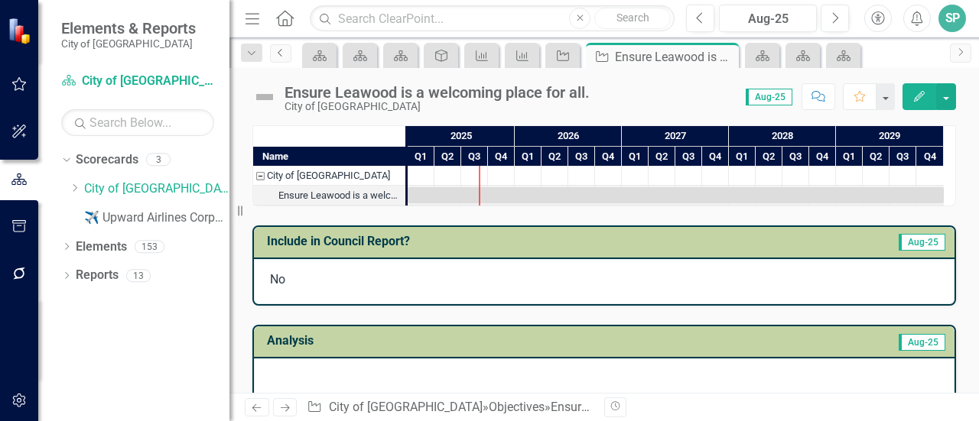
click at [284, 49] on icon "Previous" at bounding box center [281, 52] width 12 height 9
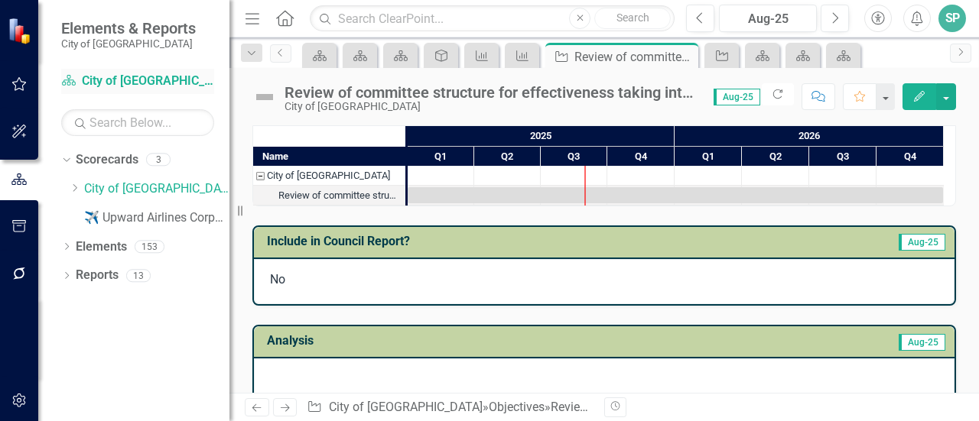
click at [109, 83] on link "Scorecard City of [GEOGRAPHIC_DATA]" at bounding box center [137, 82] width 153 height 18
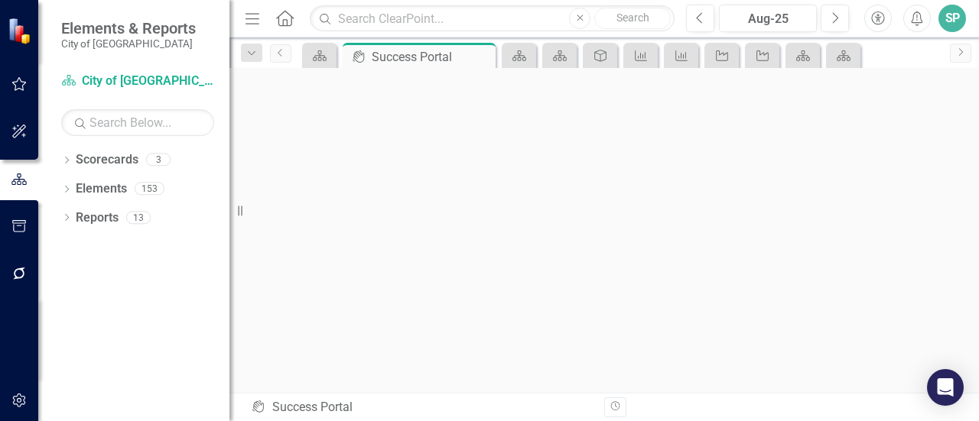
click at [954, 21] on div "SP" at bounding box center [952, 19] width 28 height 28
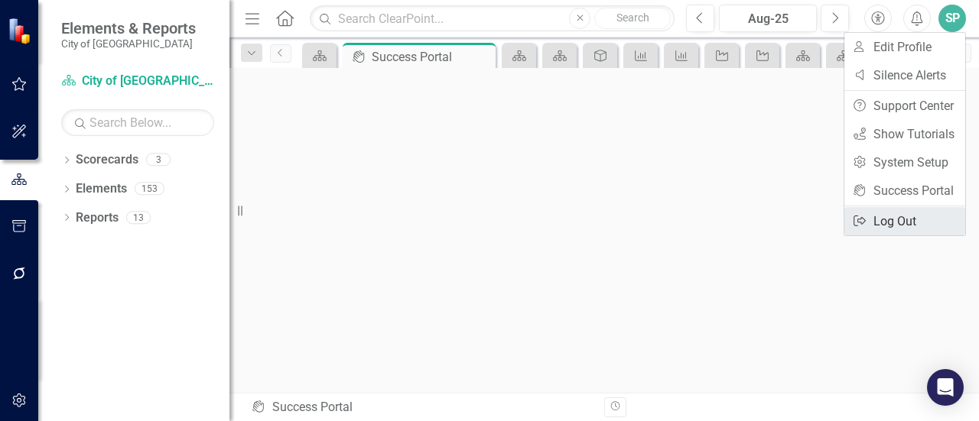
click at [905, 219] on link "Logout Log Out" at bounding box center [904, 221] width 121 height 28
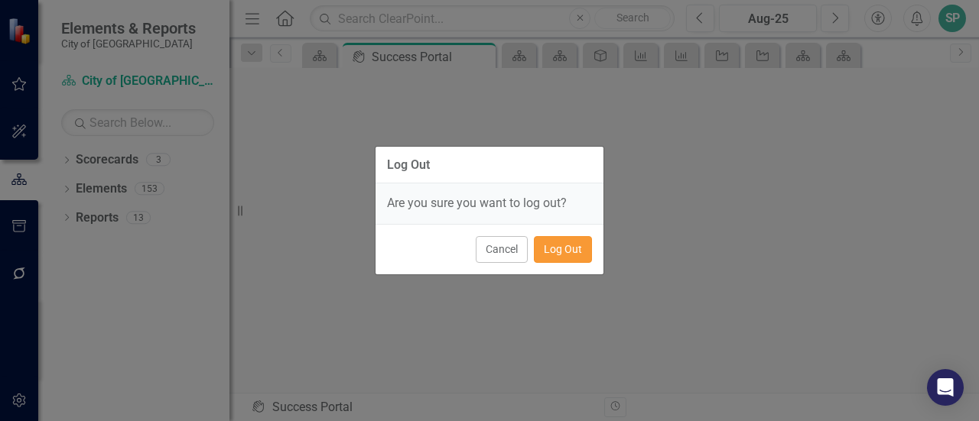
click at [567, 244] on button "Log Out" at bounding box center [563, 249] width 58 height 27
